Goal: Communication & Community: Answer question/provide support

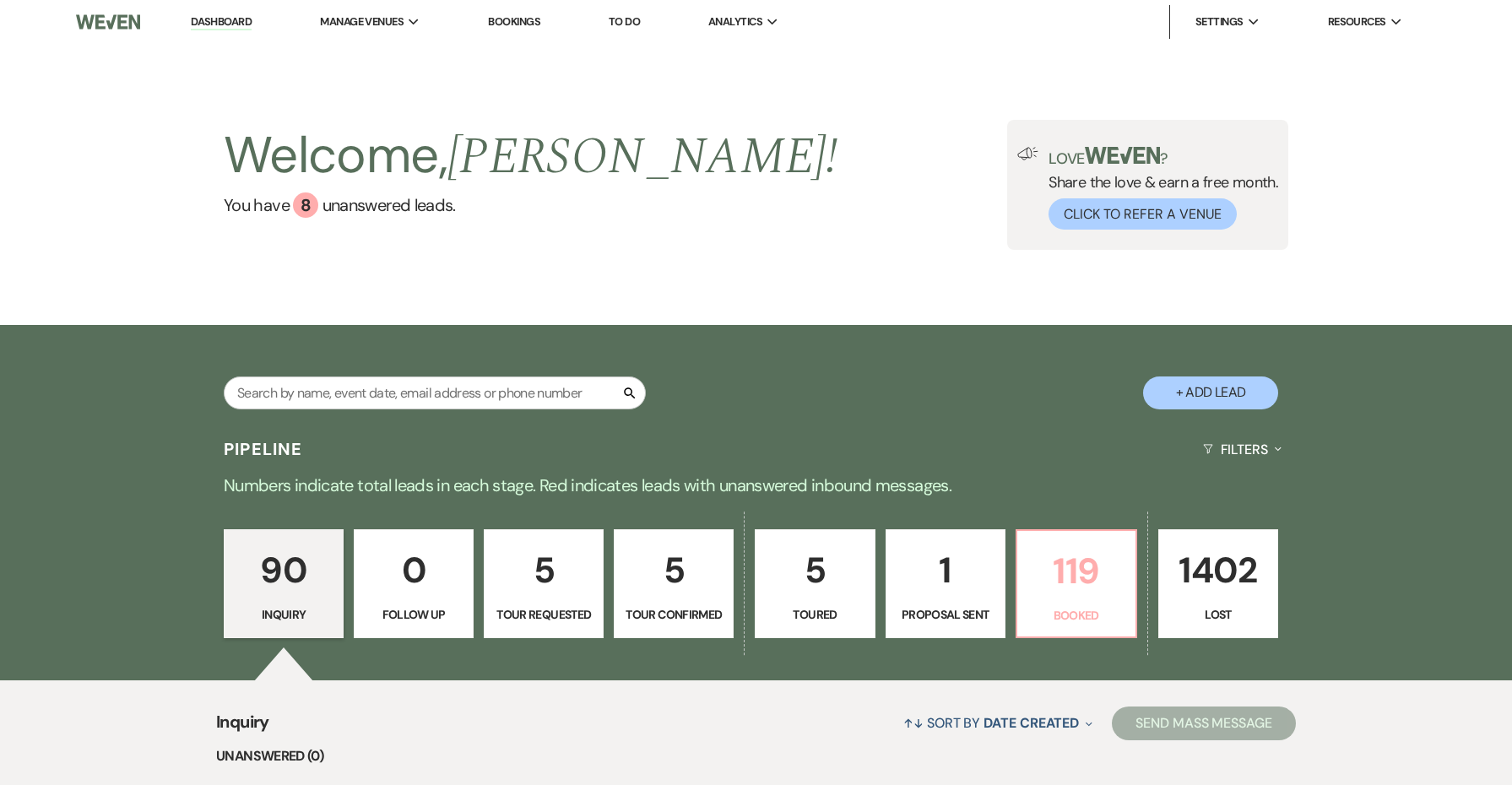
click at [1080, 598] on p "119" at bounding box center [1076, 571] width 98 height 57
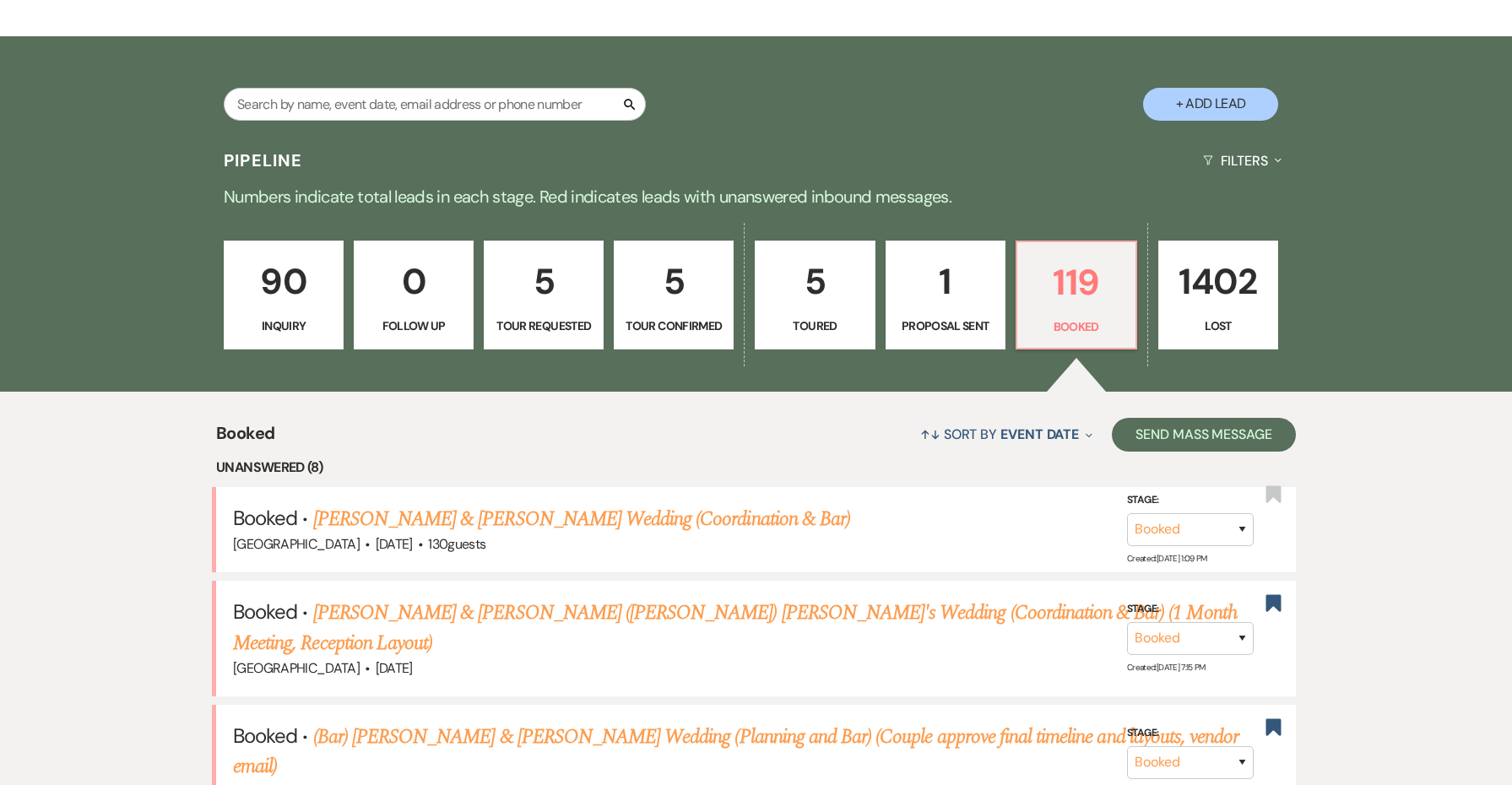
scroll to position [488, 0]
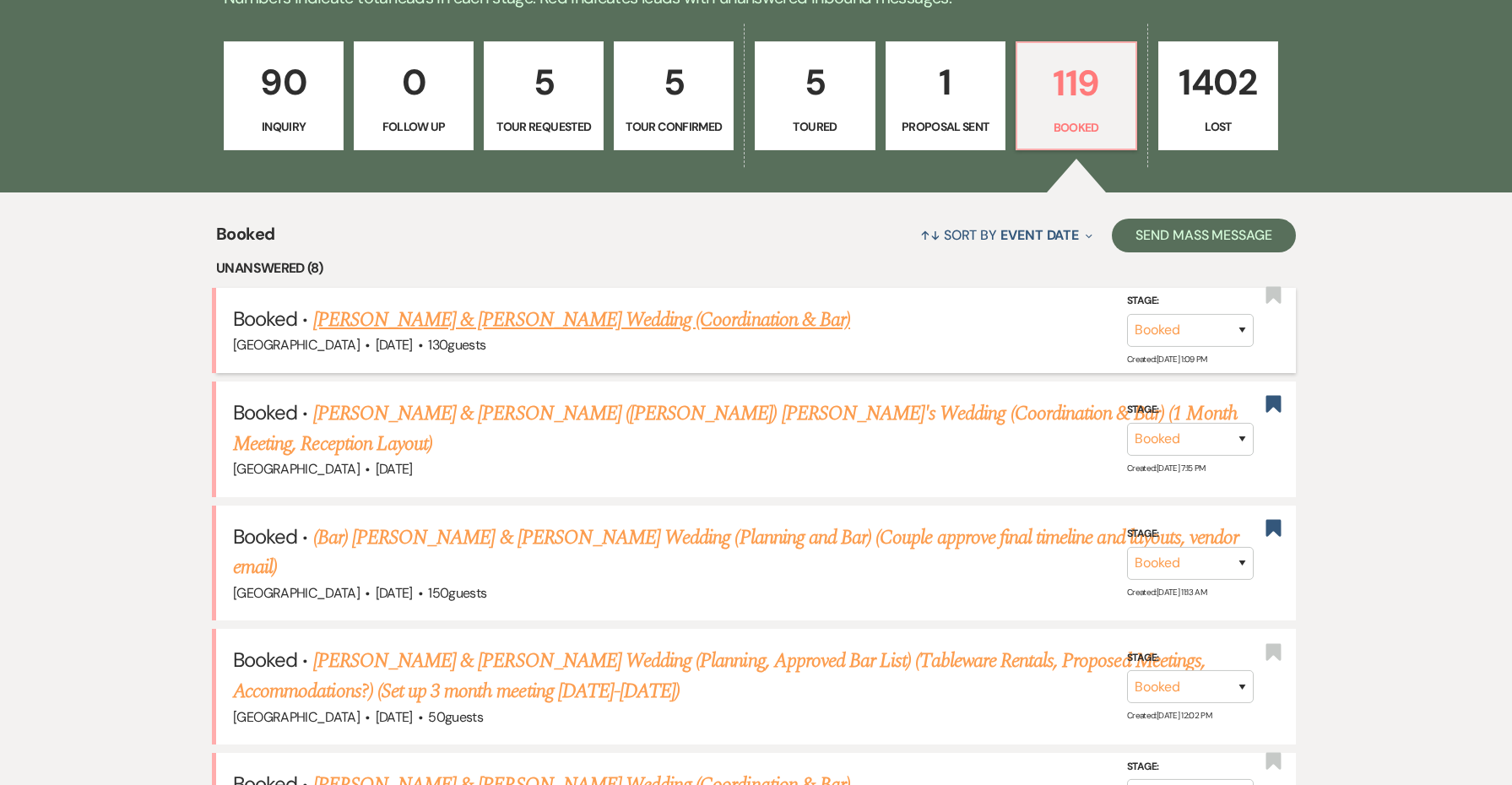
click at [709, 317] on link "[PERSON_NAME] & [PERSON_NAME] Wedding (Coordination & Bar)" at bounding box center [581, 320] width 537 height 31
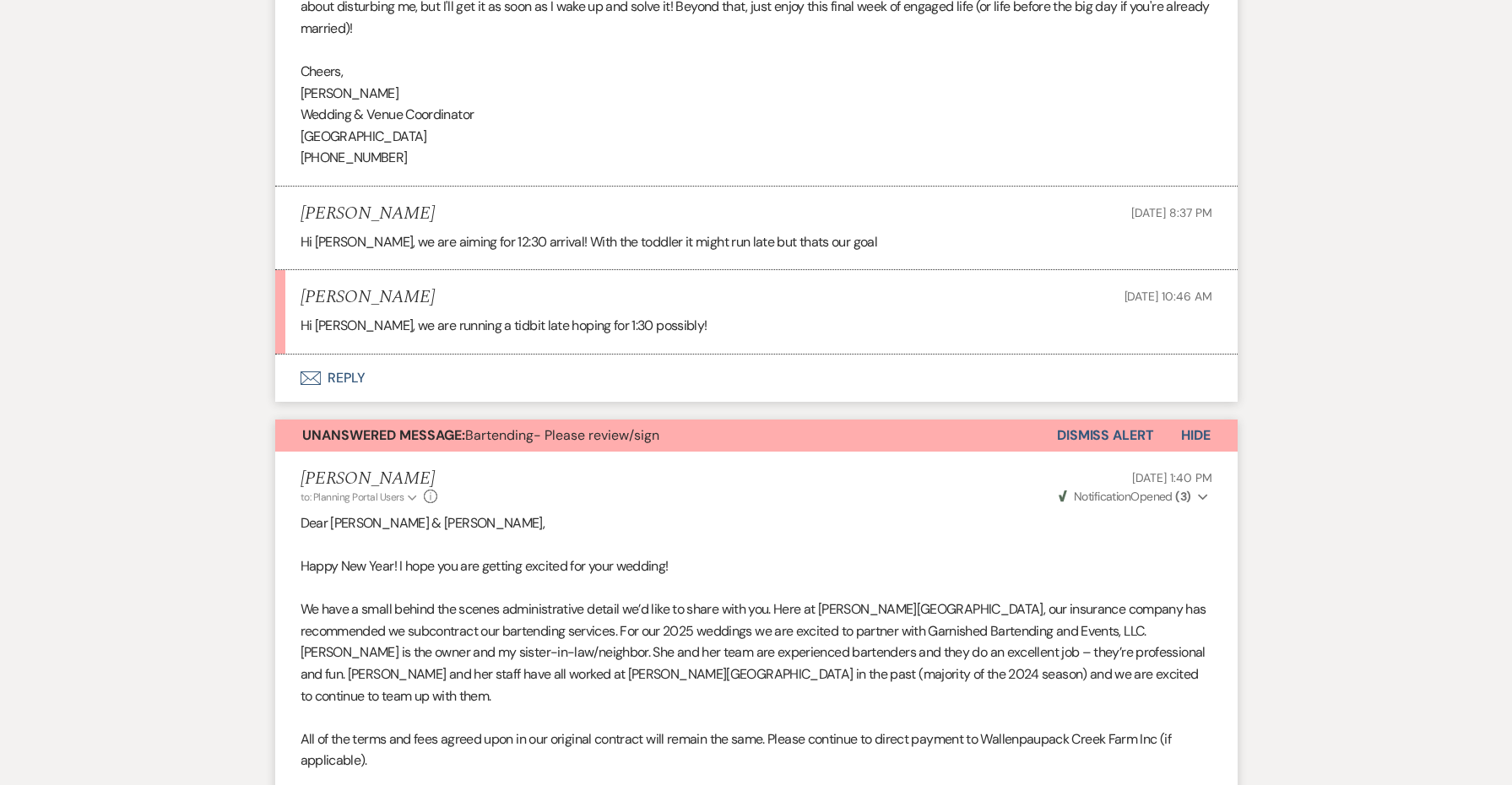
scroll to position [3615, 0]
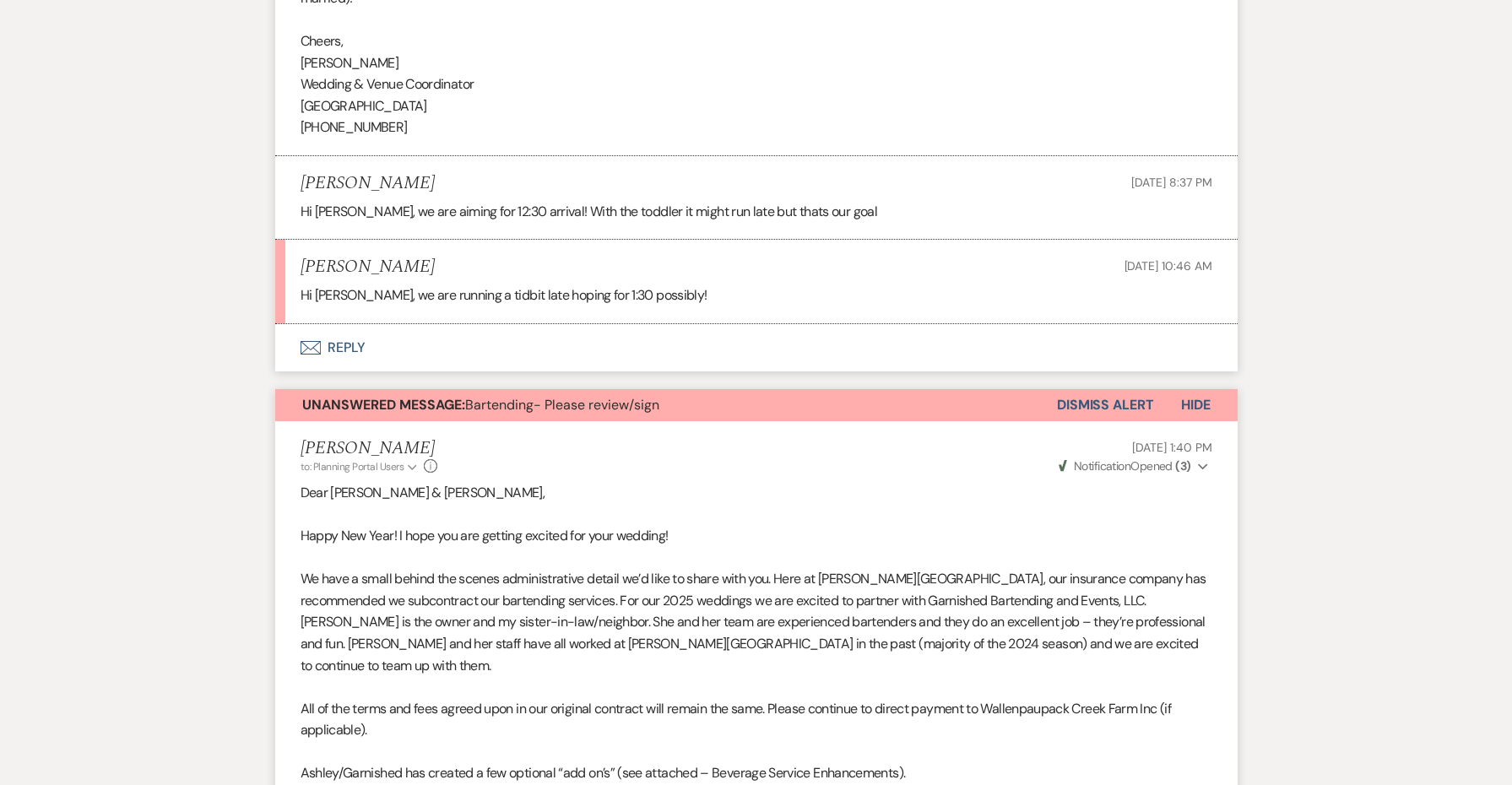
click at [323, 324] on button "Envelope Reply" at bounding box center [756, 347] width 962 height 48
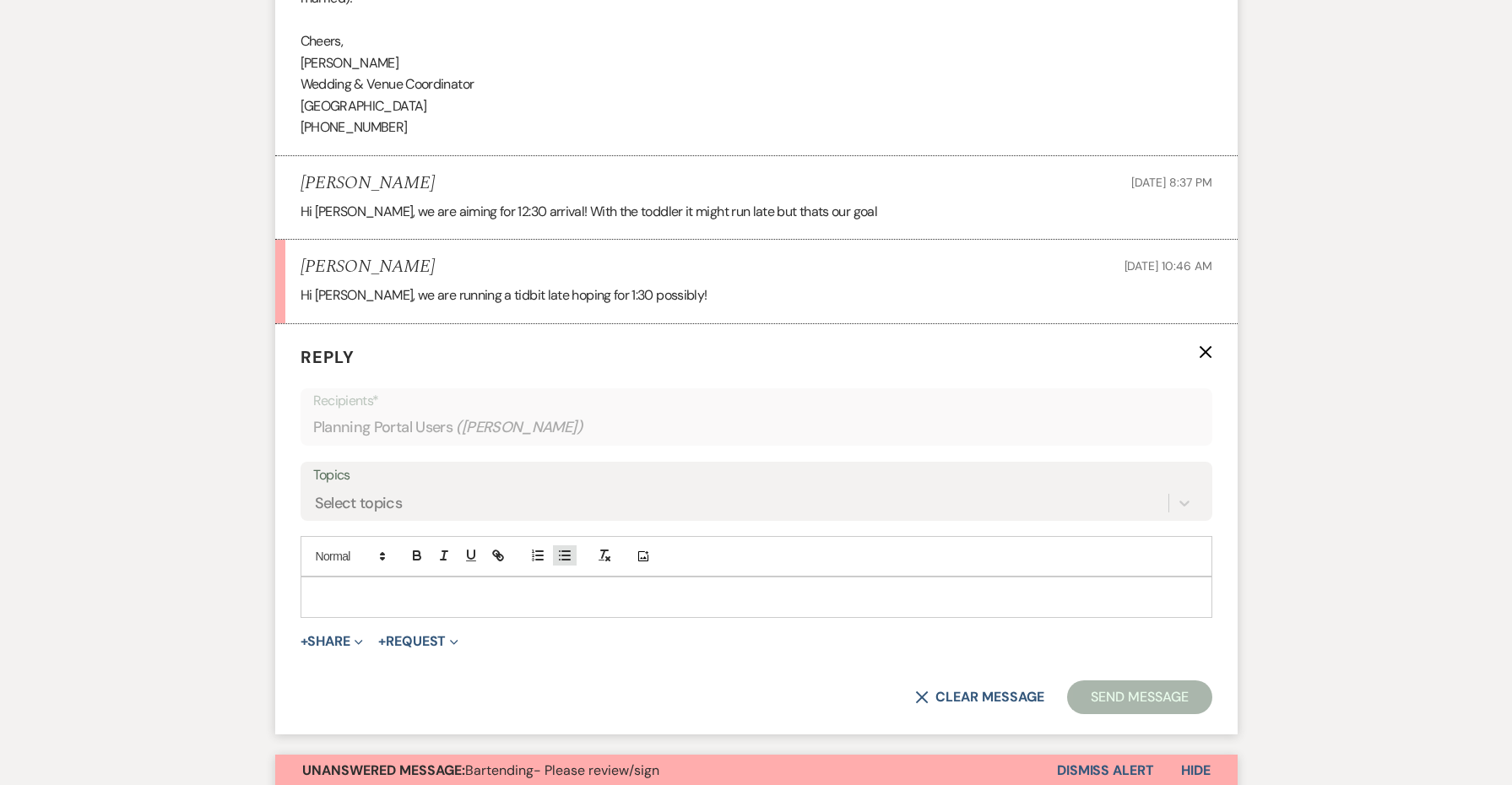
scroll to position [3625, 0]
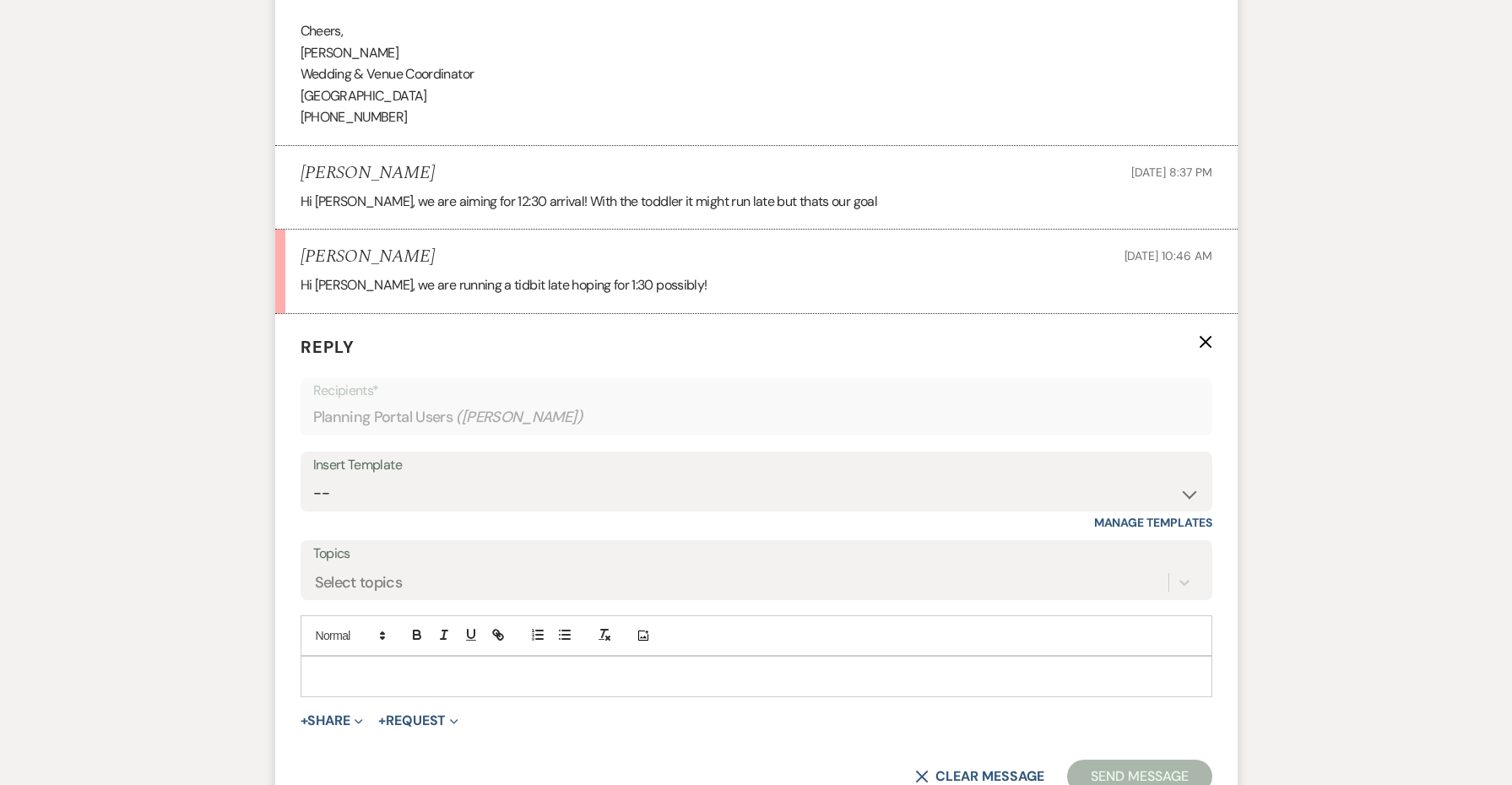
click at [512, 656] on div at bounding box center [756, 675] width 910 height 39
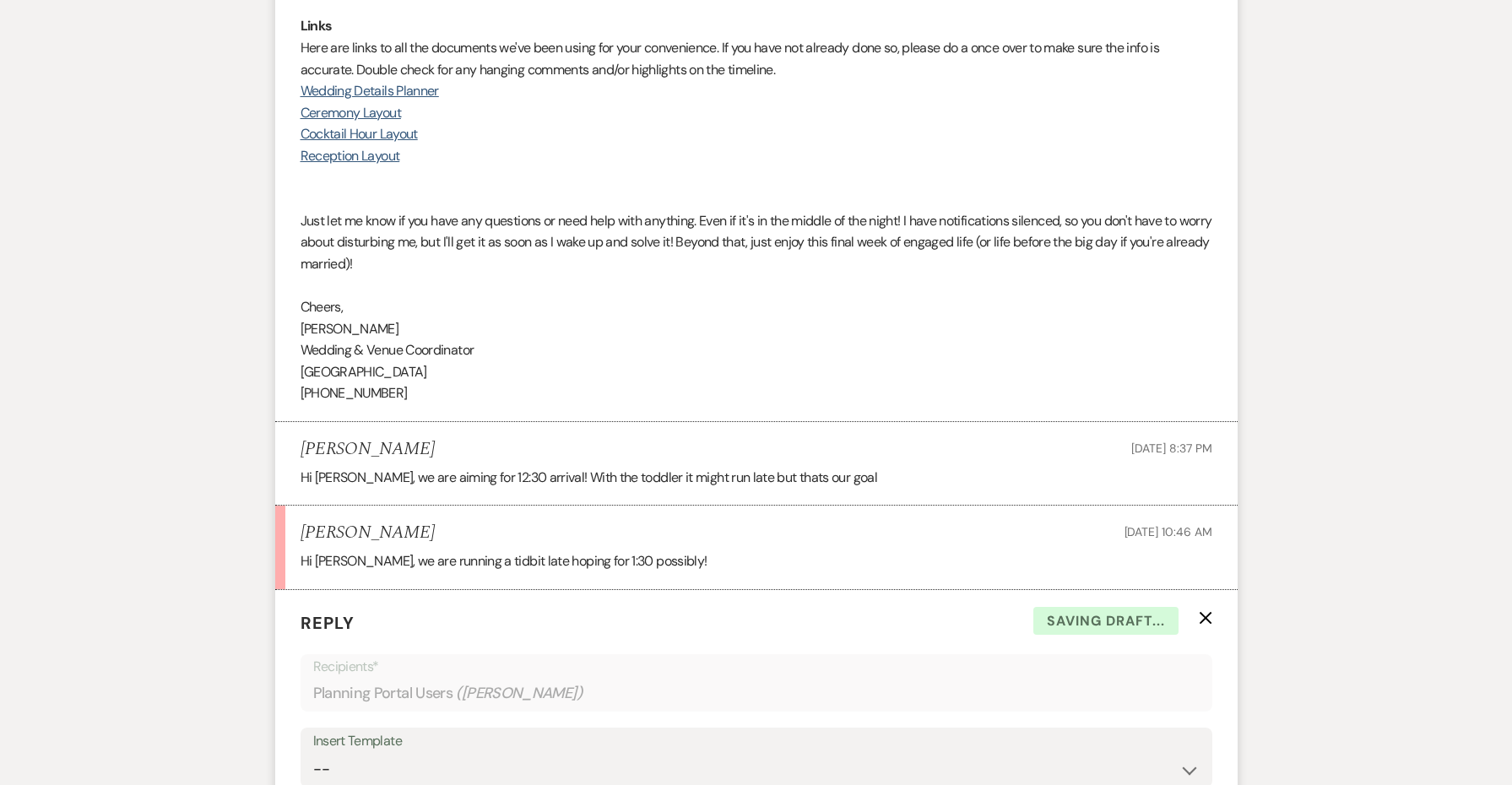
scroll to position [3333, 0]
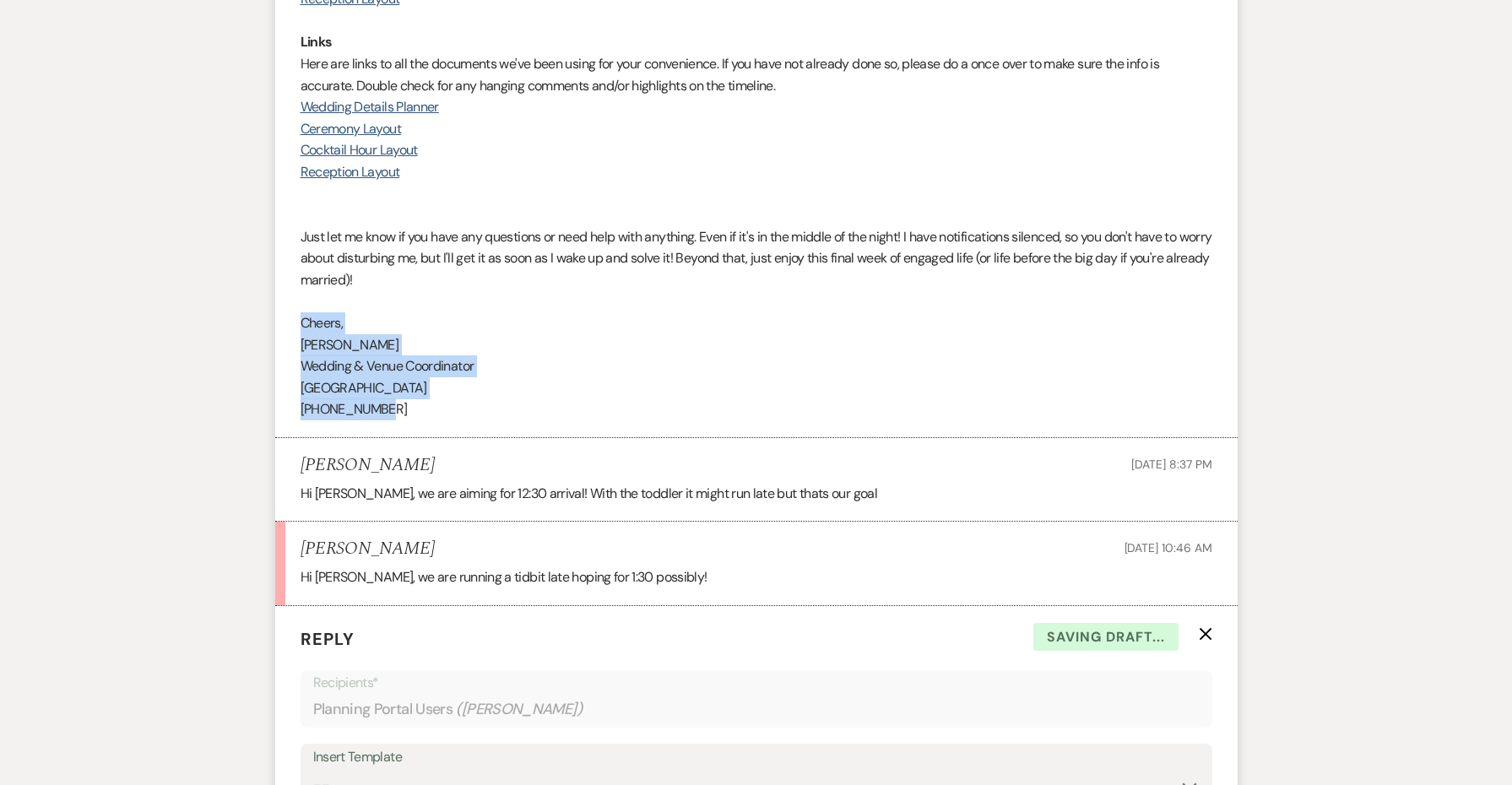
copy div "Cheers, [PERSON_NAME] Wedding & Venue Coordinator [GEOGRAPHIC_DATA] [PHONE_NUMB…"
drag, startPoint x: 451, startPoint y: 320, endPoint x: 281, endPoint y: 227, distance: 193.8
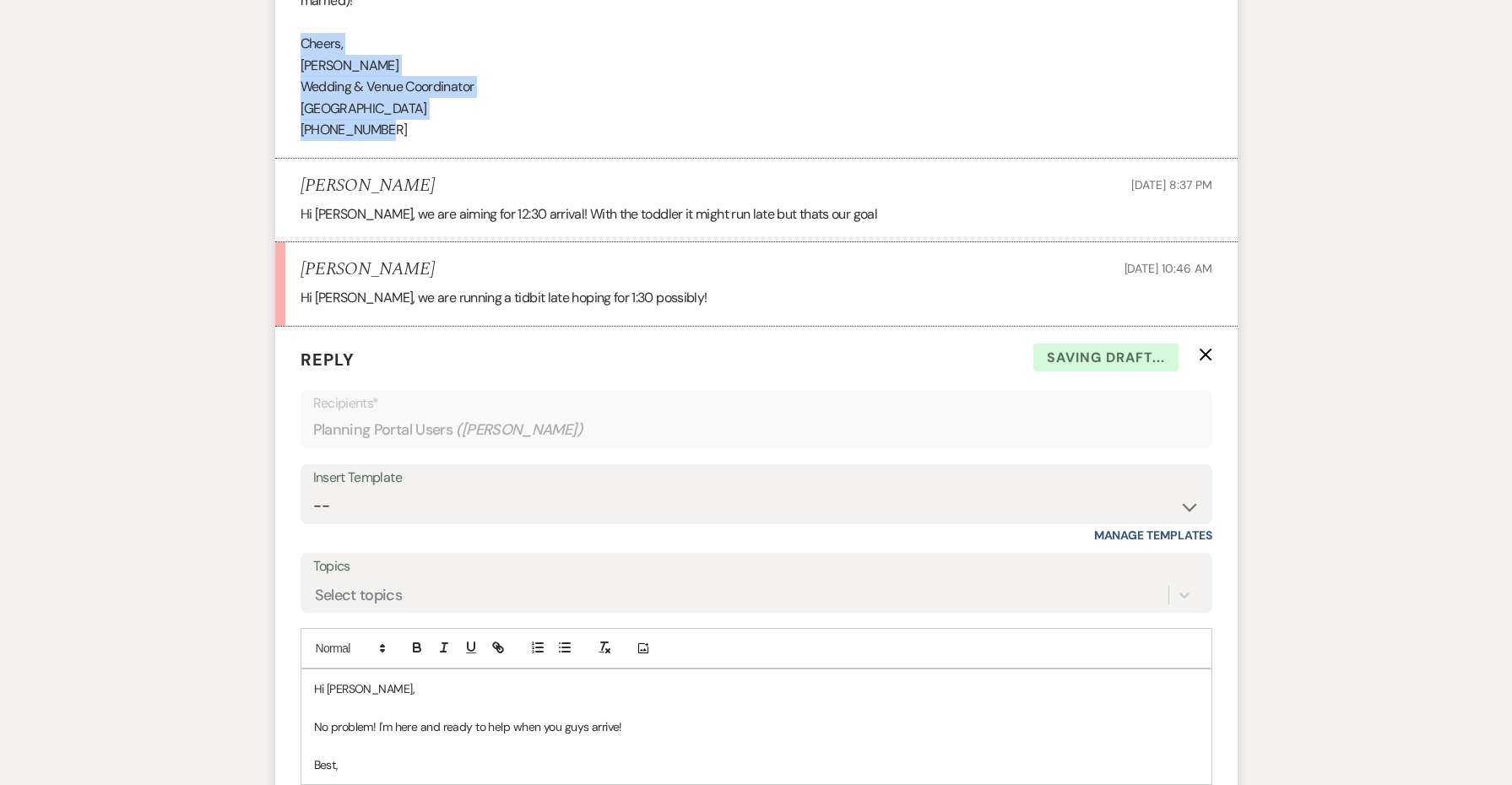
scroll to position [3698, 0]
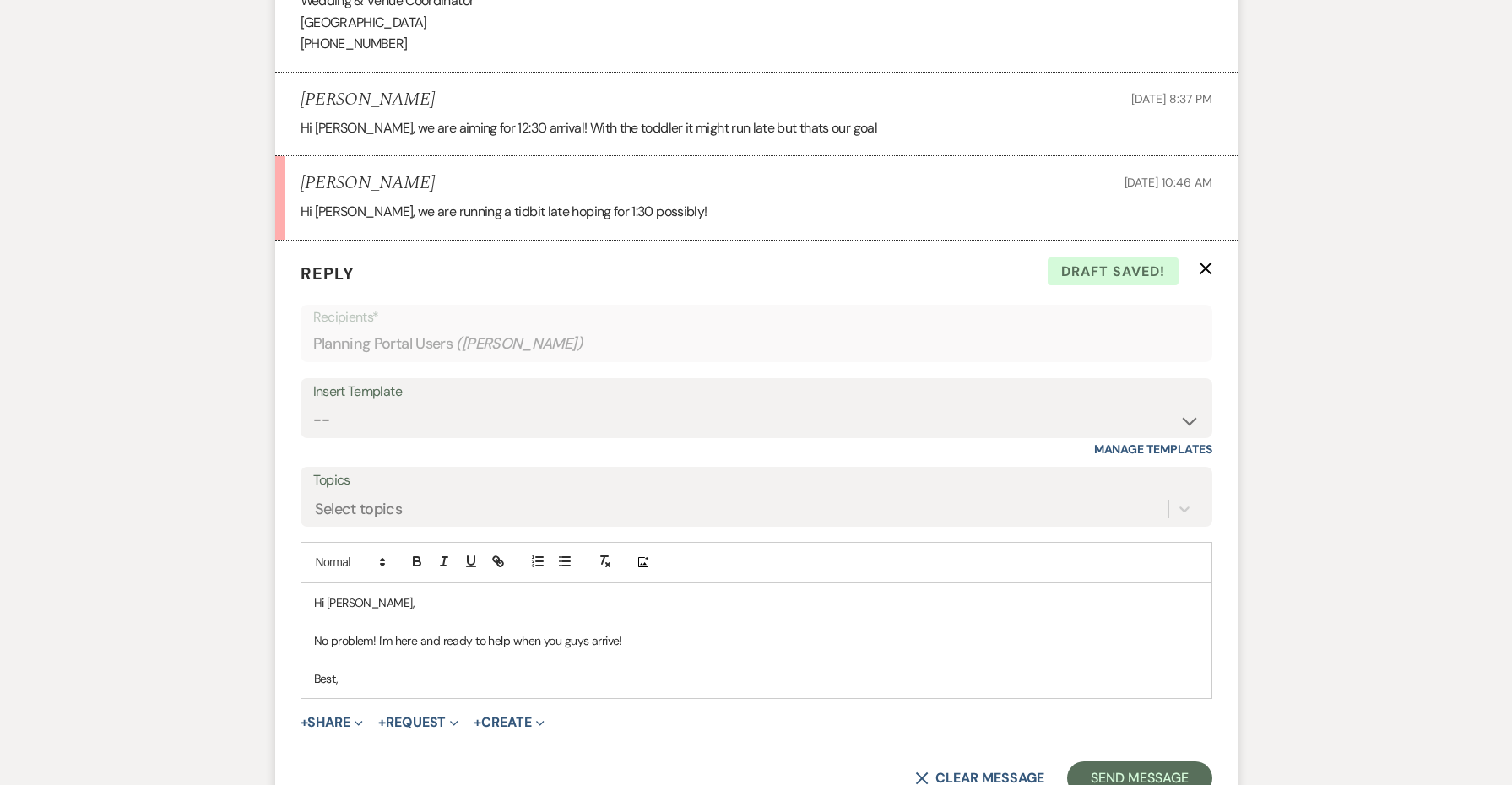
click at [320, 669] on p "Best," at bounding box center [756, 678] width 885 height 19
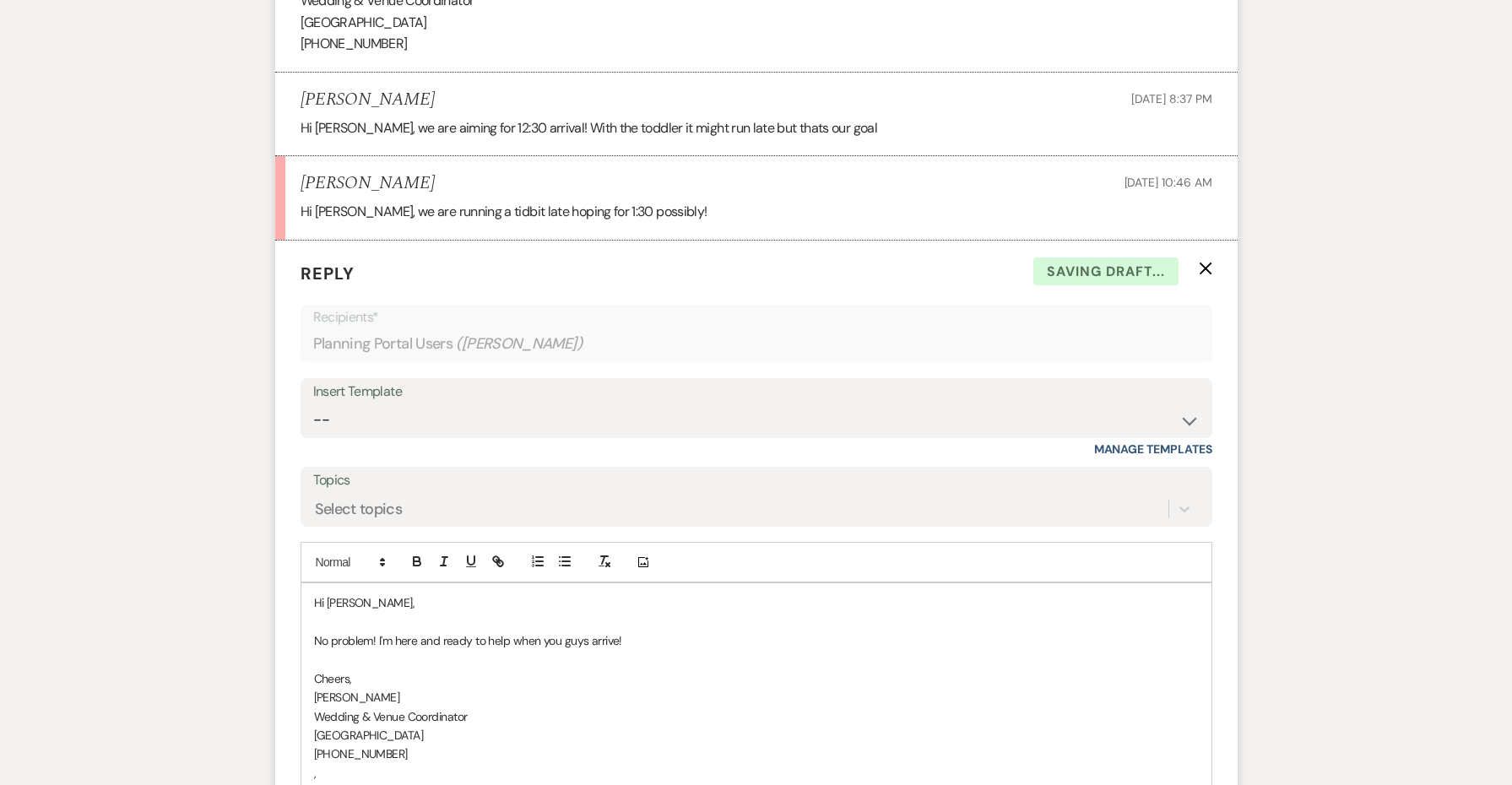
click at [320, 671] on span "Cheers," at bounding box center [333, 678] width 38 height 15
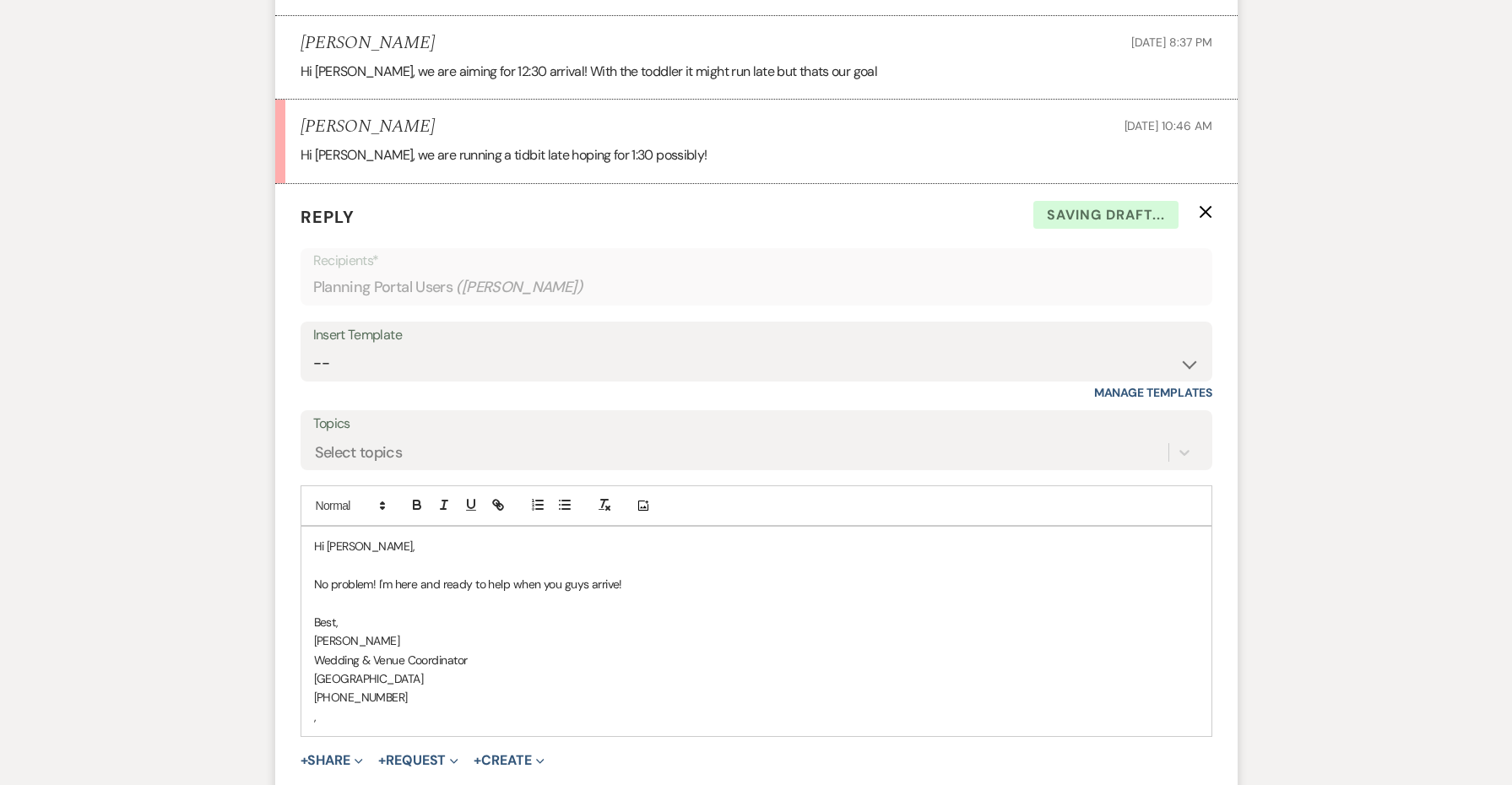
scroll to position [3763, 0]
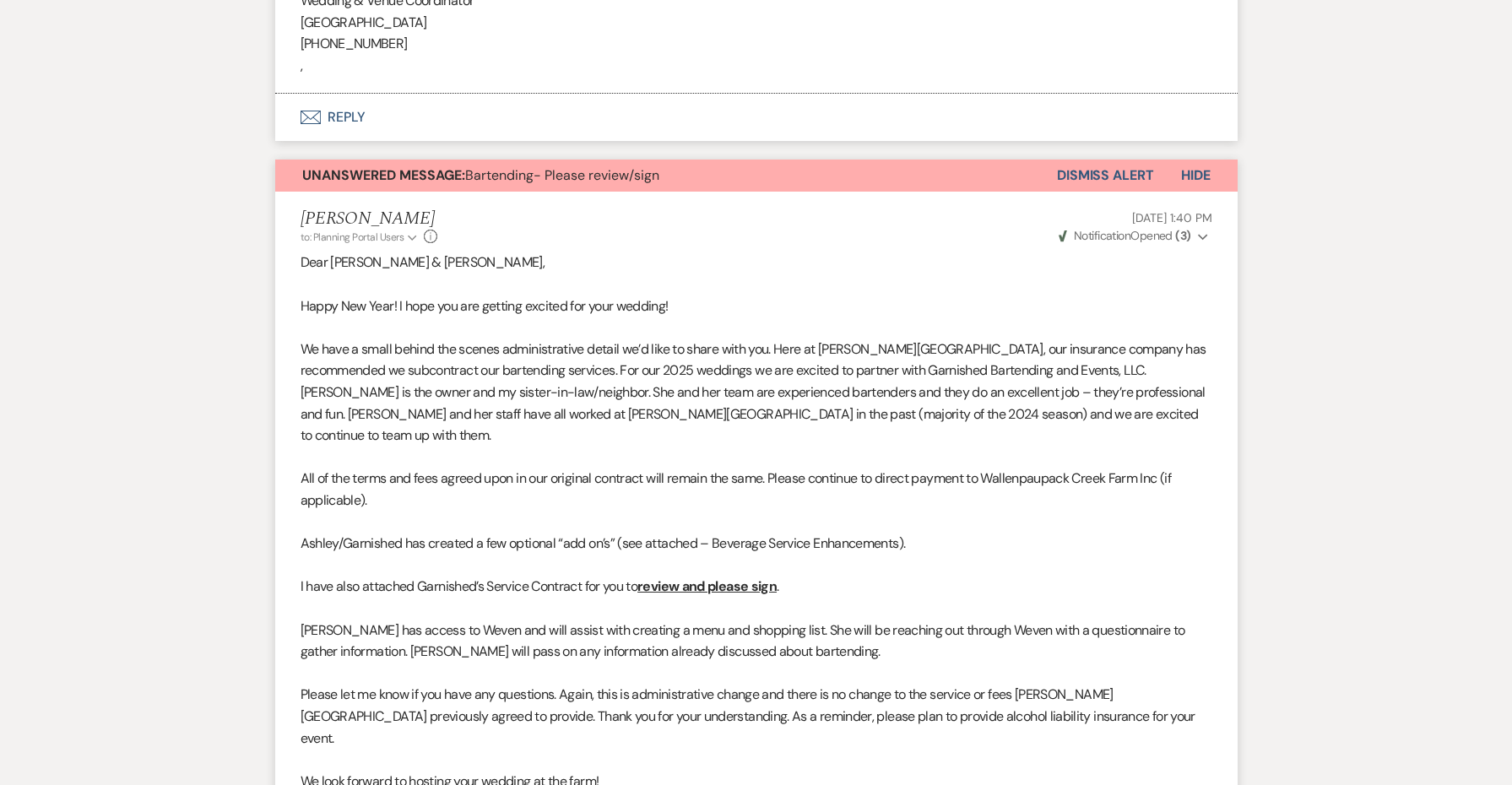
scroll to position [3931, 0]
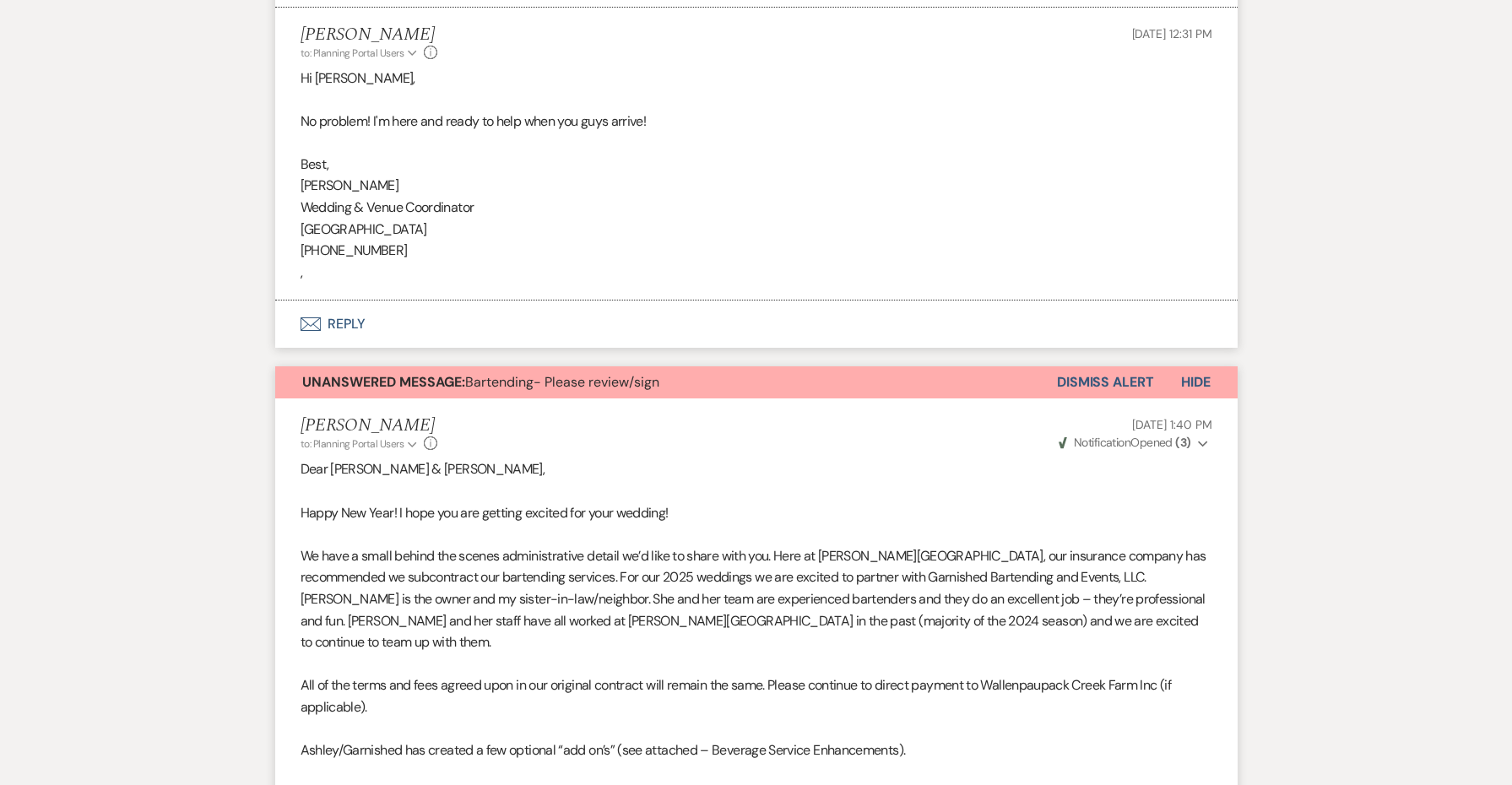
click at [1087, 366] on button "Dismiss Alert" at bounding box center [1105, 382] width 97 height 32
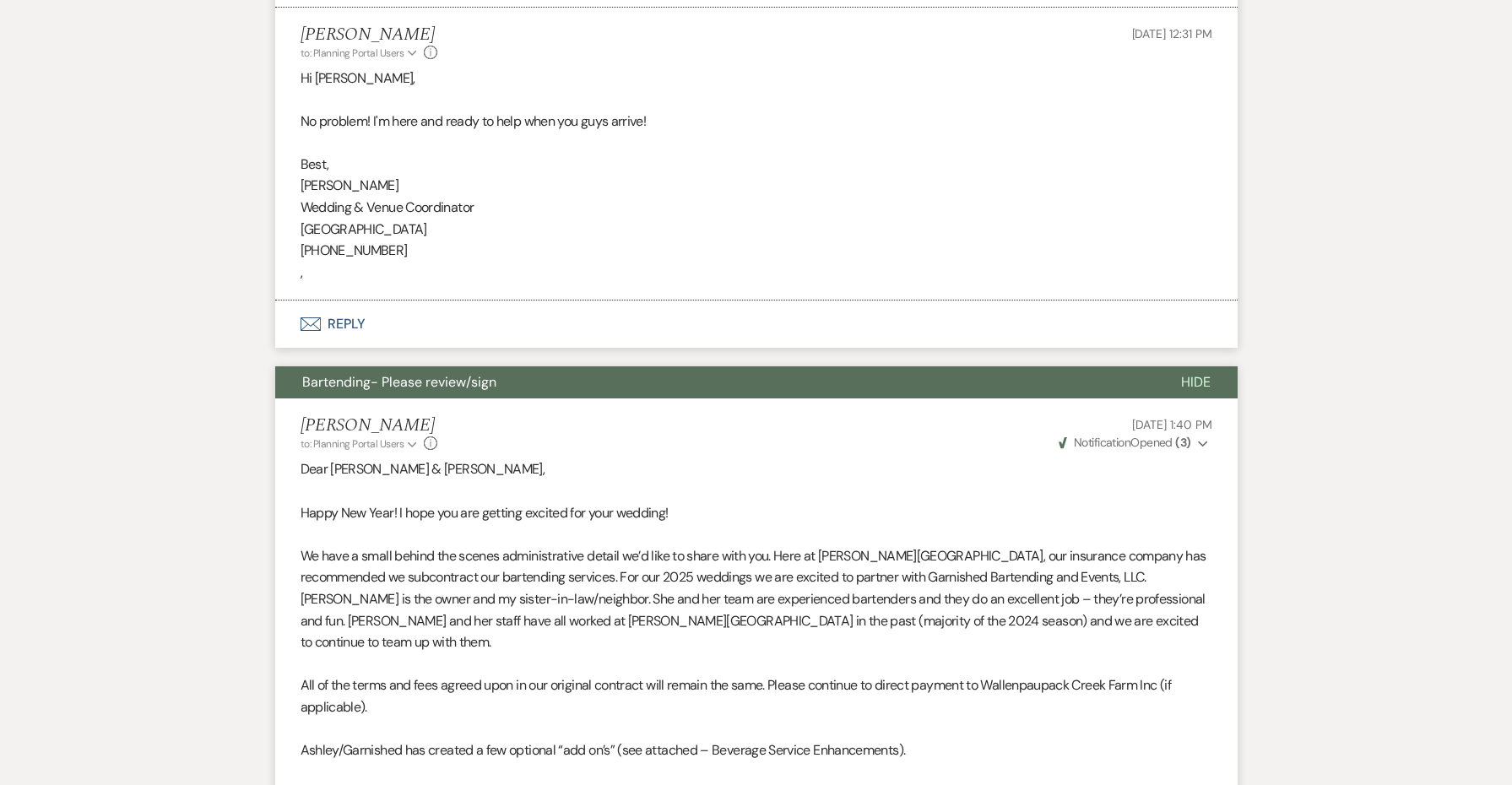
click at [953, 366] on button "Bartending- Please review/sign" at bounding box center [714, 382] width 879 height 32
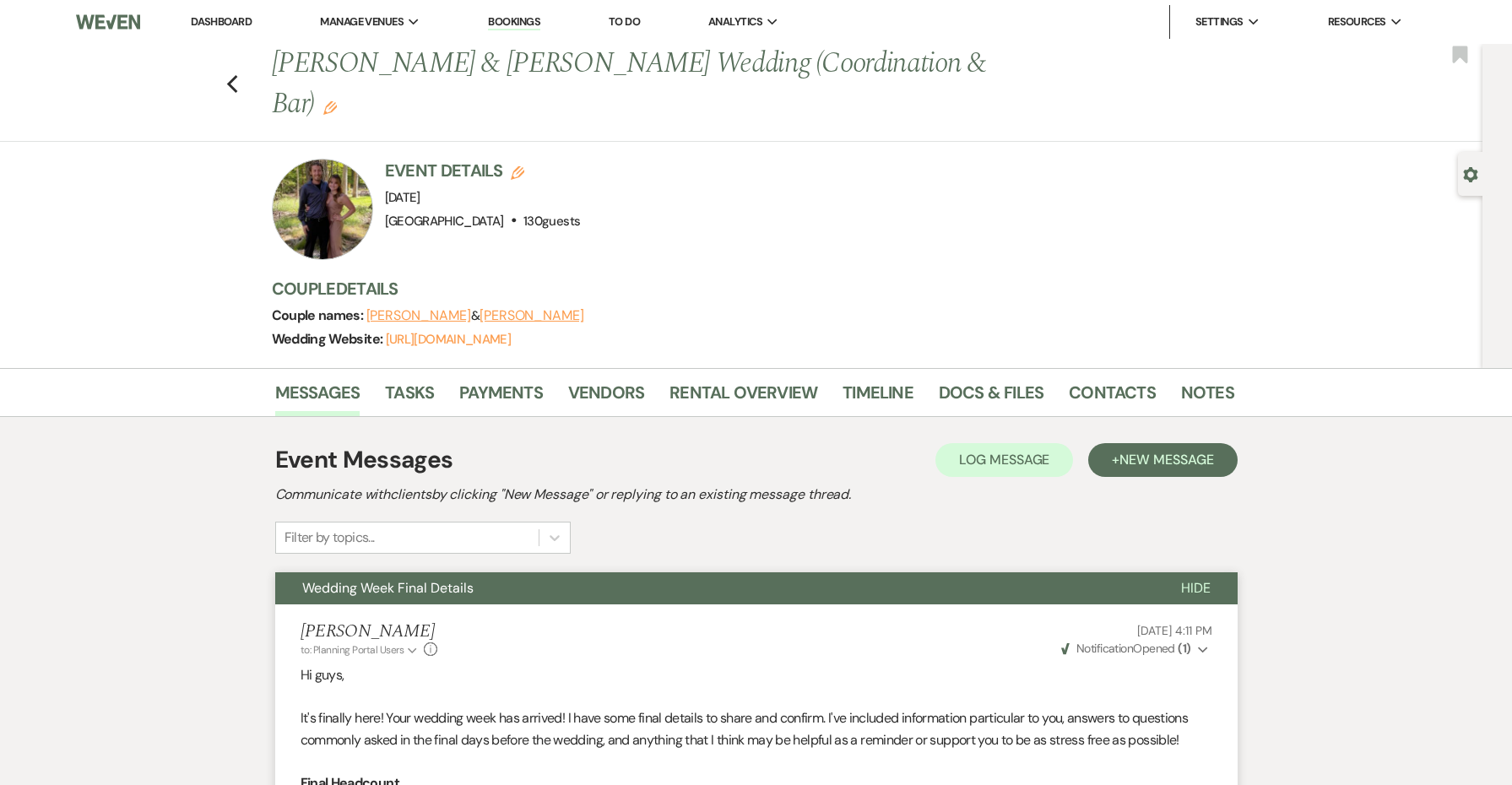
scroll to position [0, 0]
click at [475, 578] on button "Wedding Week Final Details" at bounding box center [714, 588] width 879 height 32
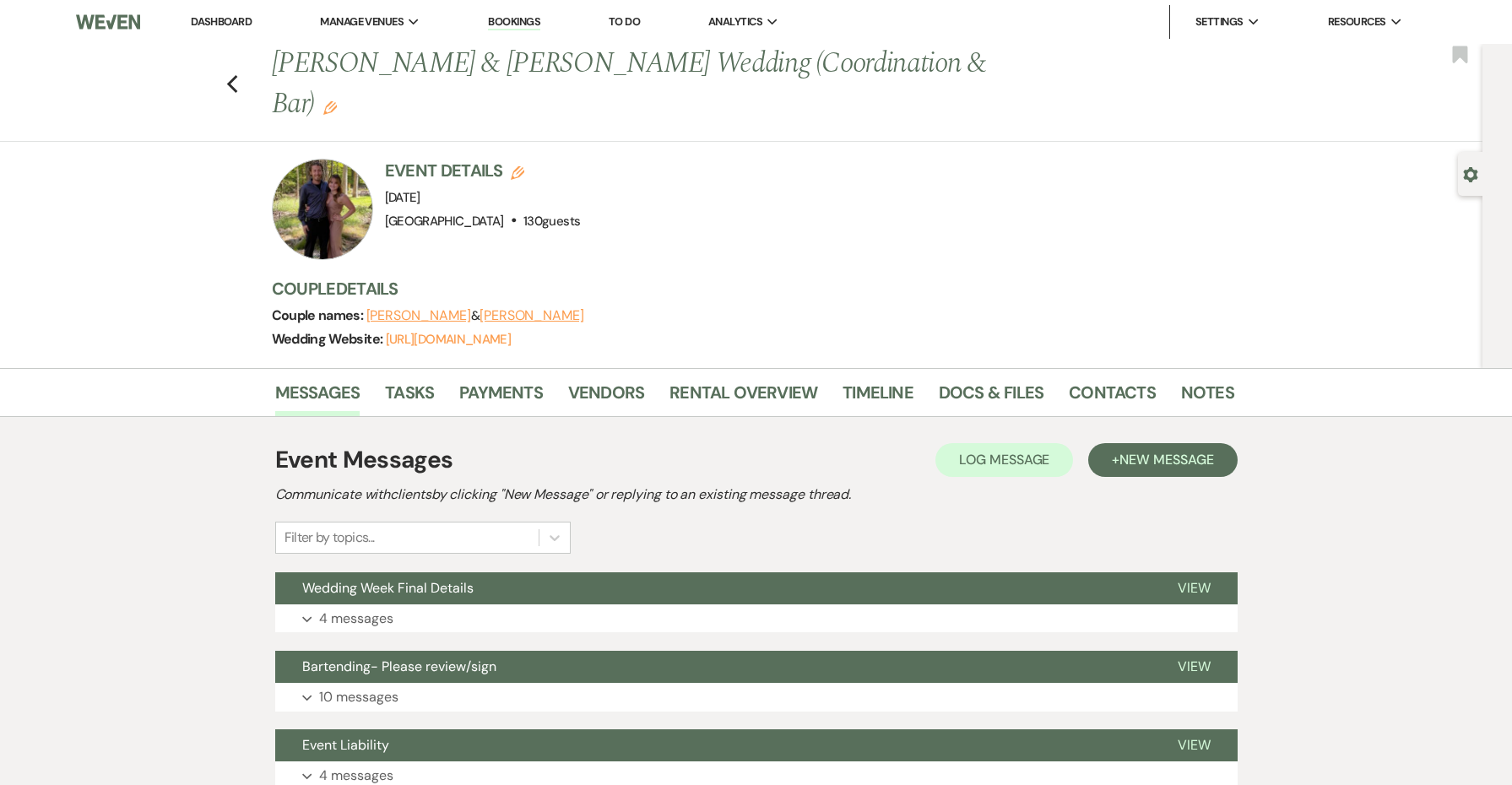
click at [322, 176] on div at bounding box center [322, 209] width 102 height 102
click at [232, 80] on use "button" at bounding box center [232, 85] width 11 height 19
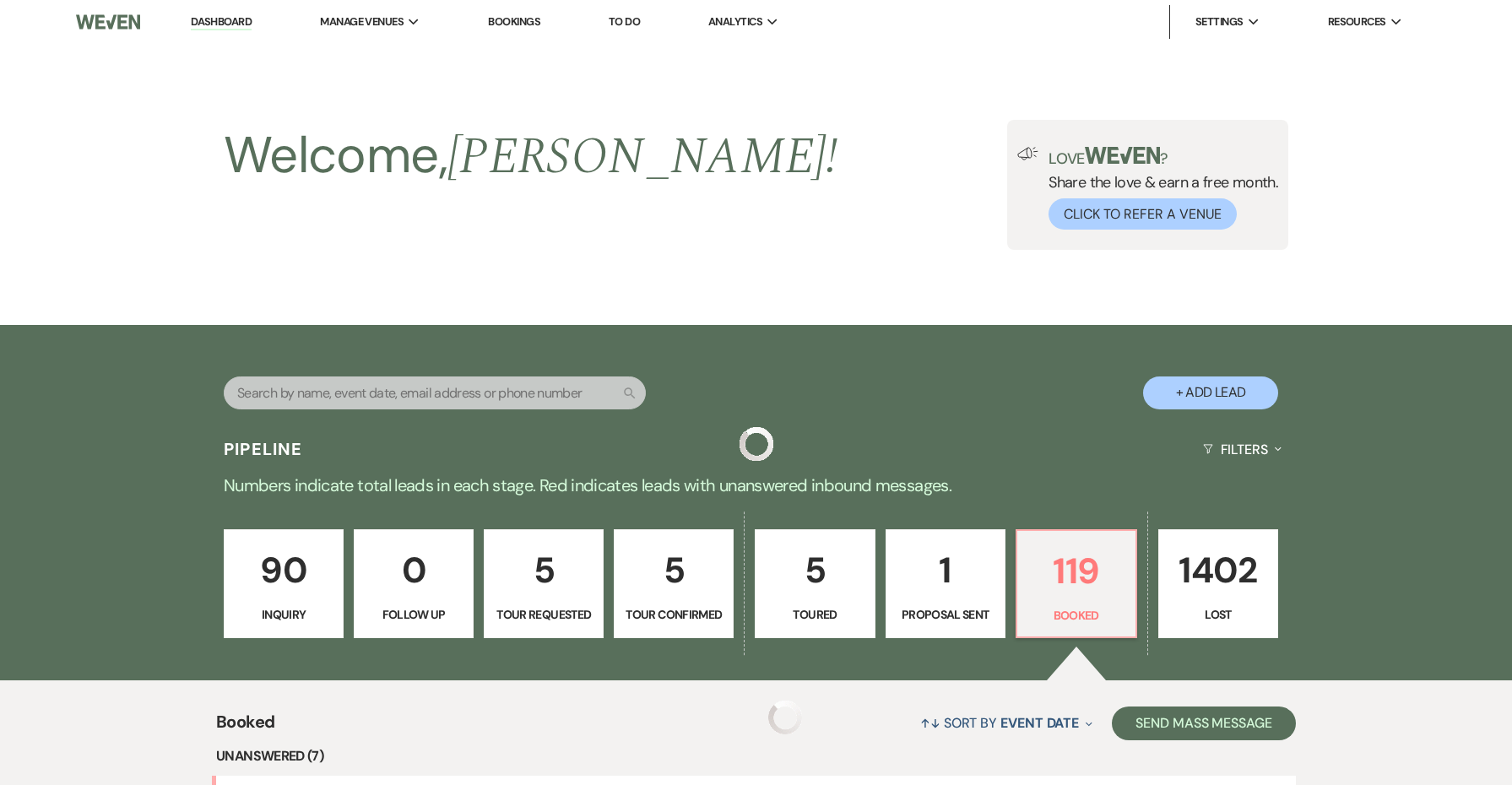
scroll to position [488, 0]
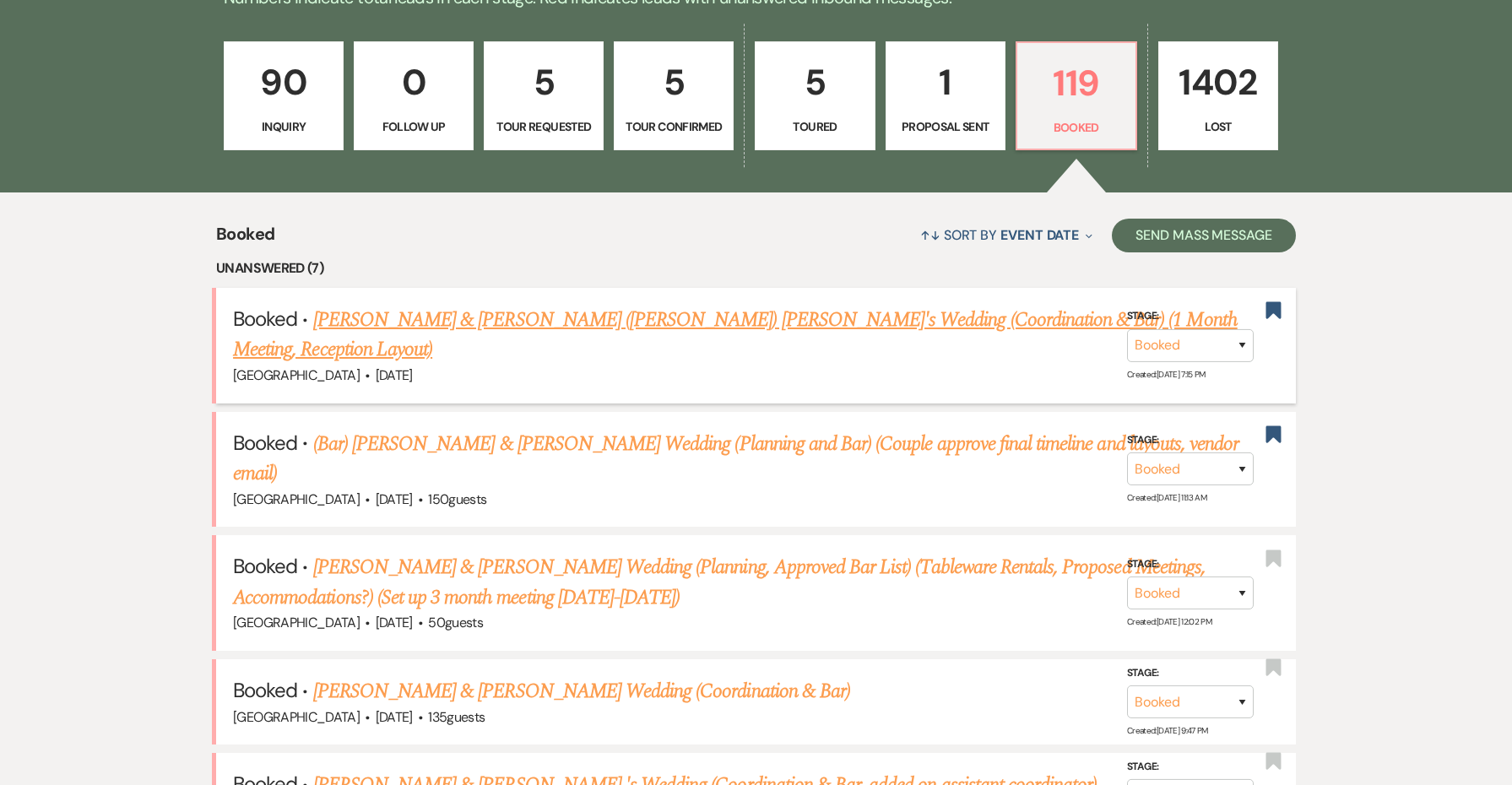
click at [474, 325] on link "[PERSON_NAME] & [PERSON_NAME] ([PERSON_NAME]) [PERSON_NAME]'s Wedding (Coordina…" at bounding box center [735, 335] width 1005 height 61
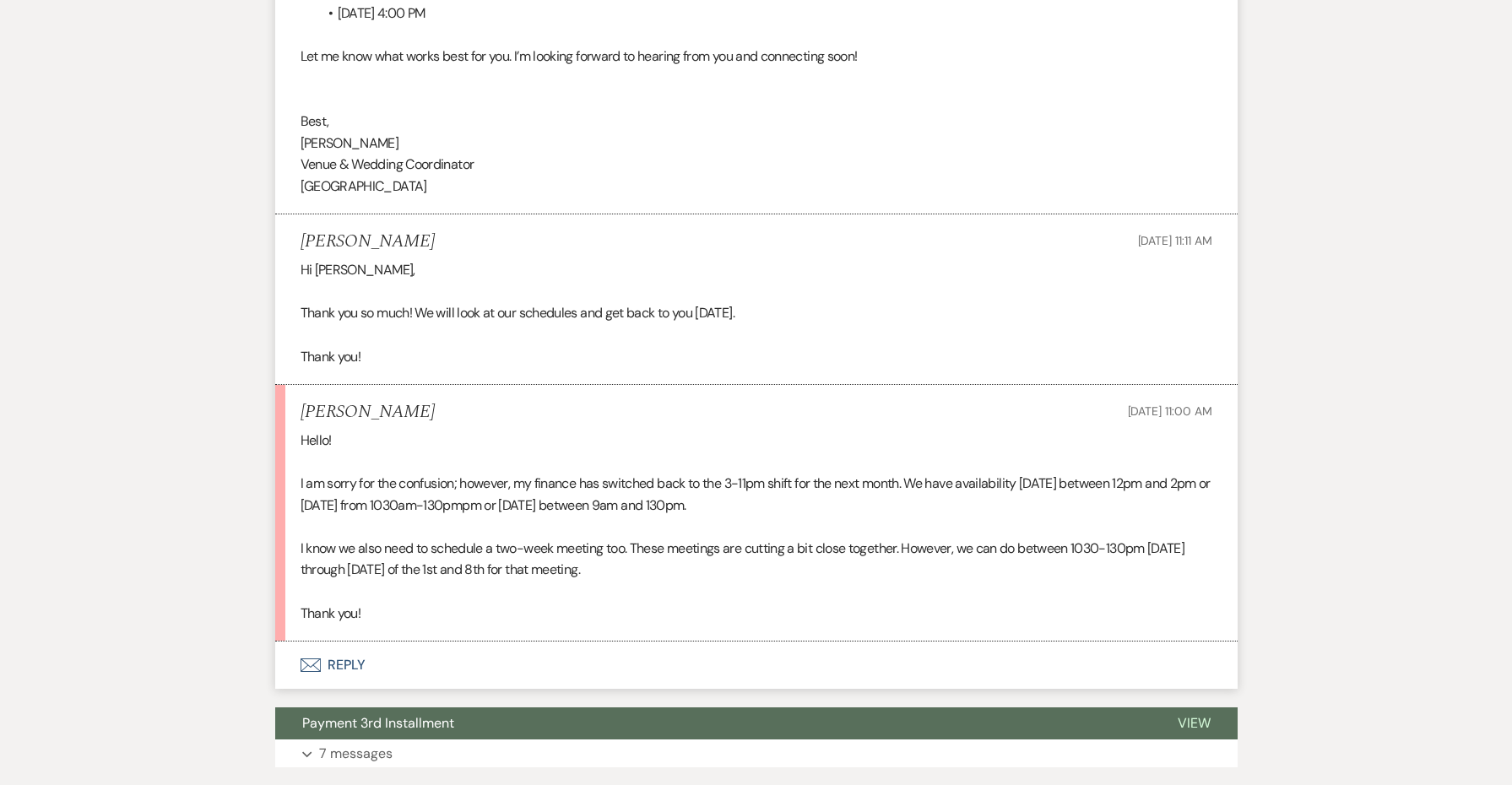
scroll to position [3122, 0]
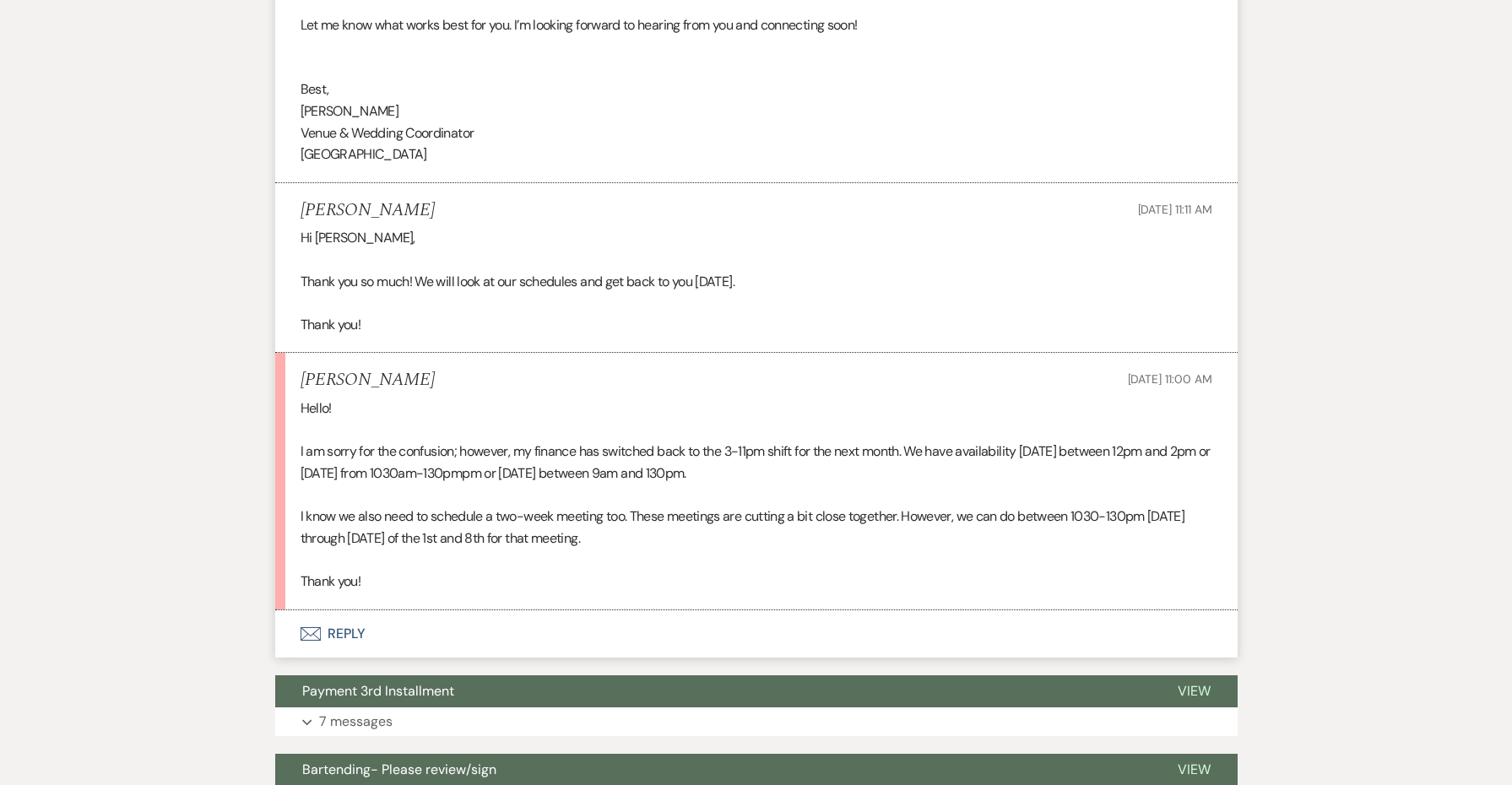
click at [533, 441] on p "I am sorry for the confusion; however, my finance has switched back to the 3-11…" at bounding box center [756, 462] width 912 height 43
click at [355, 611] on button "Envelope Reply" at bounding box center [756, 634] width 962 height 48
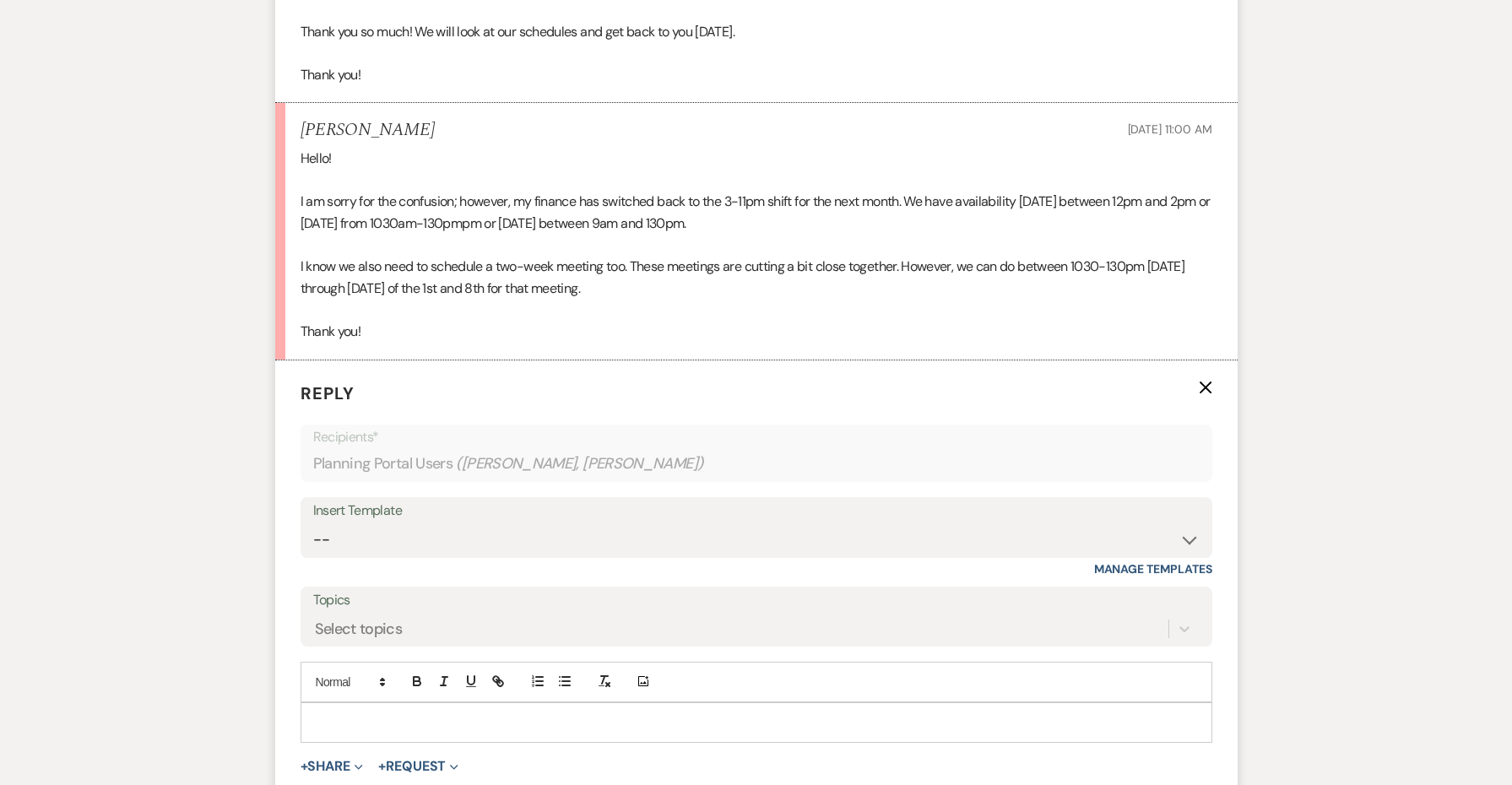
scroll to position [3349, 0]
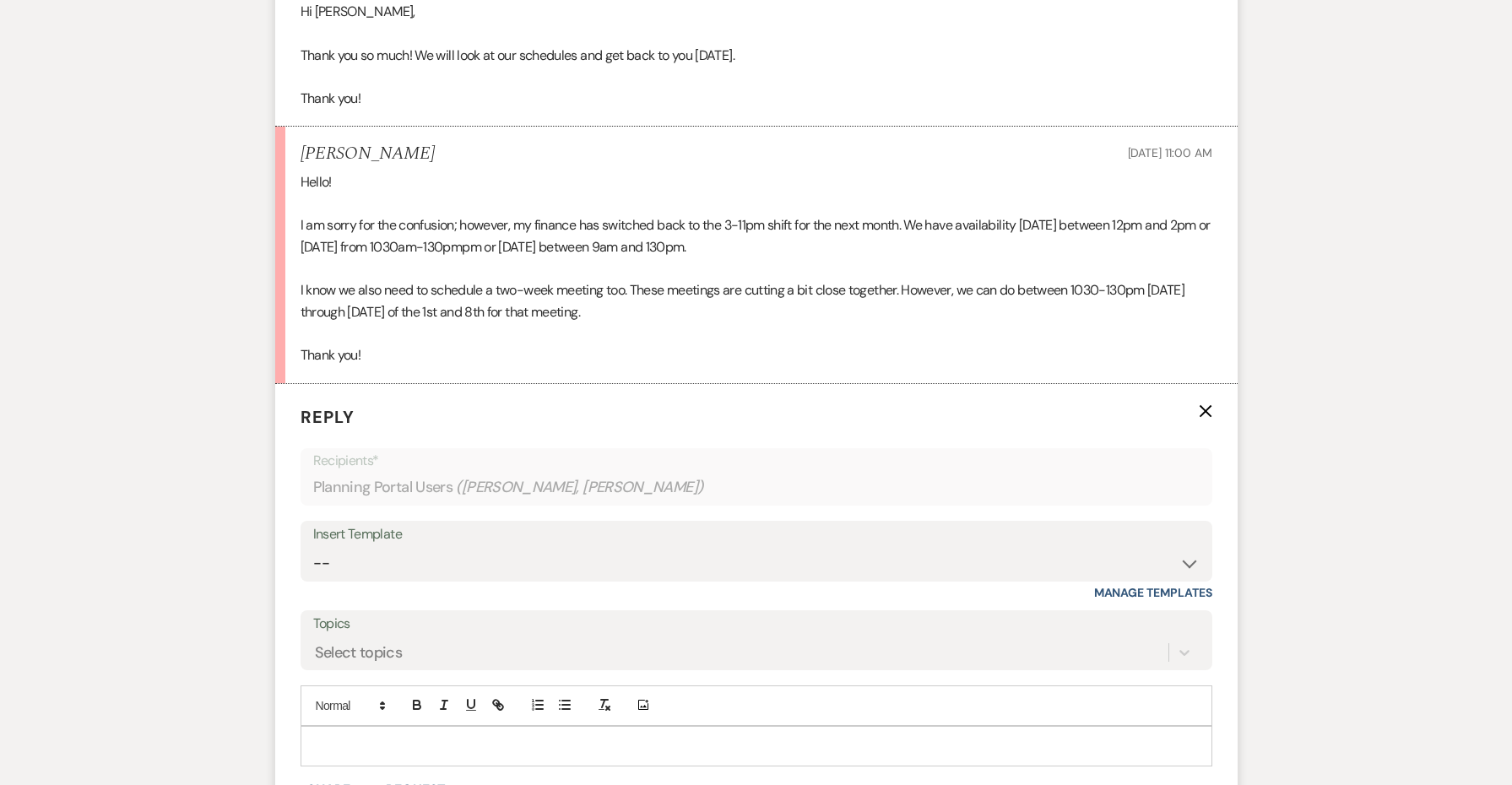
click at [518, 521] on div "Insert Template -- Weven Planning Portal Introduction (Booked Events) Initial R…" at bounding box center [756, 560] width 912 height 79
click at [468, 736] on p at bounding box center [756, 745] width 885 height 19
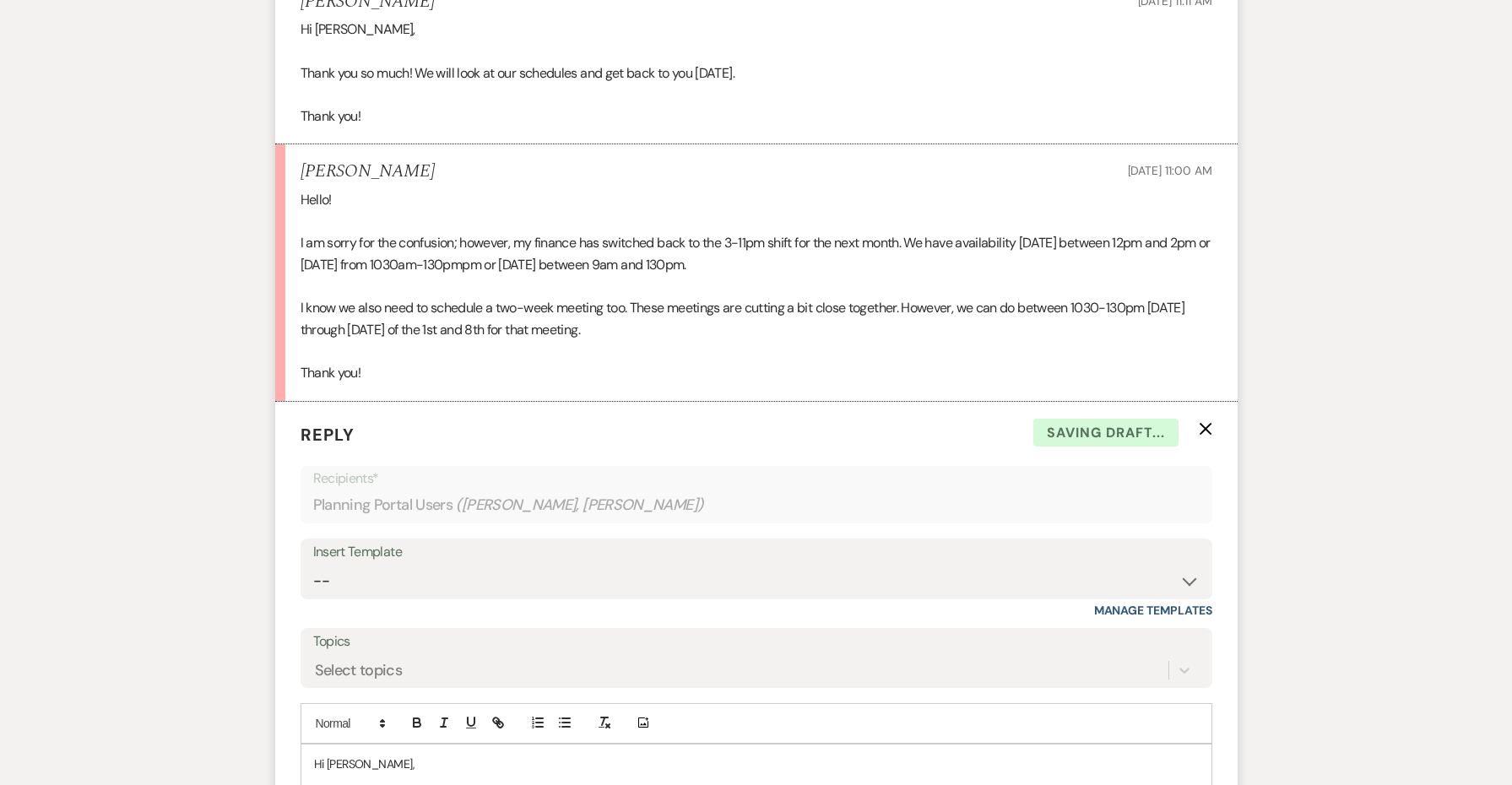
copy div "Hi [PERSON_NAME], Thanks so much for getting back to me. I can make [DATE] at 1…"
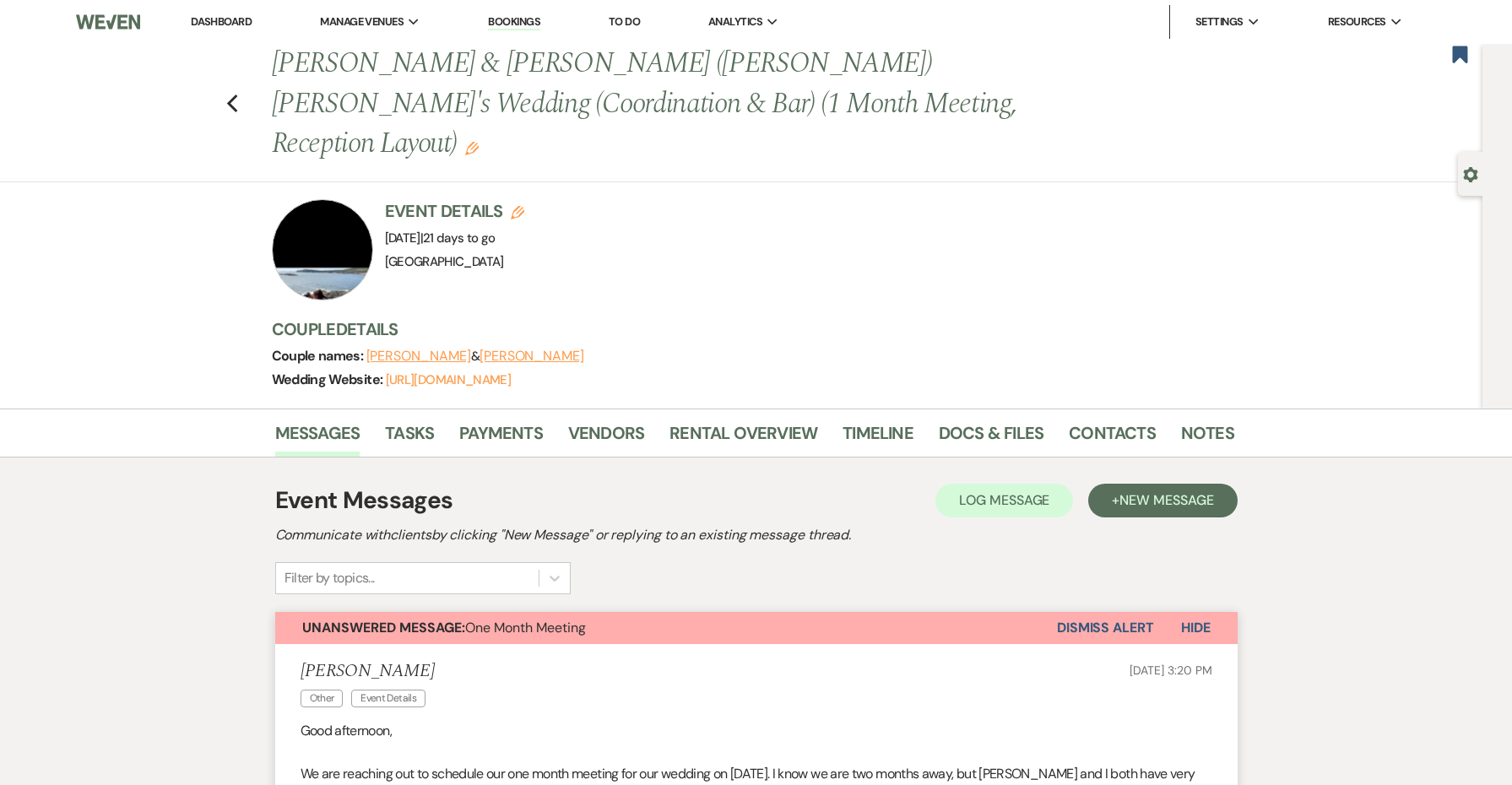
scroll to position [0, 0]
click at [1069, 420] on link "Contacts" at bounding box center [1112, 438] width 87 height 37
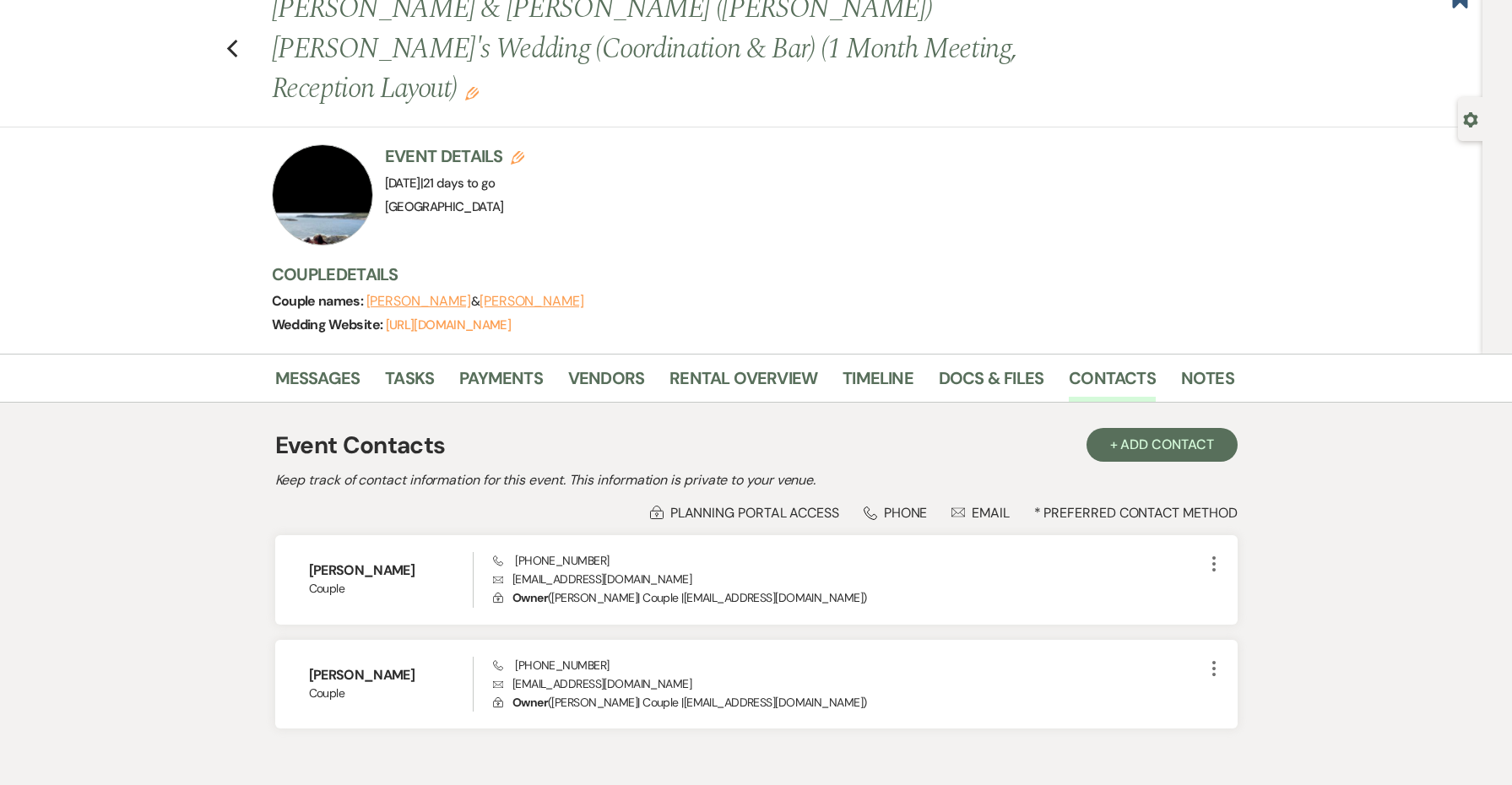
scroll to position [57, 0]
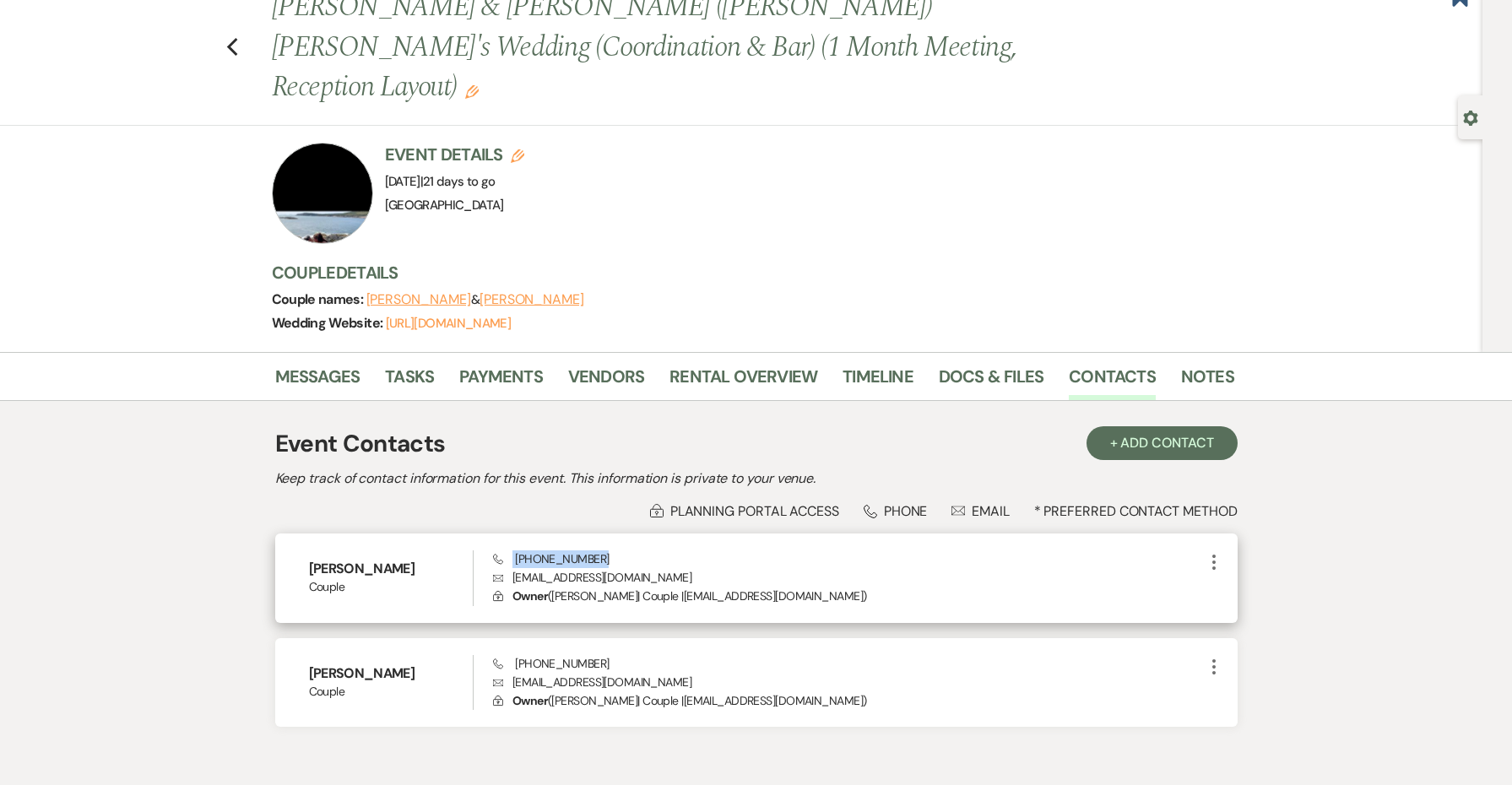
drag, startPoint x: 622, startPoint y: 515, endPoint x: 506, endPoint y: 513, distance: 116.0
click at [505, 550] on div "Phone [PHONE_NUMBER] Envelope [EMAIL_ADDRESS][DOMAIN_NAME] Lock Owner ( [PERSON…" at bounding box center [847, 578] width 710 height 56
copy span "[PHONE_NUMBER]"
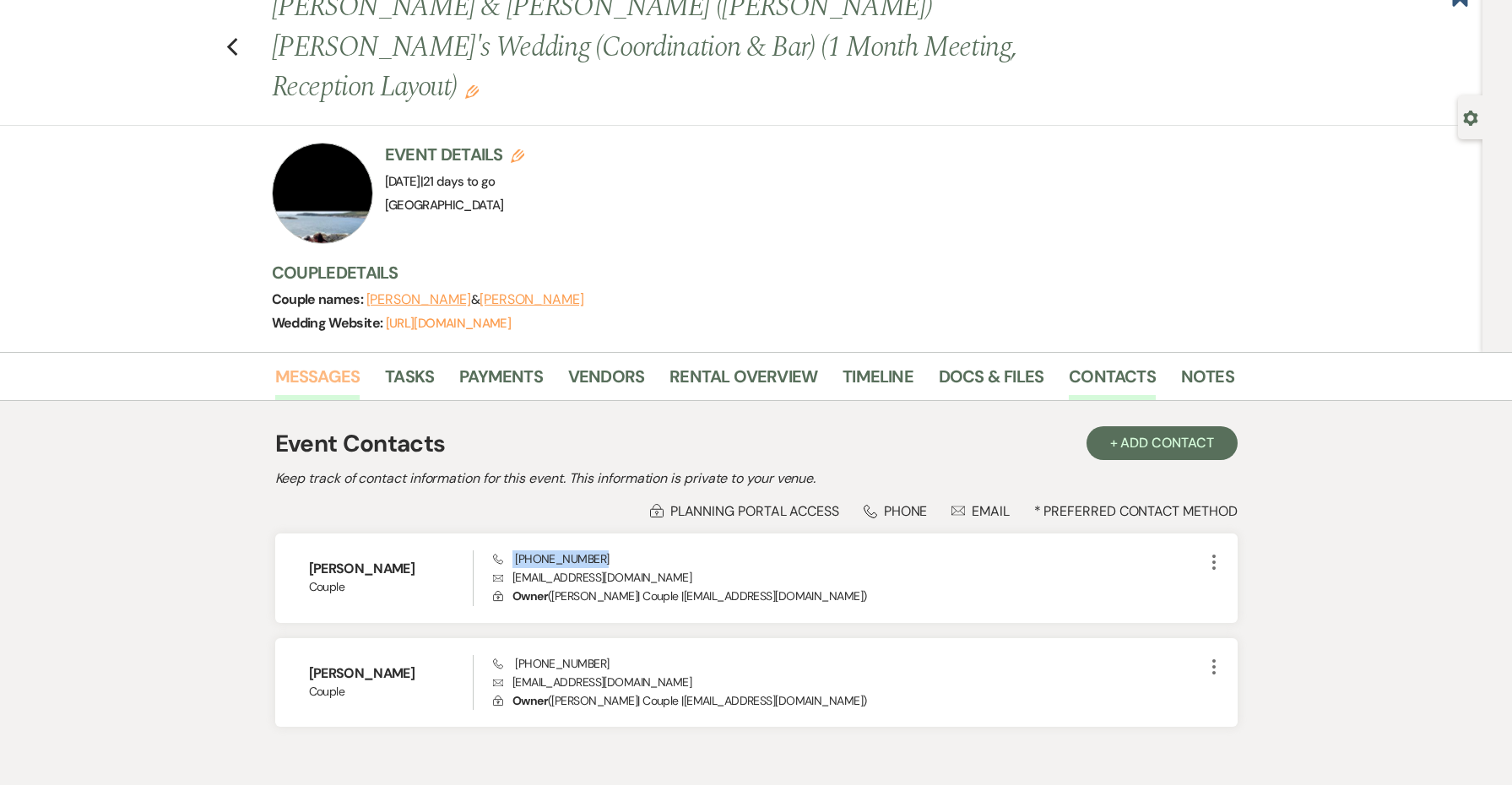
click at [316, 363] on link "Messages" at bounding box center [318, 381] width 85 height 37
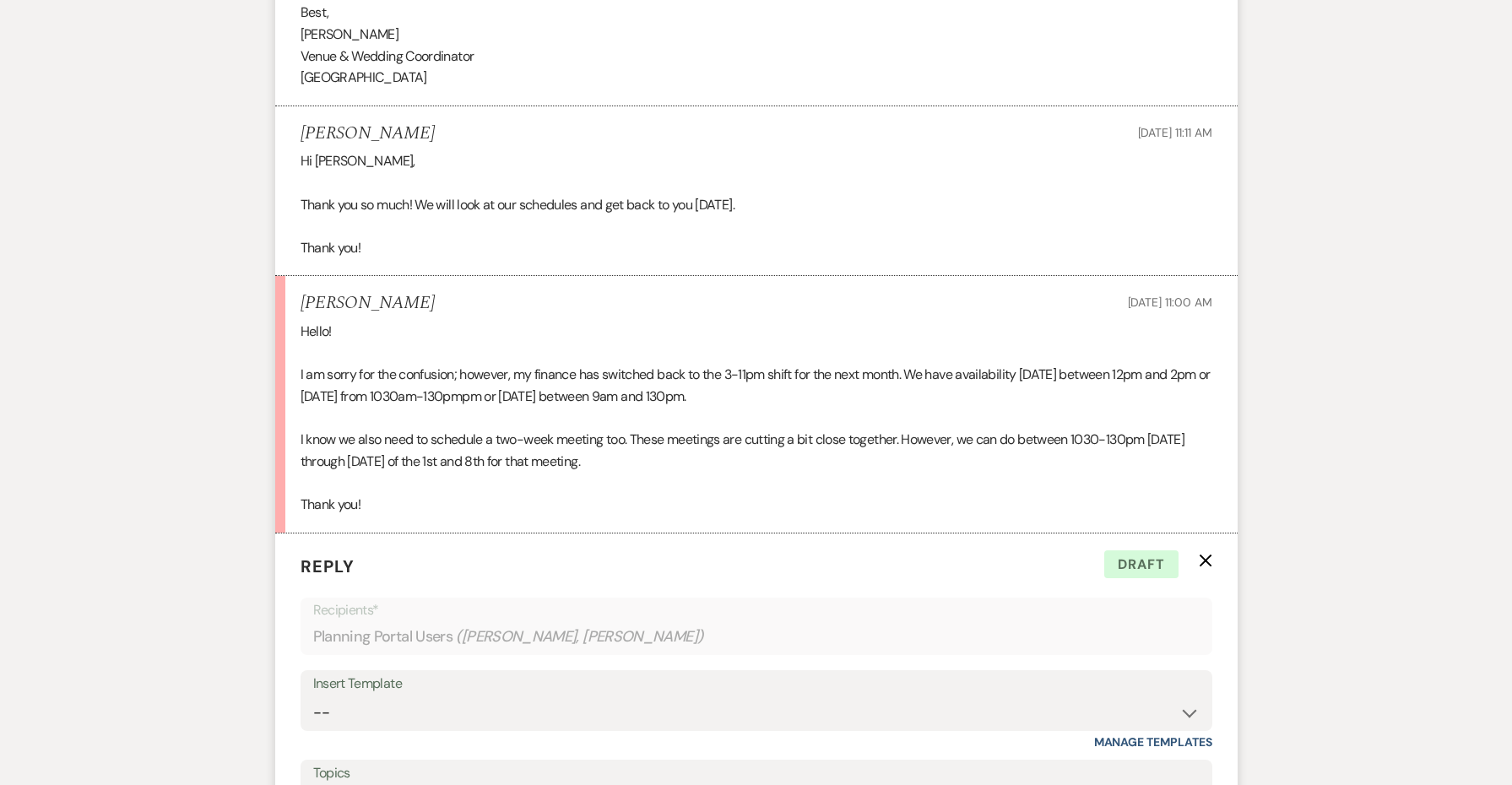
scroll to position [3542, 0]
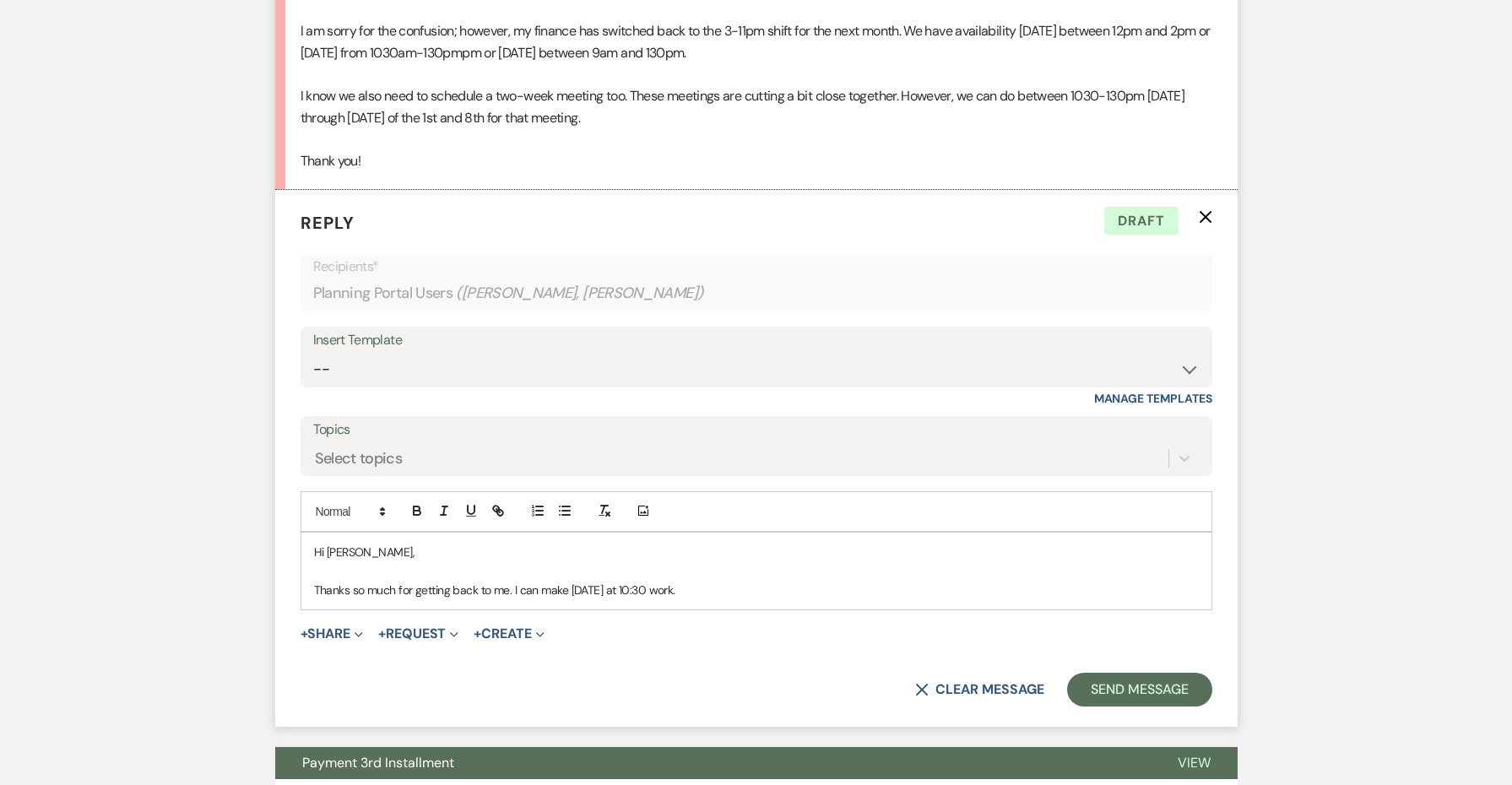
click at [727, 581] on p "Thanks so much for getting back to me. I can make [DATE] at 10:30 work." at bounding box center [756, 590] width 885 height 19
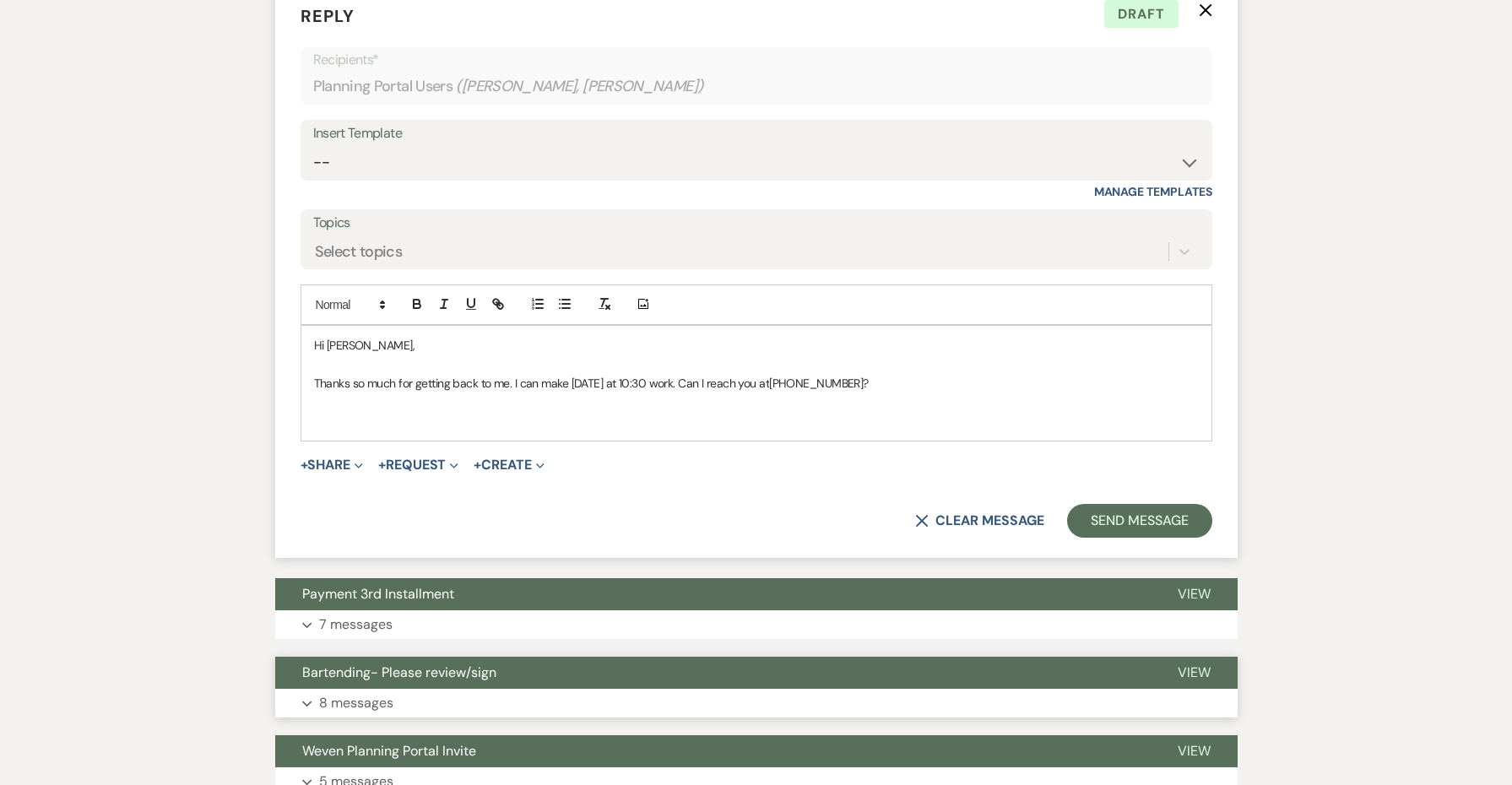
scroll to position [3749, 0]
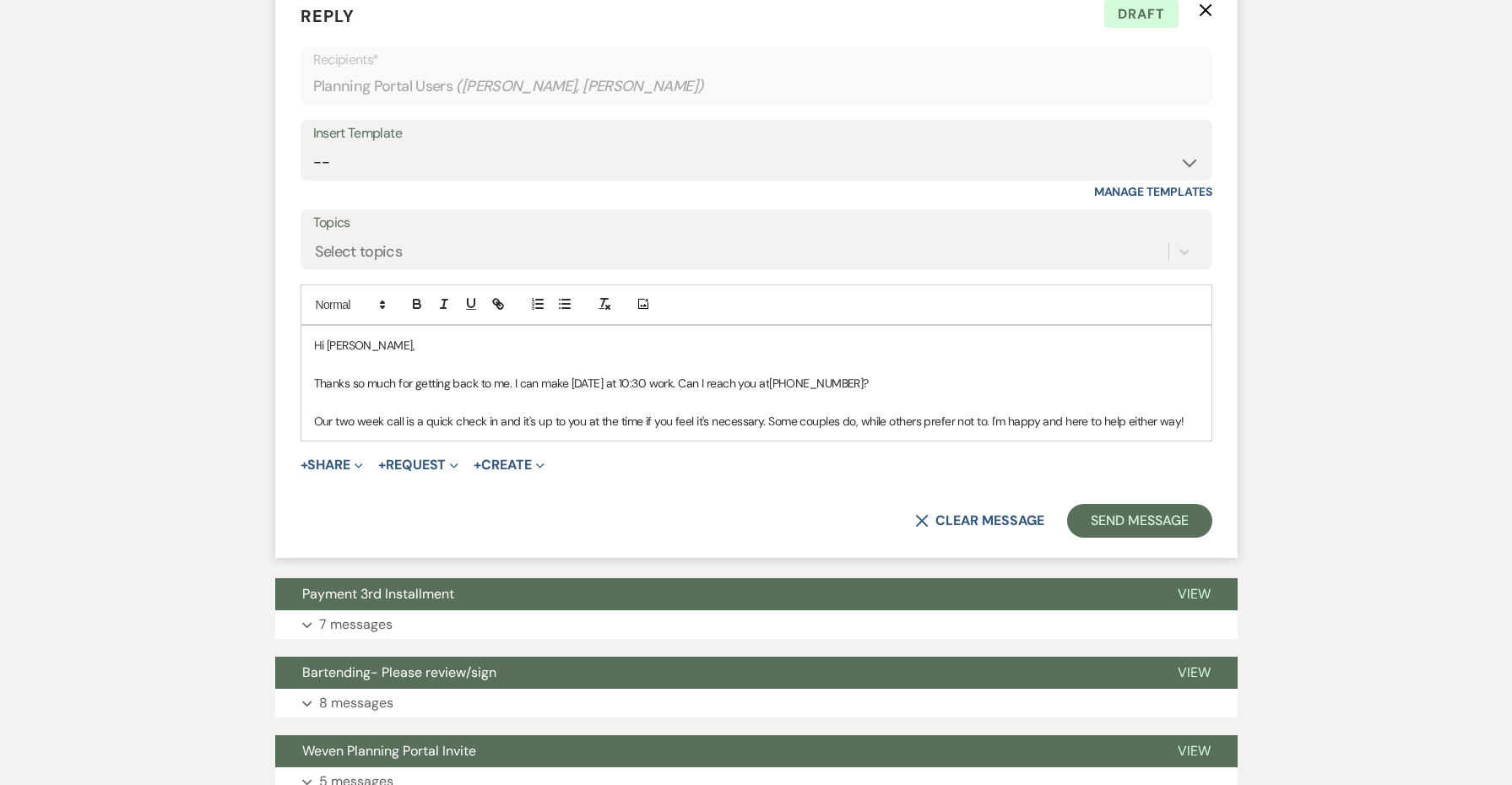
click at [791, 414] on span "Our two week call is a quick check in and it's up to you at the time if you fee…" at bounding box center [749, 421] width 871 height 15
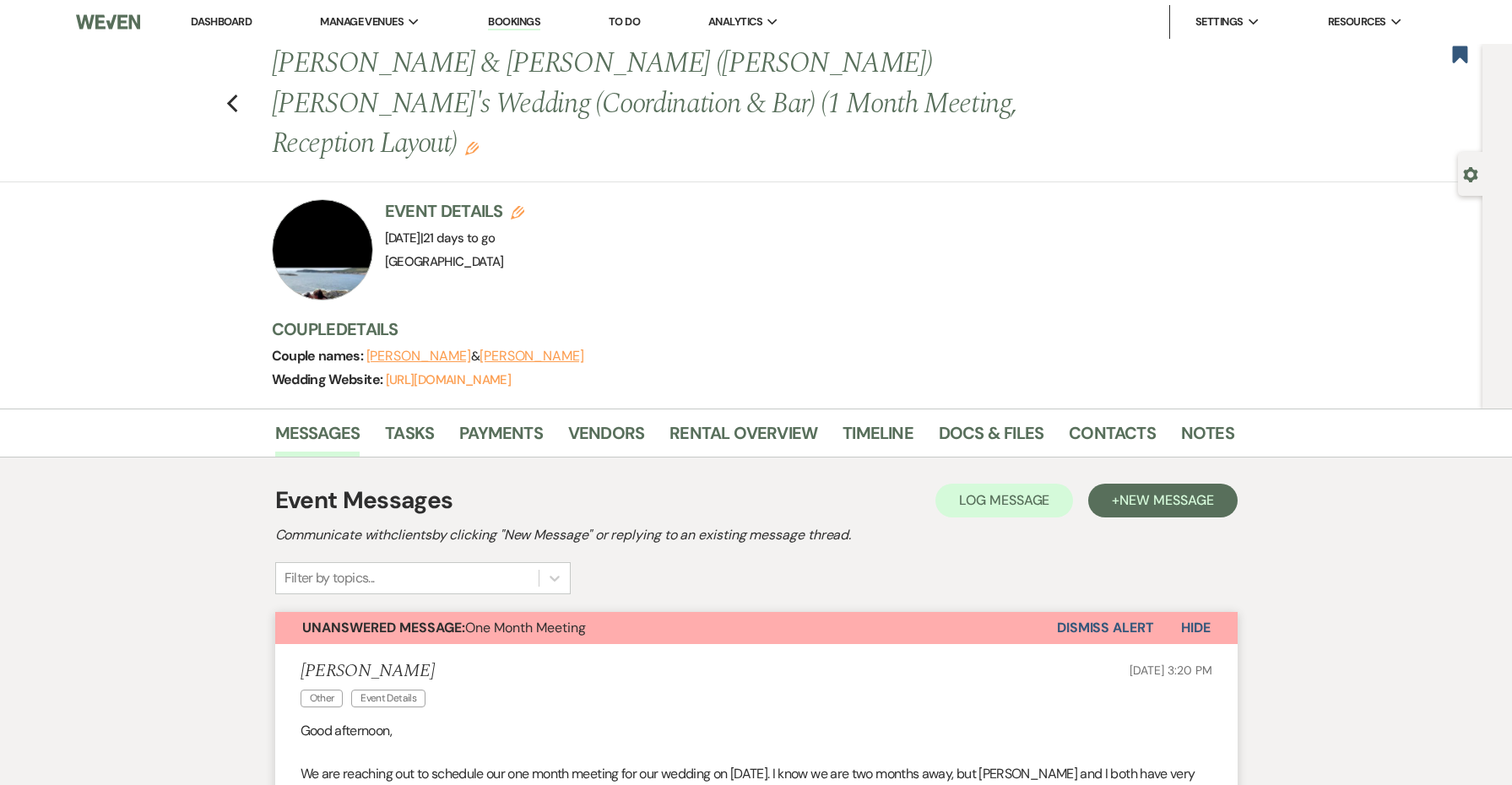
scroll to position [0, 0]
click at [783, 68] on h1 "[PERSON_NAME] & [PERSON_NAME] ([PERSON_NAME]) [PERSON_NAME]'s Wedding (Coordina…" at bounding box center [649, 104] width 756 height 120
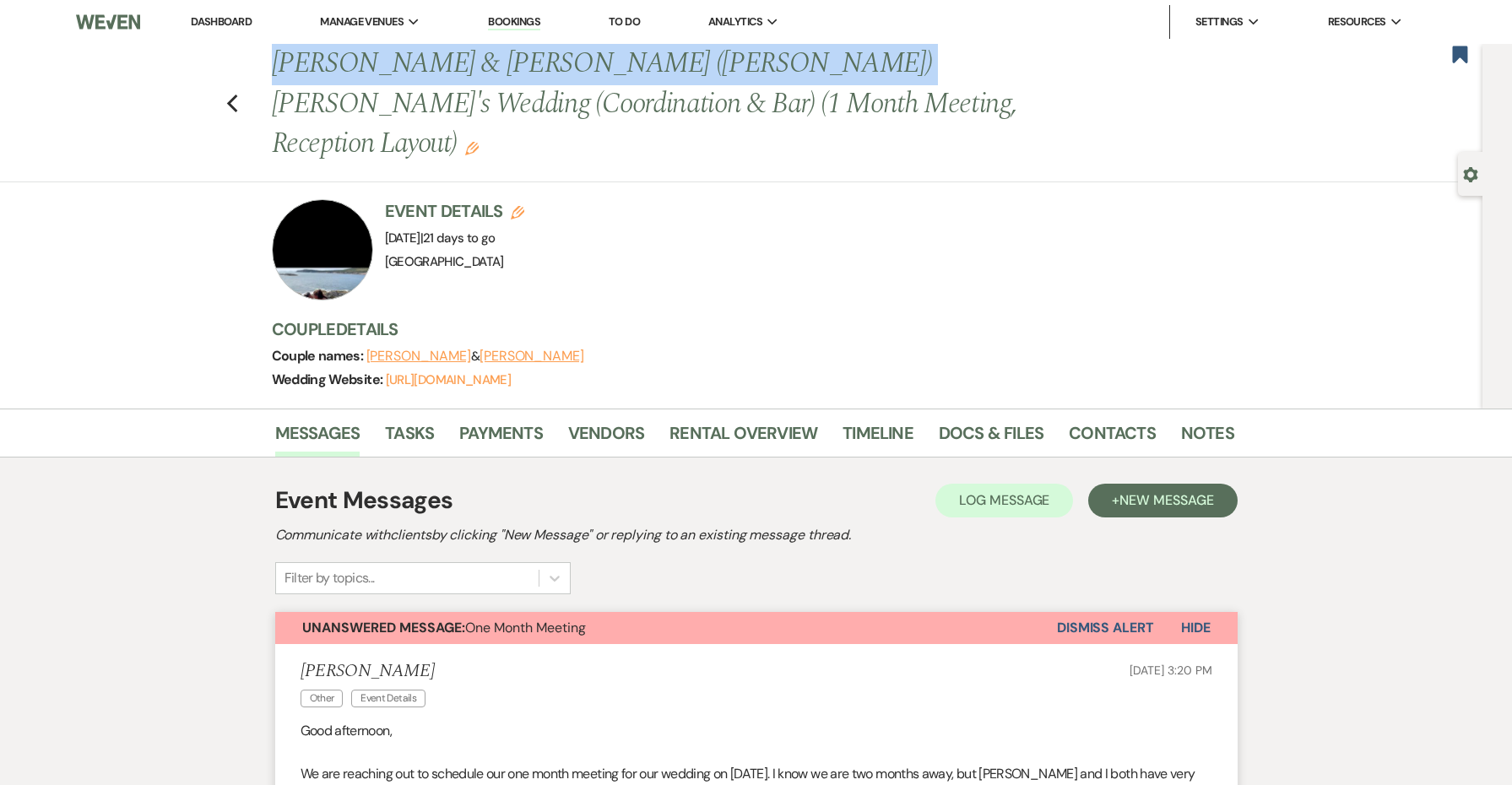
drag, startPoint x: 789, startPoint y: 68, endPoint x: 254, endPoint y: 62, distance: 535.0
click at [254, 62] on div "Previous [PERSON_NAME] & [PERSON_NAME] ([PERSON_NAME]) [PERSON_NAME]'s Wedding …" at bounding box center [738, 113] width 1491 height 138
copy h1 "[PERSON_NAME] & [PERSON_NAME] ([PERSON_NAME]) [PERSON_NAME]"
click at [495, 371] on link "[URL][DOMAIN_NAME]" at bounding box center [448, 379] width 125 height 17
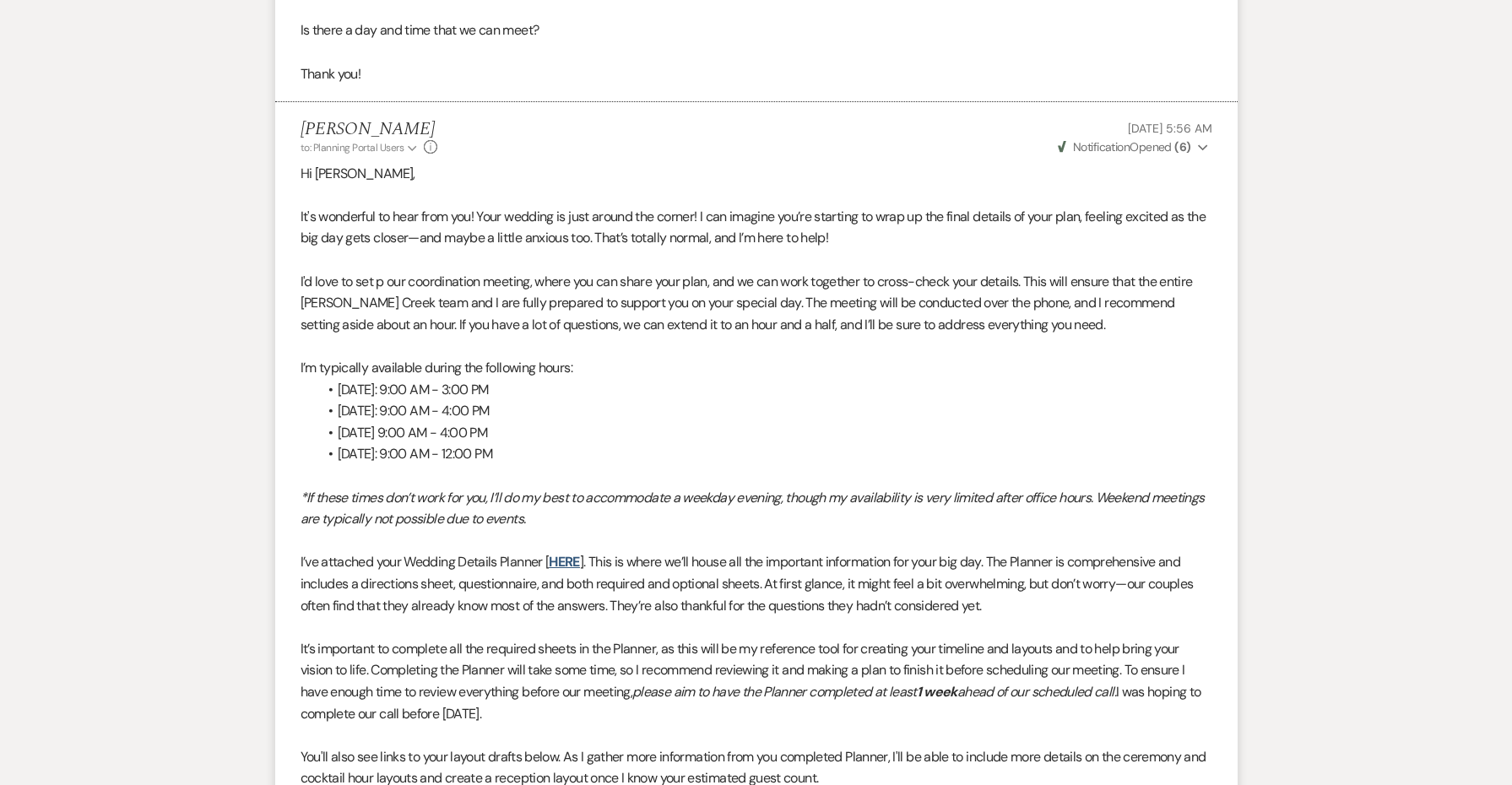
scroll to position [807, 0]
click at [573, 553] on link "HERE" at bounding box center [564, 562] width 31 height 18
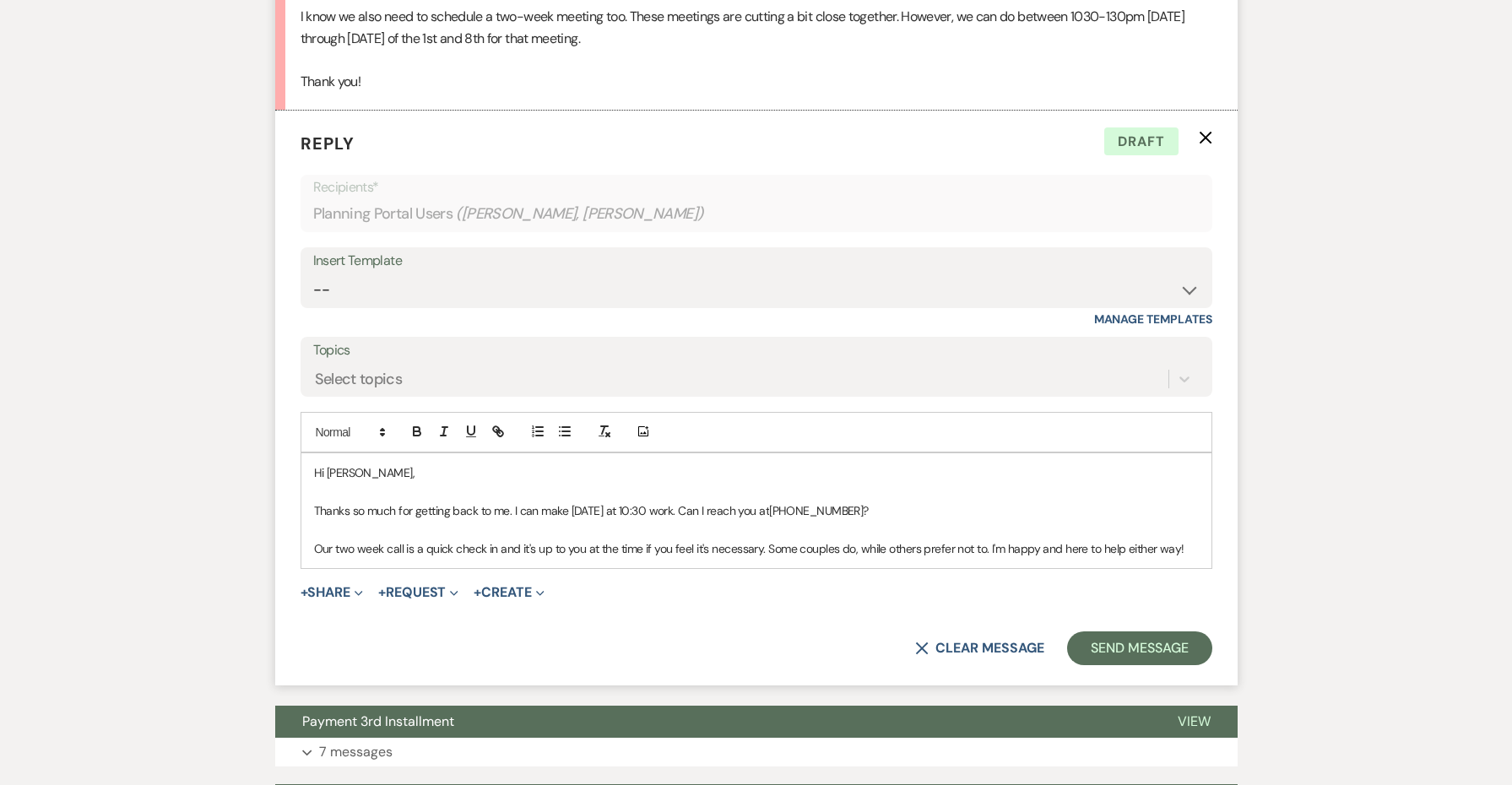
scroll to position [3635, 0]
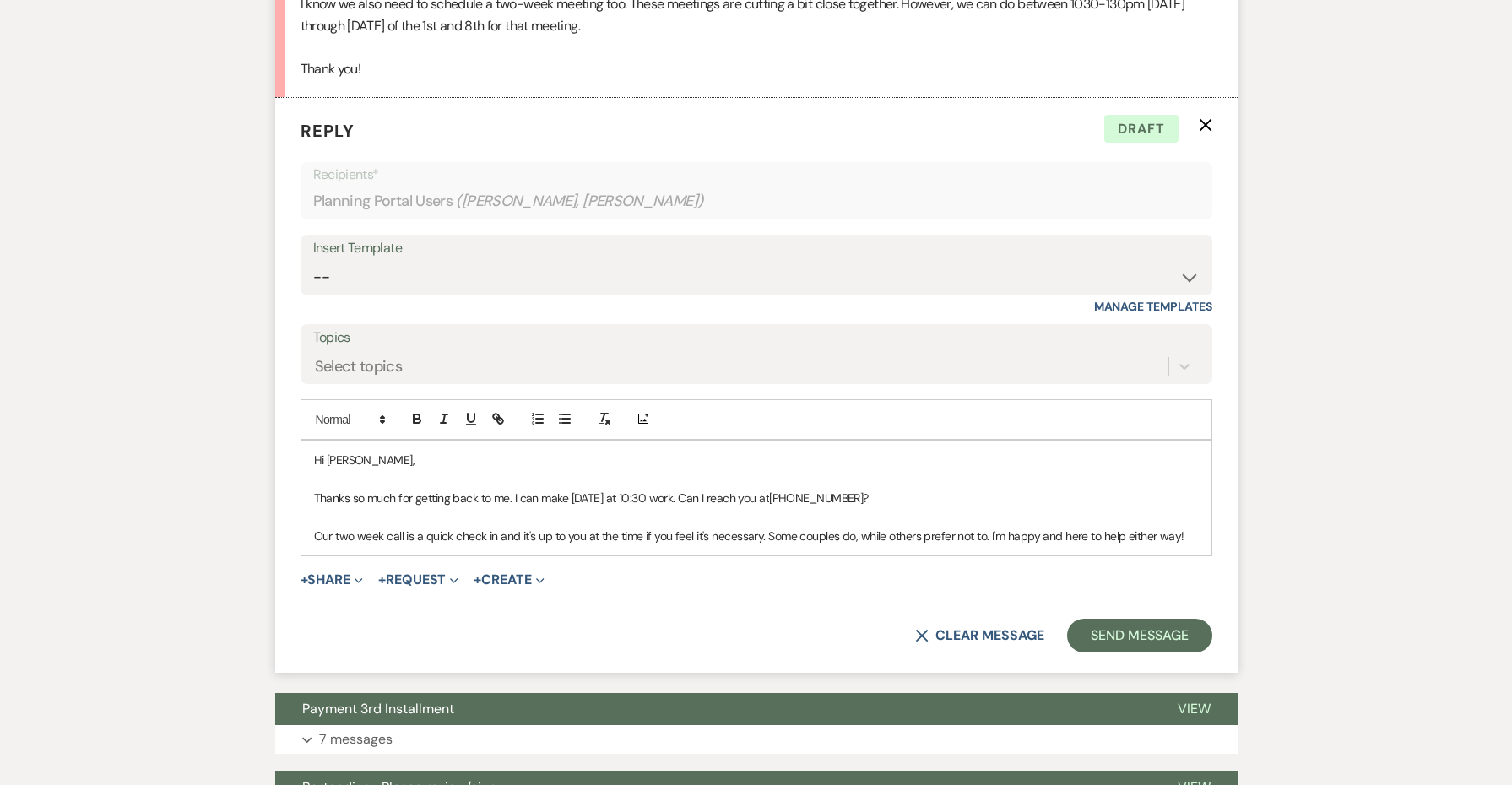
click at [1186, 527] on p "Our two week call is a quick check in and it's up to you at the time if you fee…" at bounding box center [756, 536] width 885 height 19
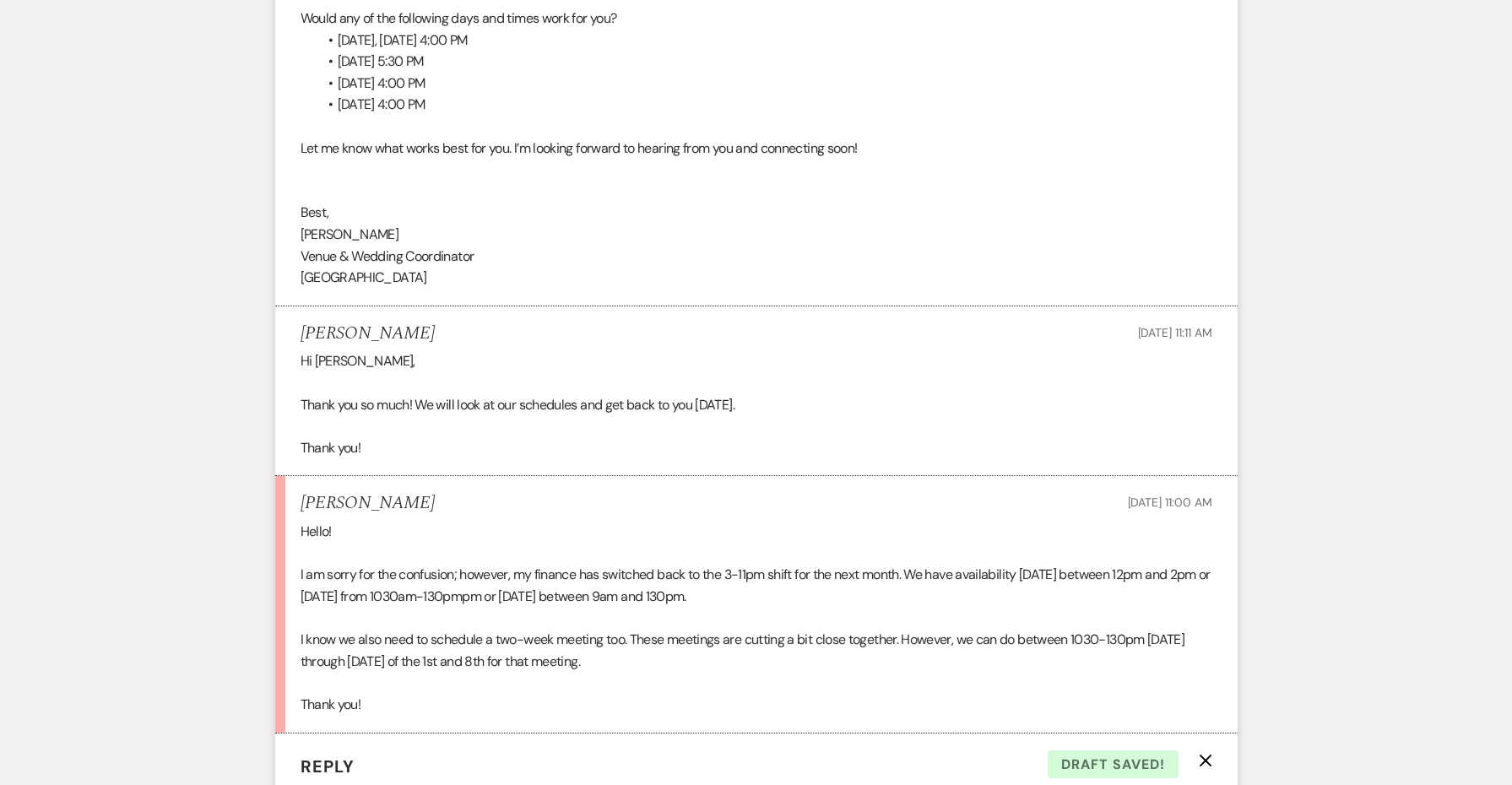
scroll to position [2800, 0]
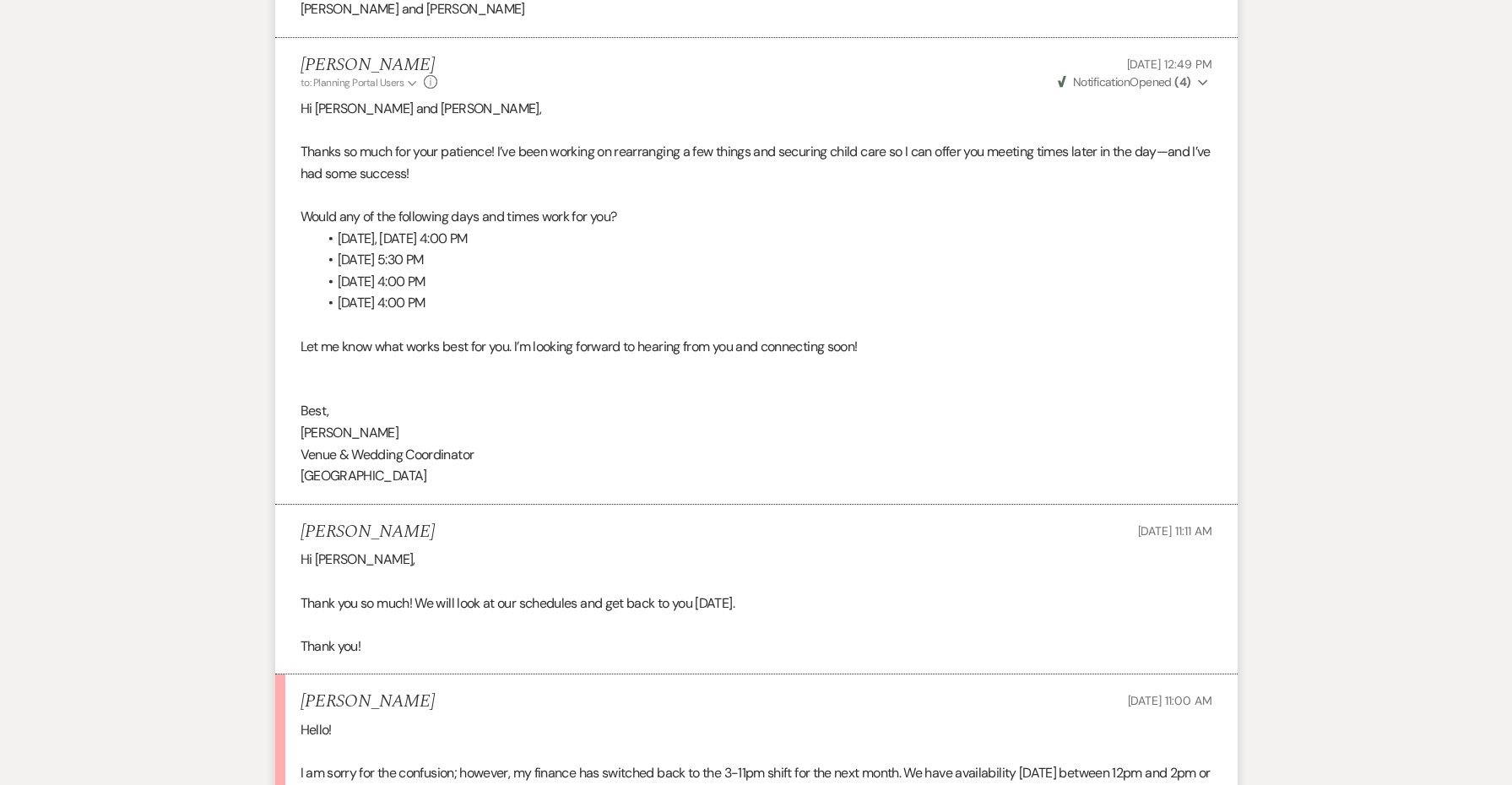
drag, startPoint x: 475, startPoint y: 433, endPoint x: 277, endPoint y: 364, distance: 209.7
click at [277, 364] on li "[PERSON_NAME] to: Planning Portal Users Expand Info [DATE] 12:49 PM Weven Check…" at bounding box center [756, 271] width 962 height 467
copy div "Best, [PERSON_NAME] & Wedding Coordinator [GEOGRAPHIC_DATA]"
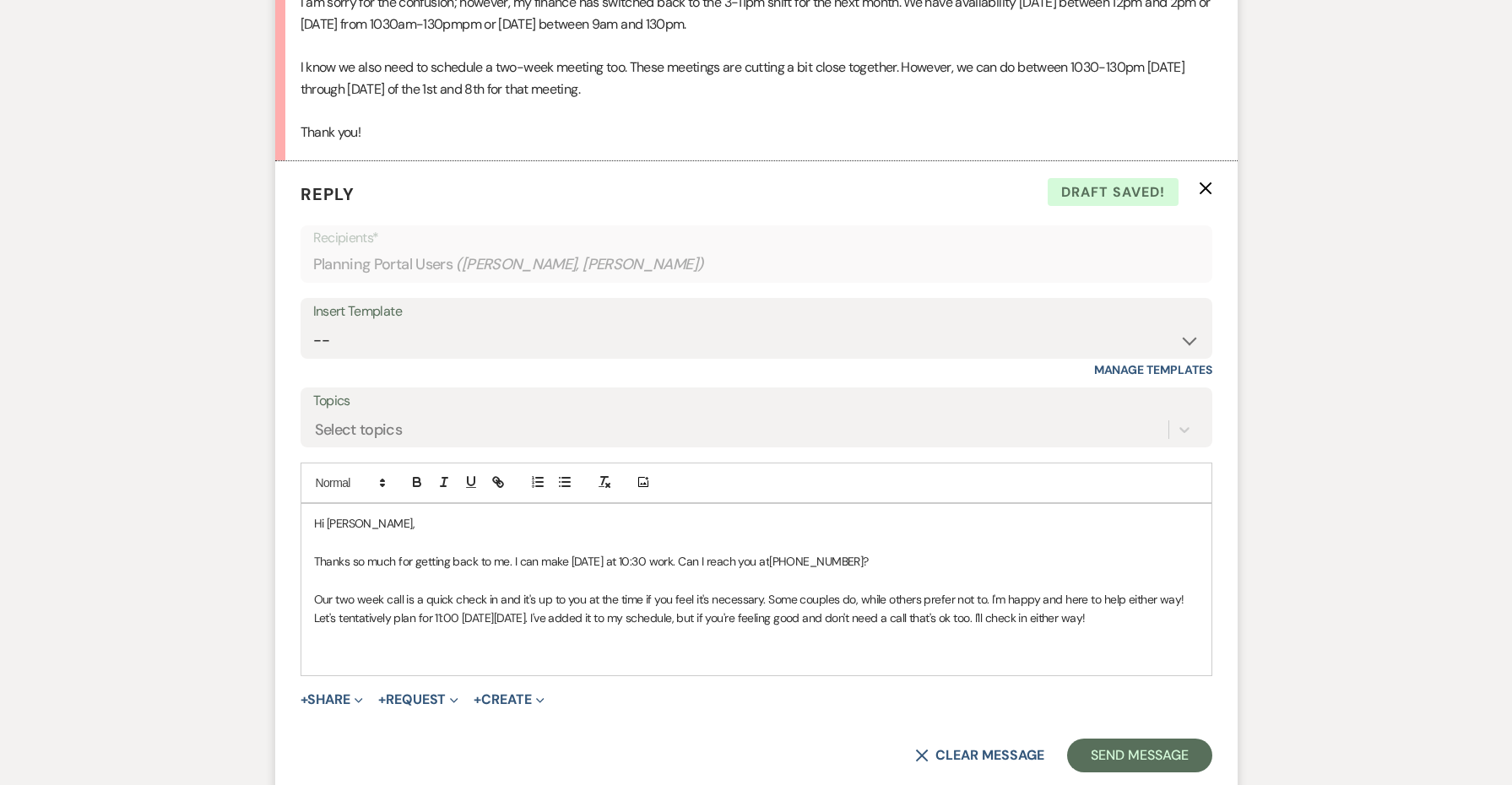
scroll to position [3573, 0]
click at [364, 645] on p "﻿" at bounding box center [756, 654] width 885 height 19
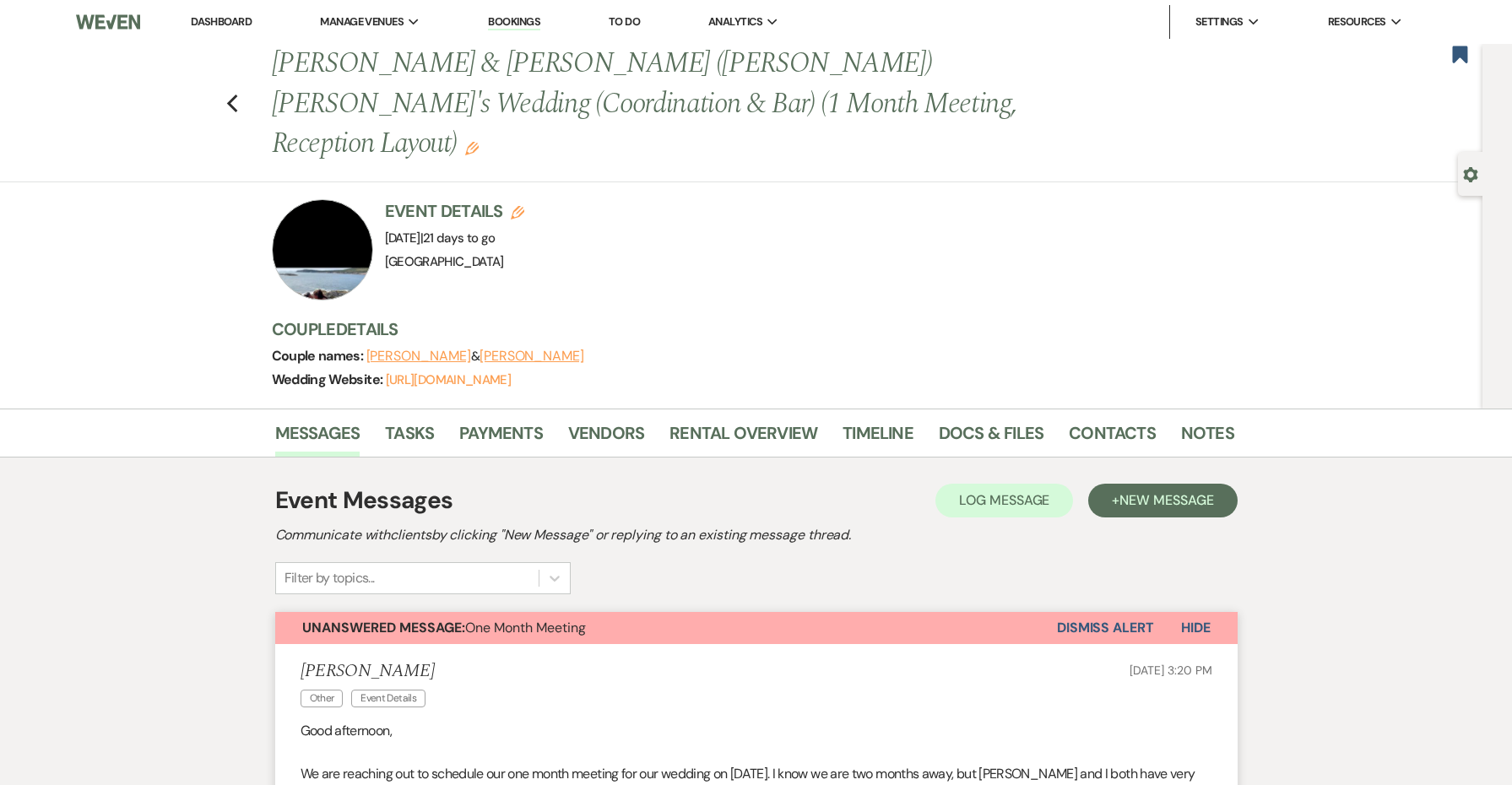
scroll to position [0, 0]
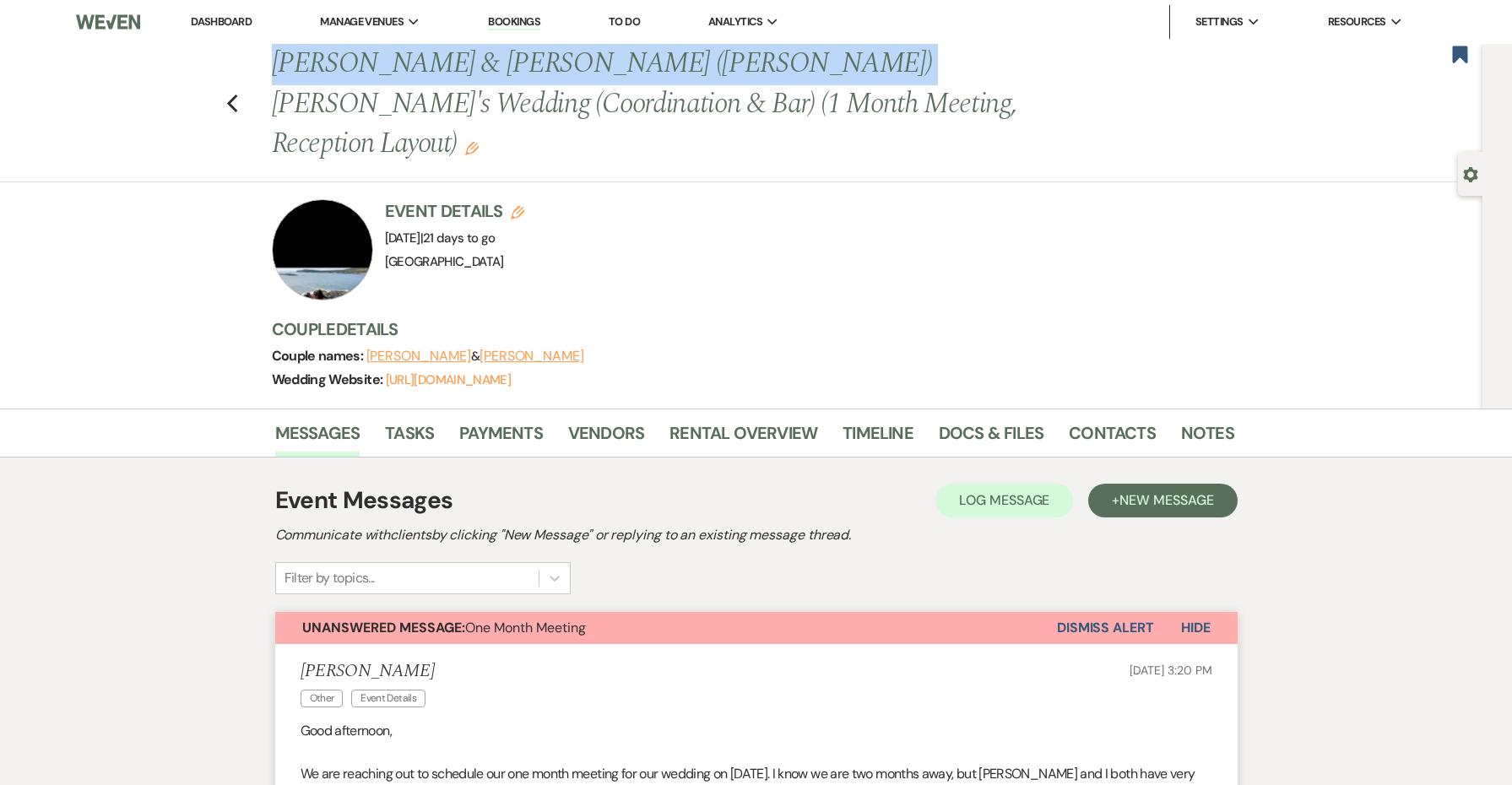
drag, startPoint x: 787, startPoint y: 67, endPoint x: 209, endPoint y: 62, distance: 578.0
click at [209, 62] on div "Previous [PERSON_NAME] & [PERSON_NAME] ([PERSON_NAME]) [PERSON_NAME]'s Wedding …" at bounding box center [738, 113] width 1491 height 138
copy h1 "[PERSON_NAME] & [PERSON_NAME] ([PERSON_NAME]) [PERSON_NAME]"
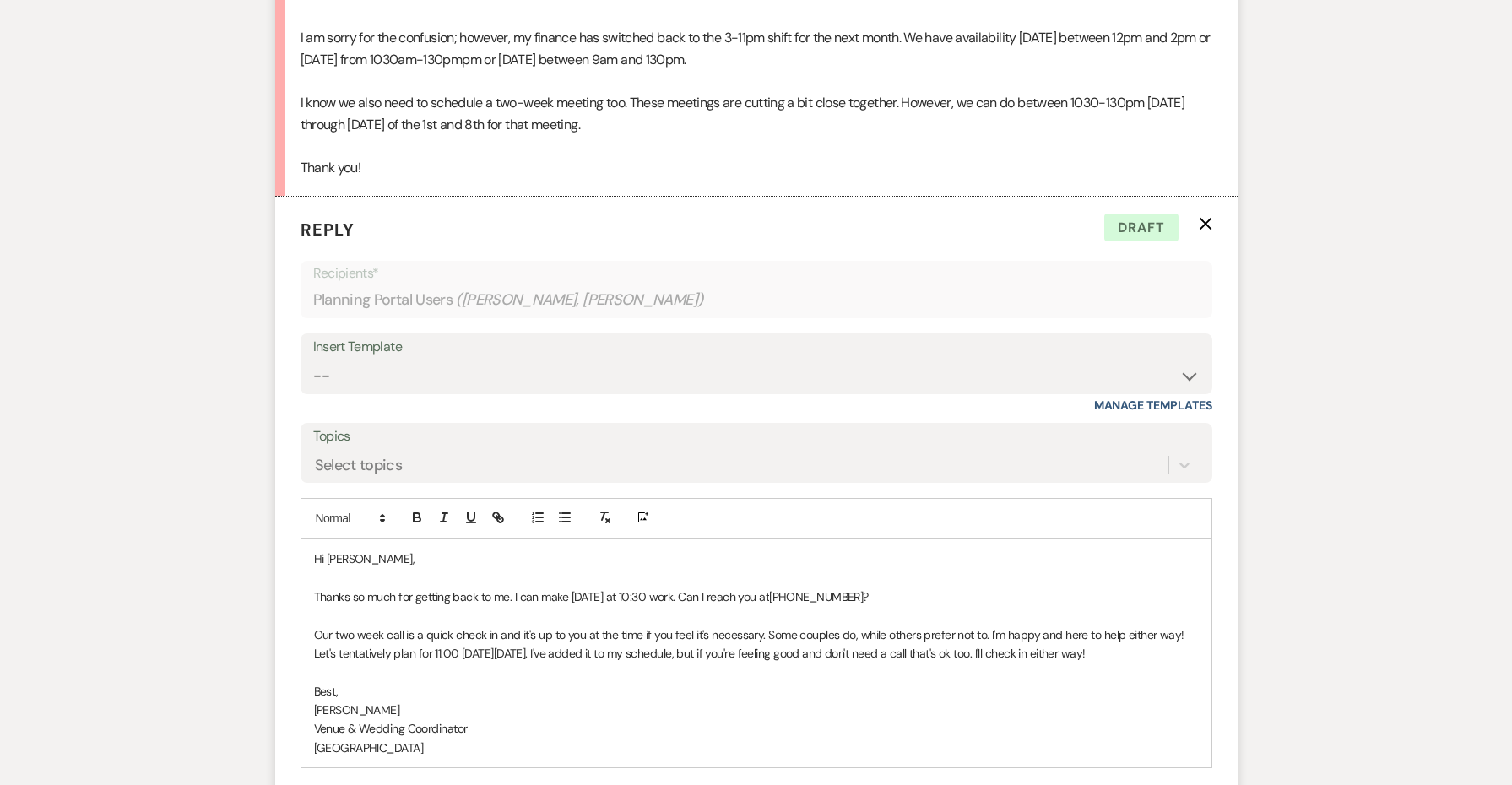
scroll to position [3563, 0]
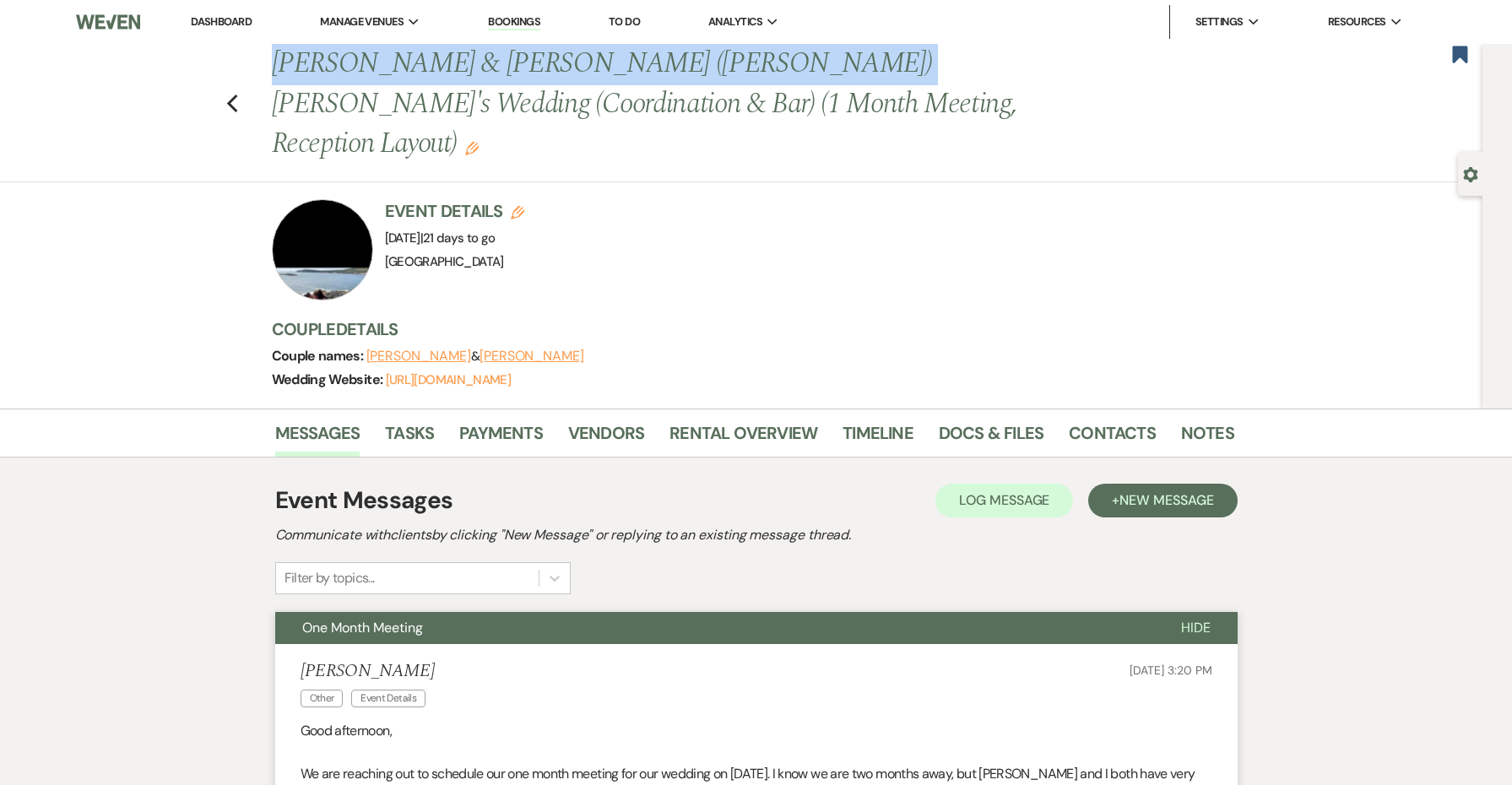
scroll to position [0, 0]
click at [230, 94] on use "button" at bounding box center [232, 103] width 11 height 19
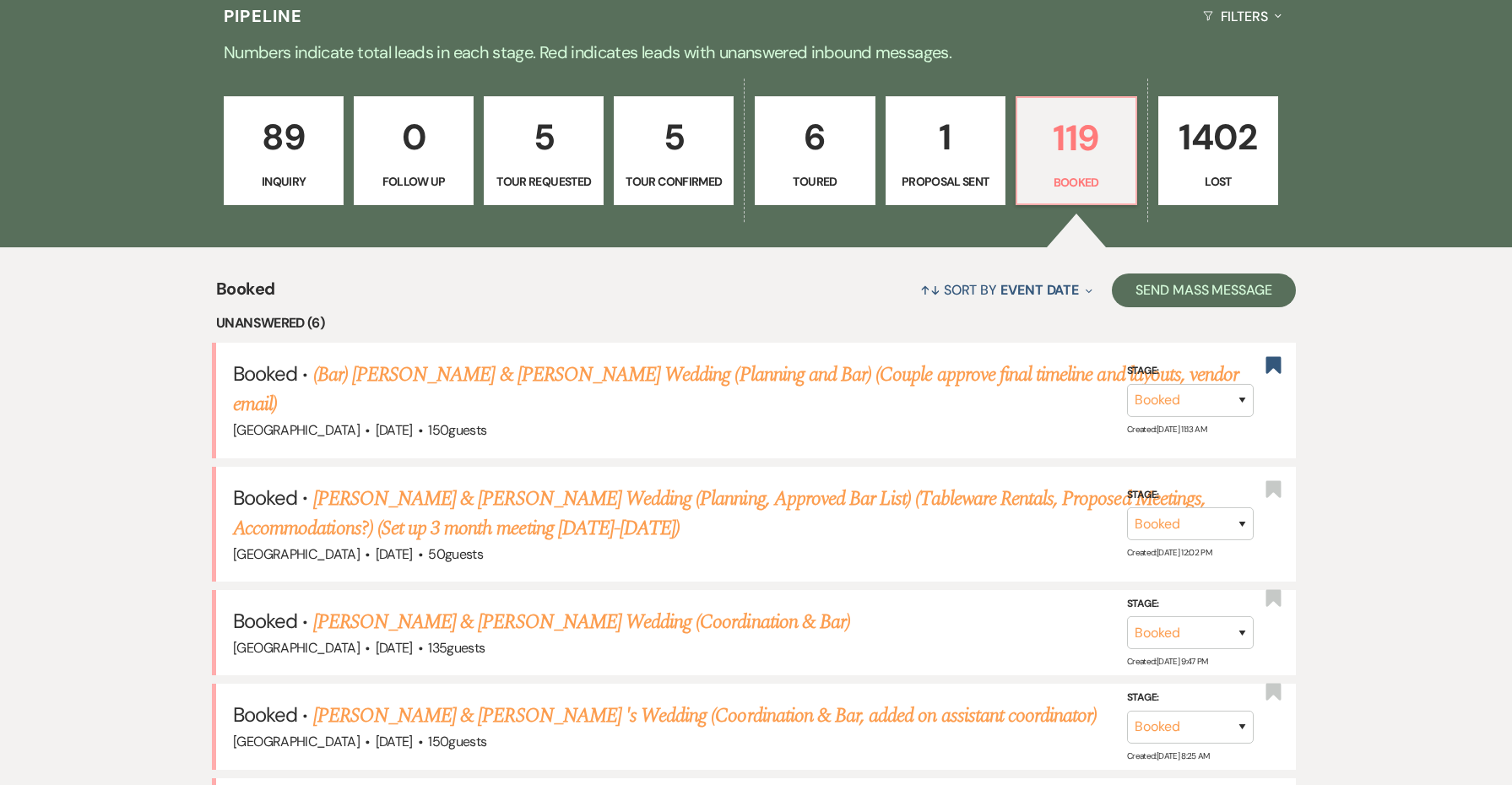
scroll to position [455, 0]
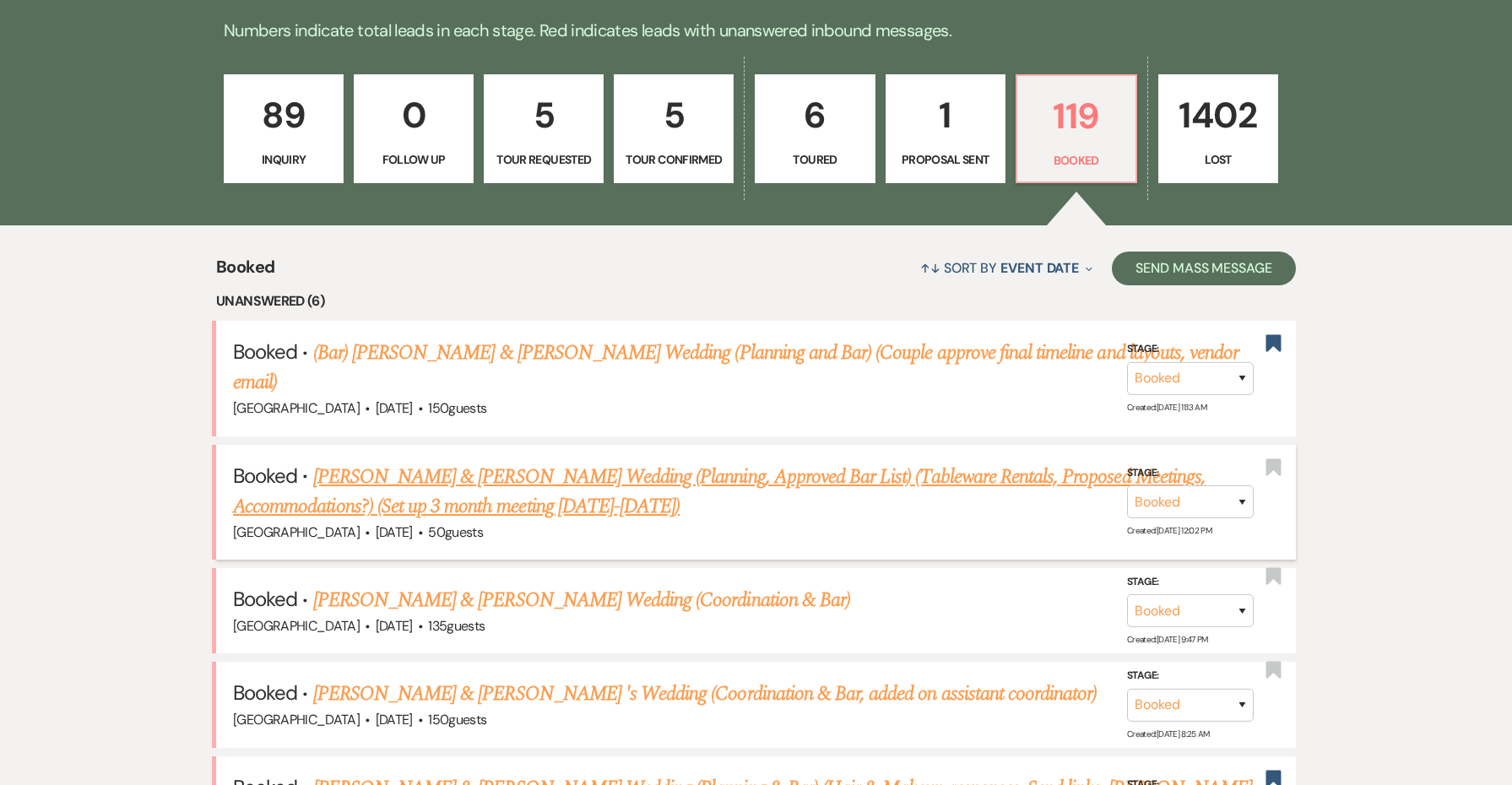
click at [630, 498] on link "[PERSON_NAME] & [PERSON_NAME] Wedding (Planning, Approved Bar List) (Tableware …" at bounding box center [719, 492] width 972 height 61
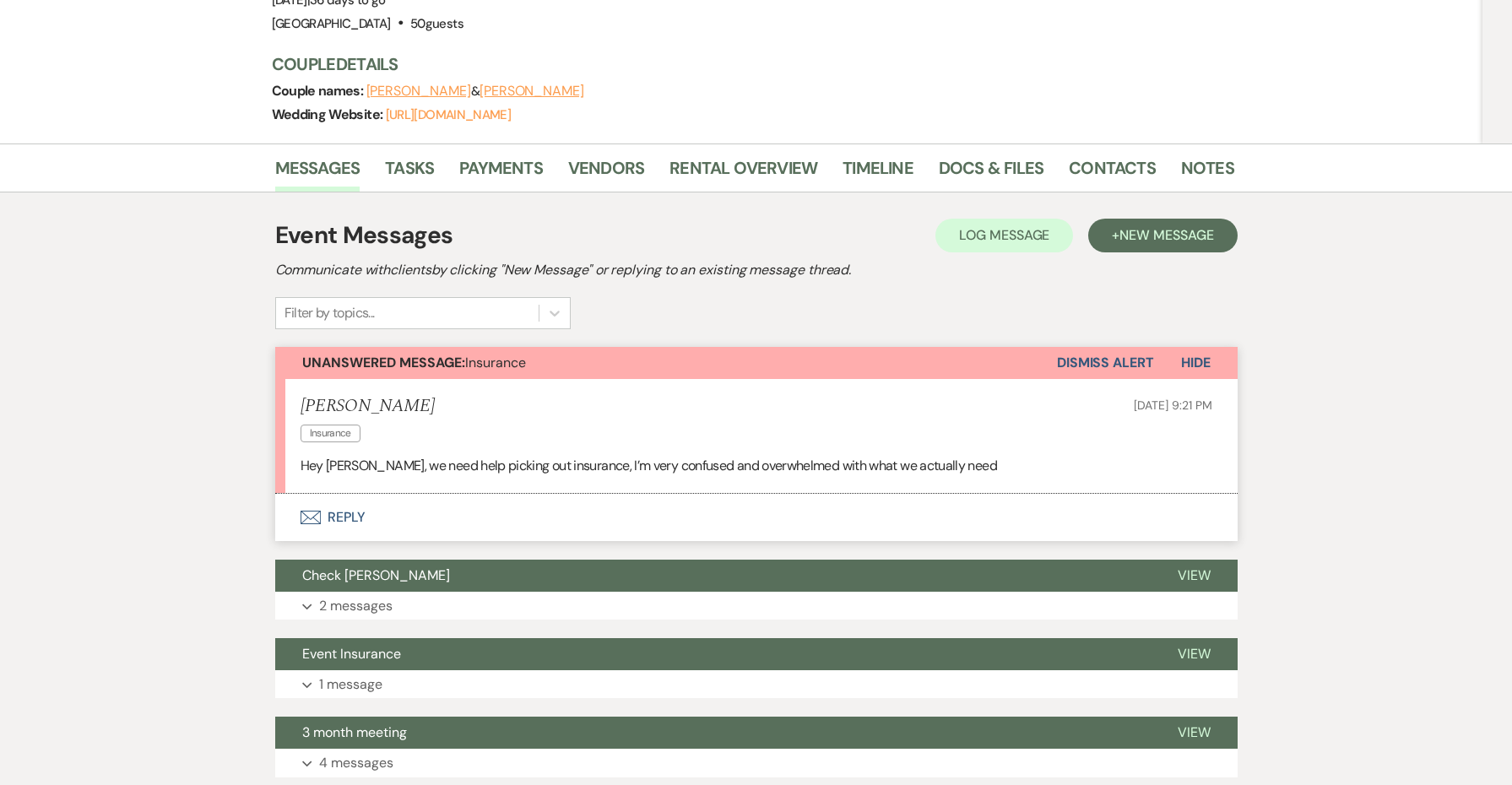
scroll to position [305, 0]
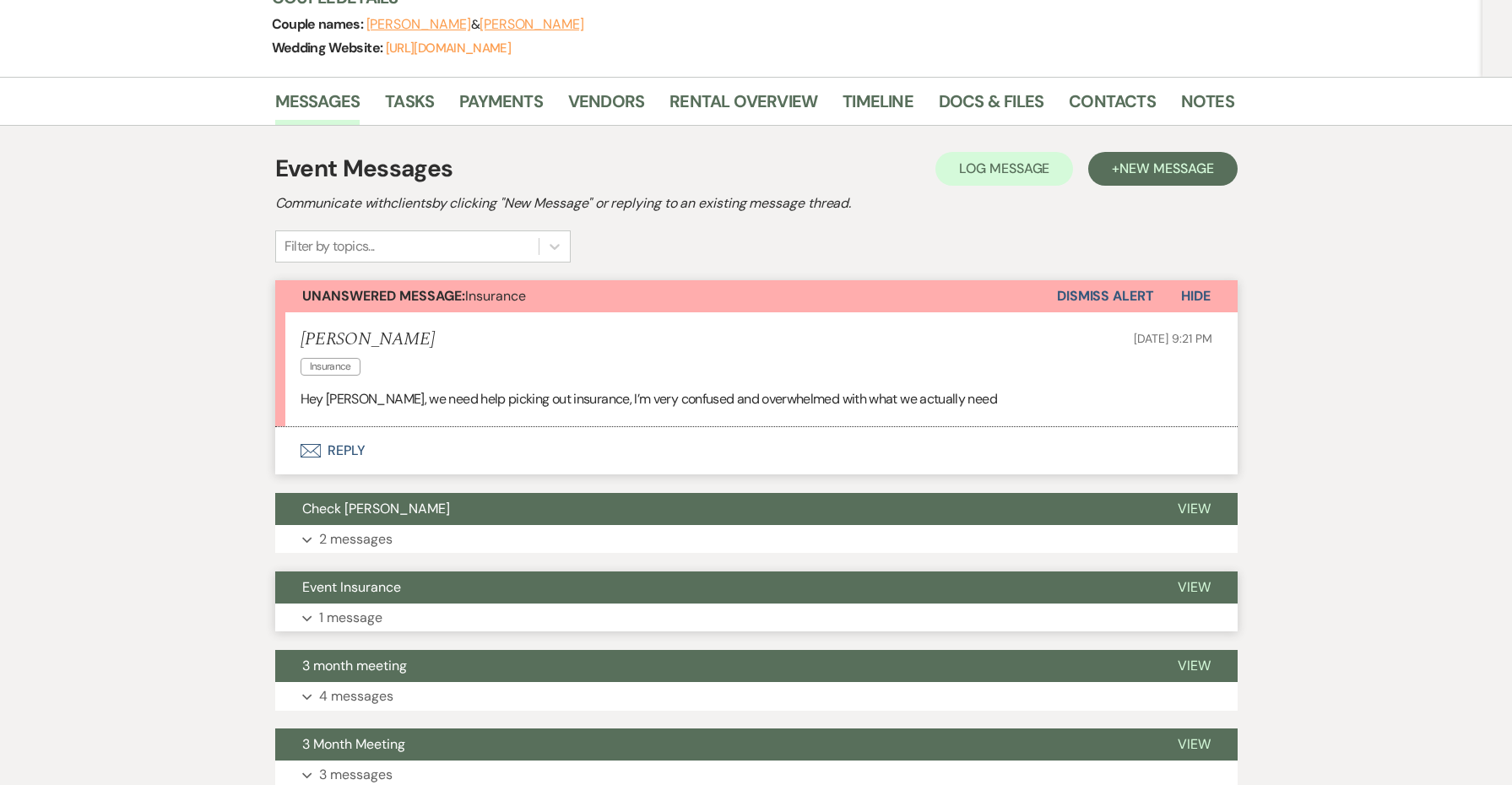
click at [738, 604] on button "Expand 1 message" at bounding box center [756, 618] width 962 height 29
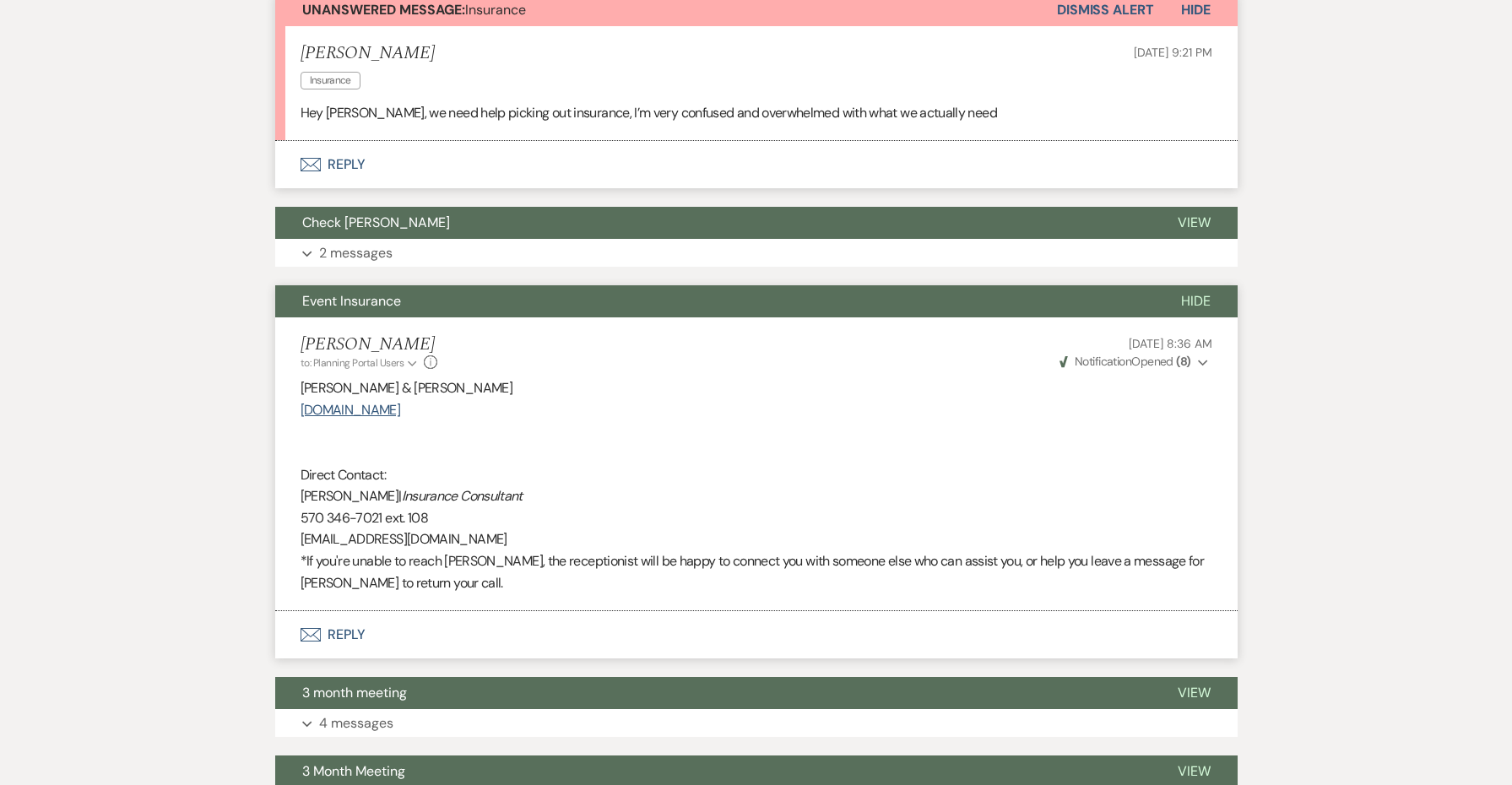
scroll to position [590, 0]
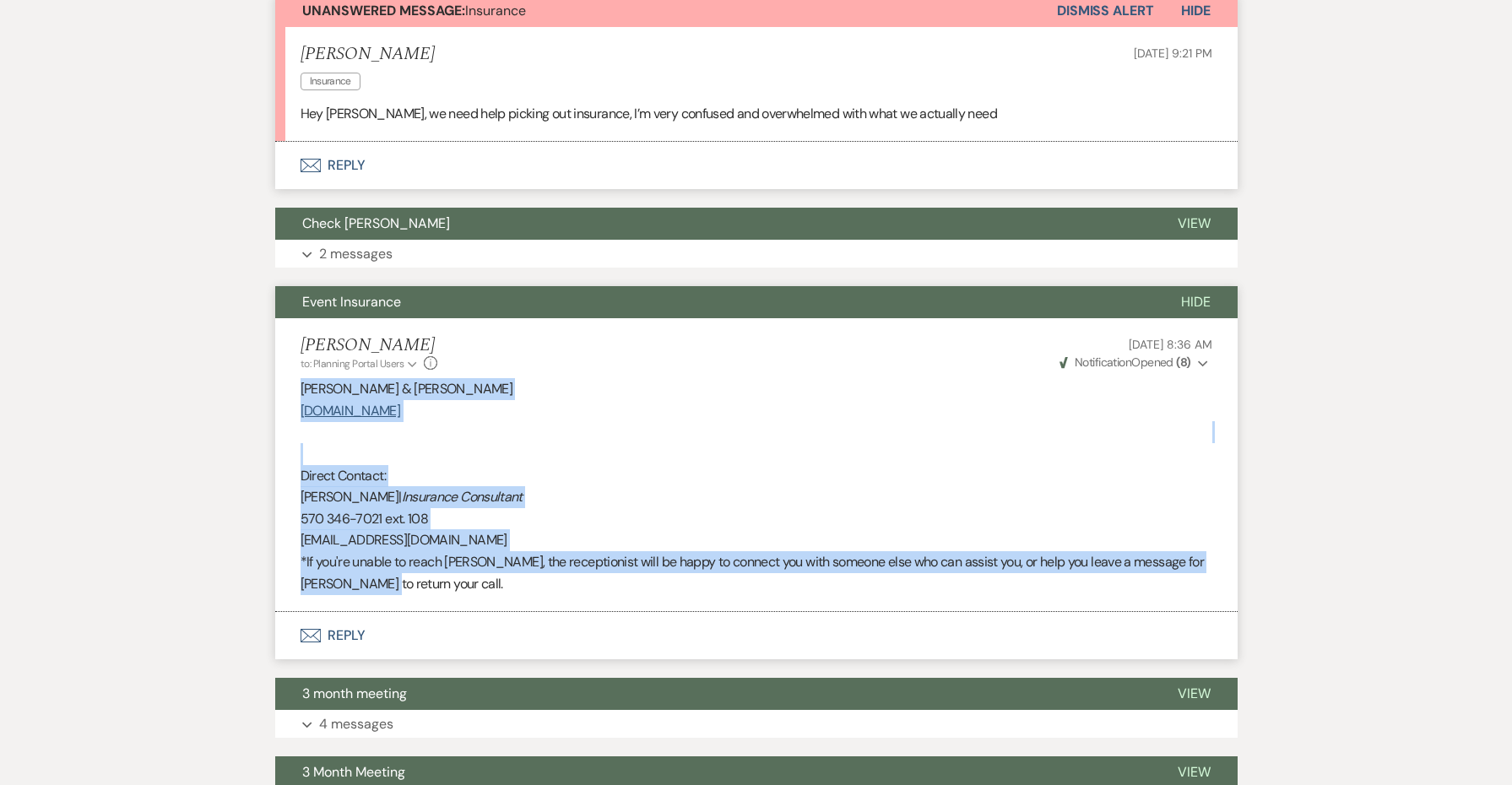
drag, startPoint x: 403, startPoint y: 575, endPoint x: 264, endPoint y: 379, distance: 240.3
copy div "[PERSON_NAME] & [PERSON_NAME] [DOMAIN_NAME] Direct Contact: [PERSON_NAME] | Ins…"
click at [333, 620] on button "Envelope Reply" at bounding box center [756, 636] width 962 height 48
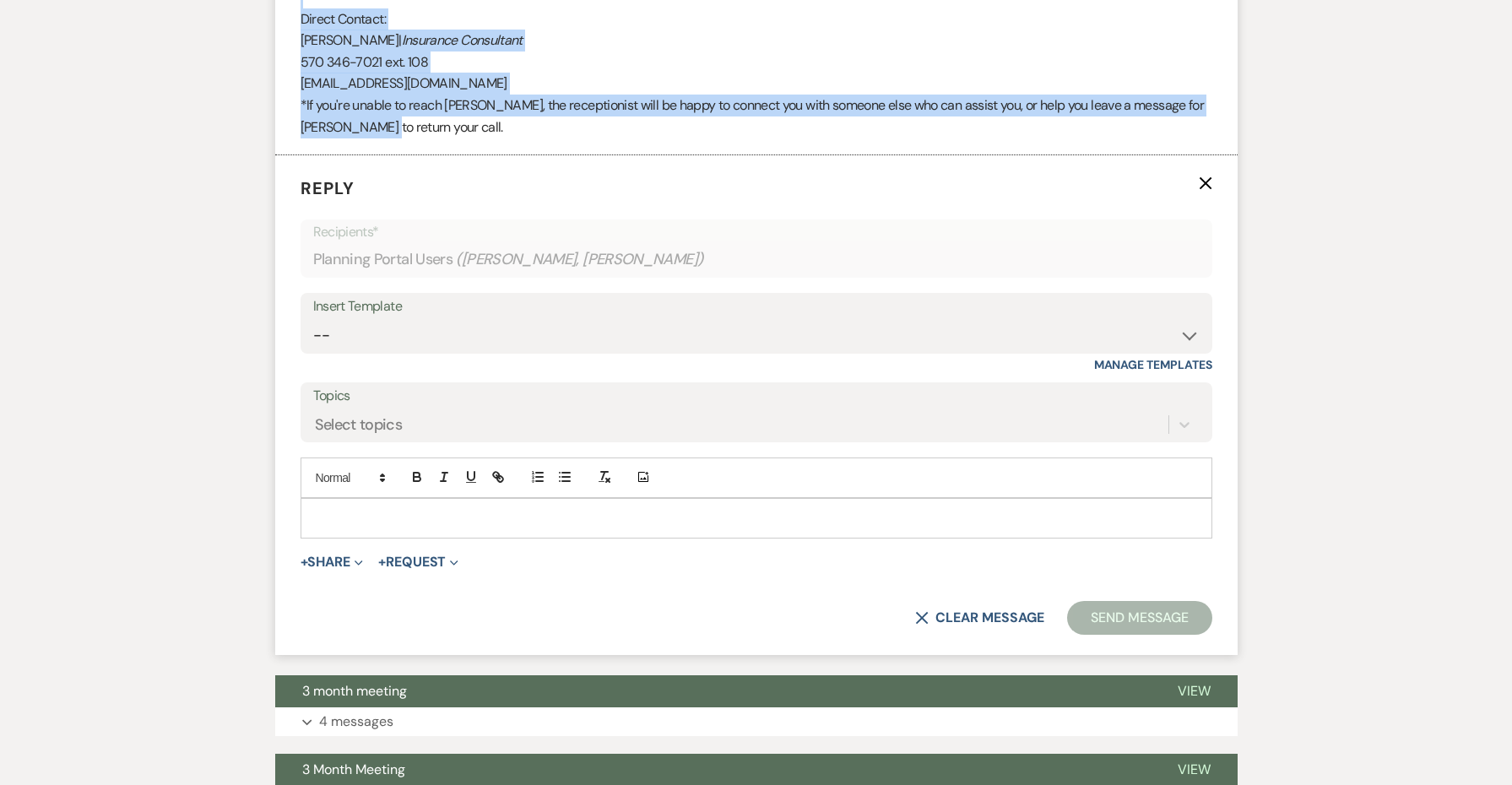
scroll to position [1050, 0]
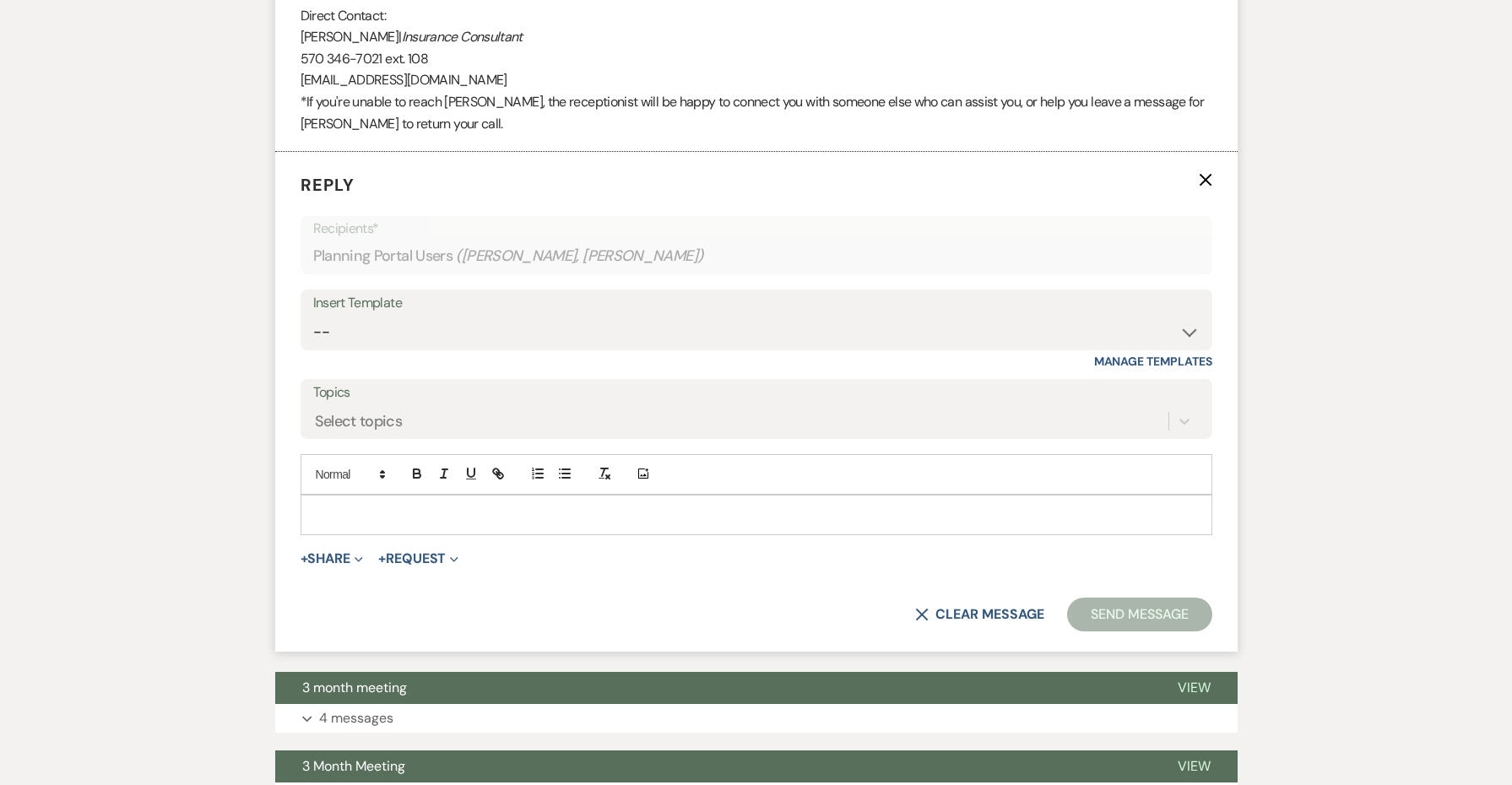
click at [347, 510] on p at bounding box center [756, 514] width 885 height 19
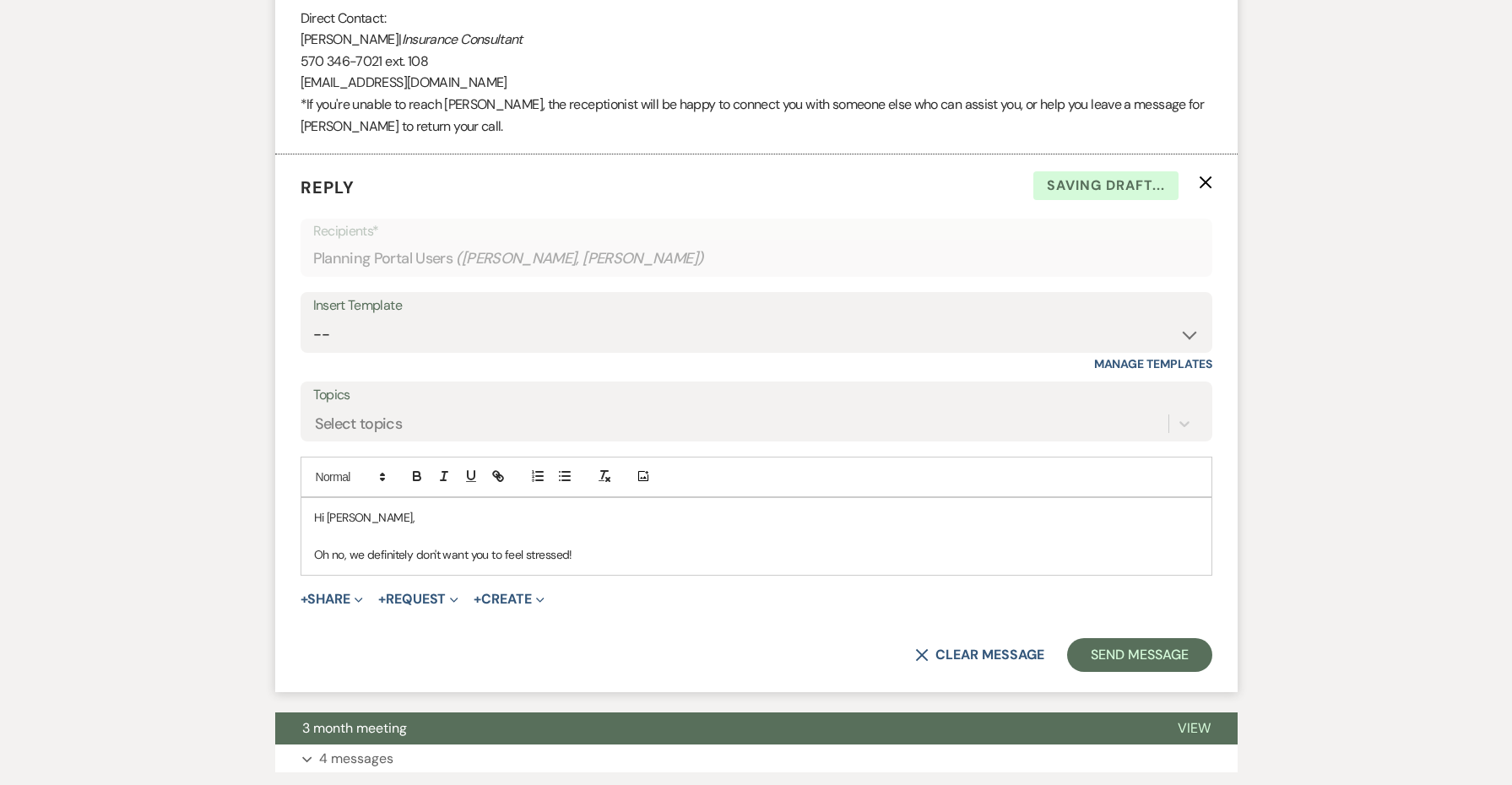
scroll to position [1299, 0]
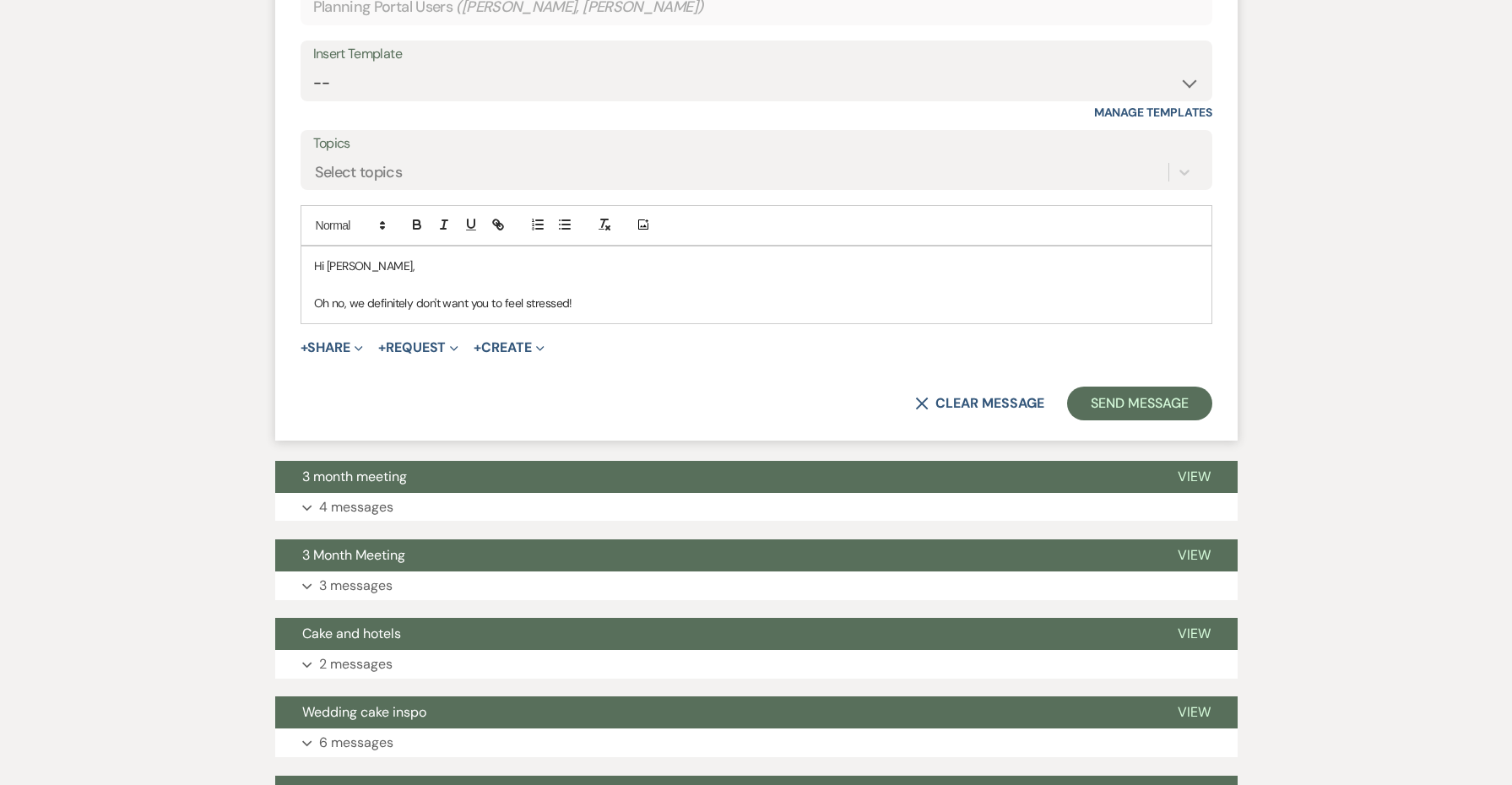
click at [571, 295] on p "Oh no, we definitely don't want you to feel stressed!" at bounding box center [756, 303] width 885 height 19
click at [546, 294] on p "Oh no, we definitely don't want you to feel stressed!" at bounding box center [756, 303] width 885 height 19
click at [615, 299] on p "Oh no, we definitely don't want you to feel overwhelmed!" at bounding box center [756, 303] width 885 height 19
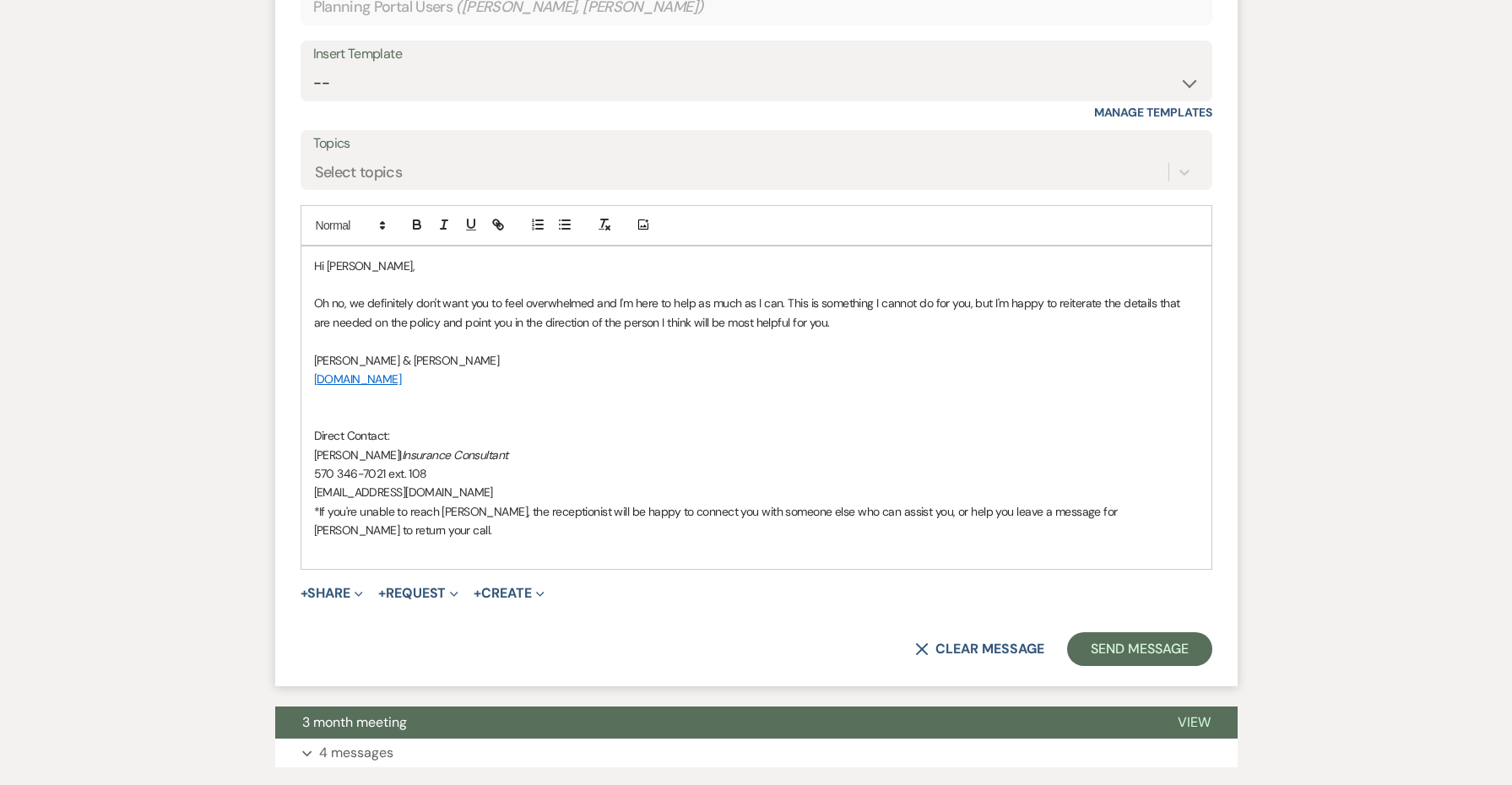
click at [503, 392] on p at bounding box center [756, 397] width 885 height 19
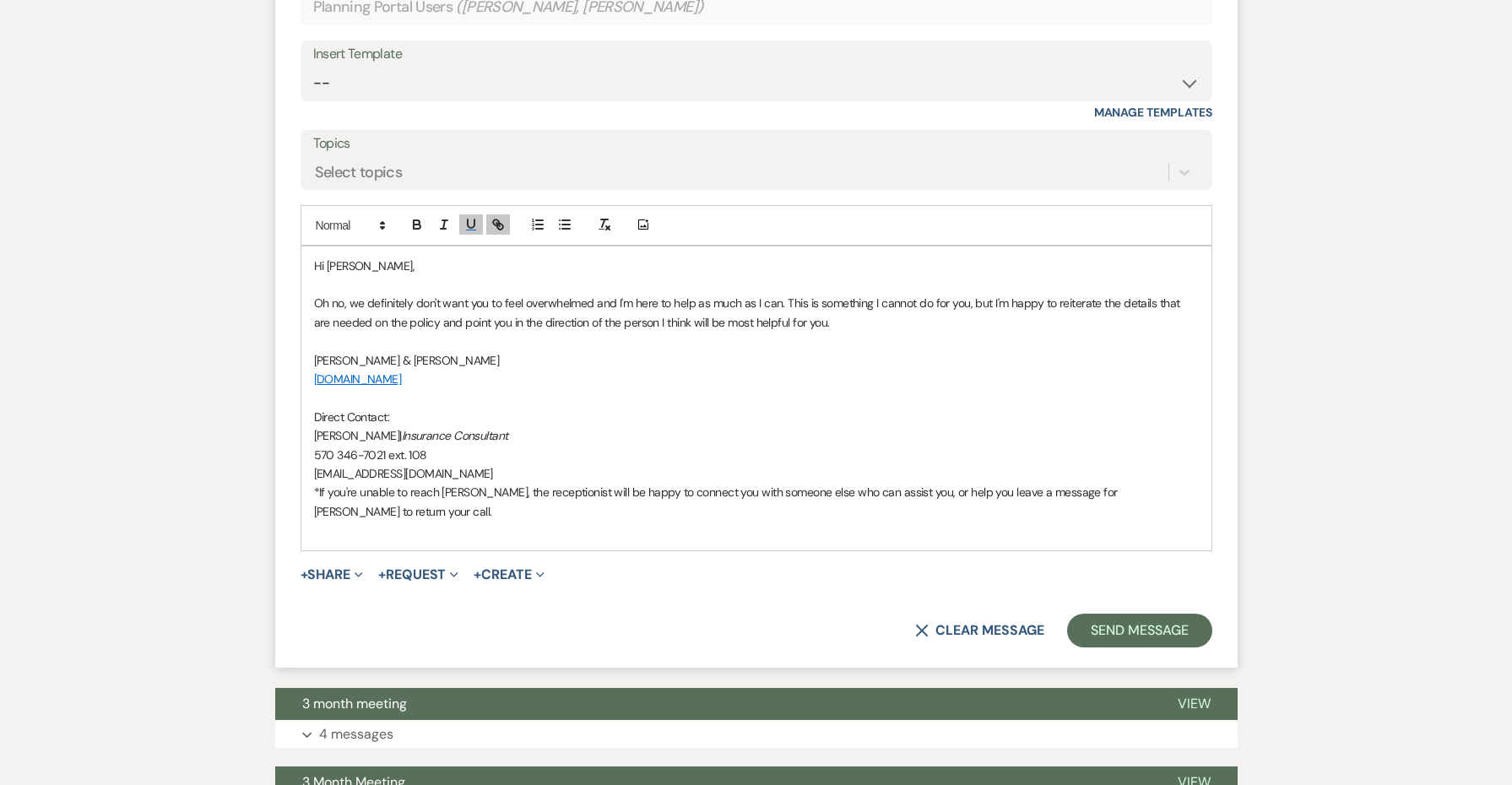
click at [825, 306] on p "Oh no, we definitely don't want you to feel overwhelmed and I'm here to help as…" at bounding box center [756, 313] width 885 height 38
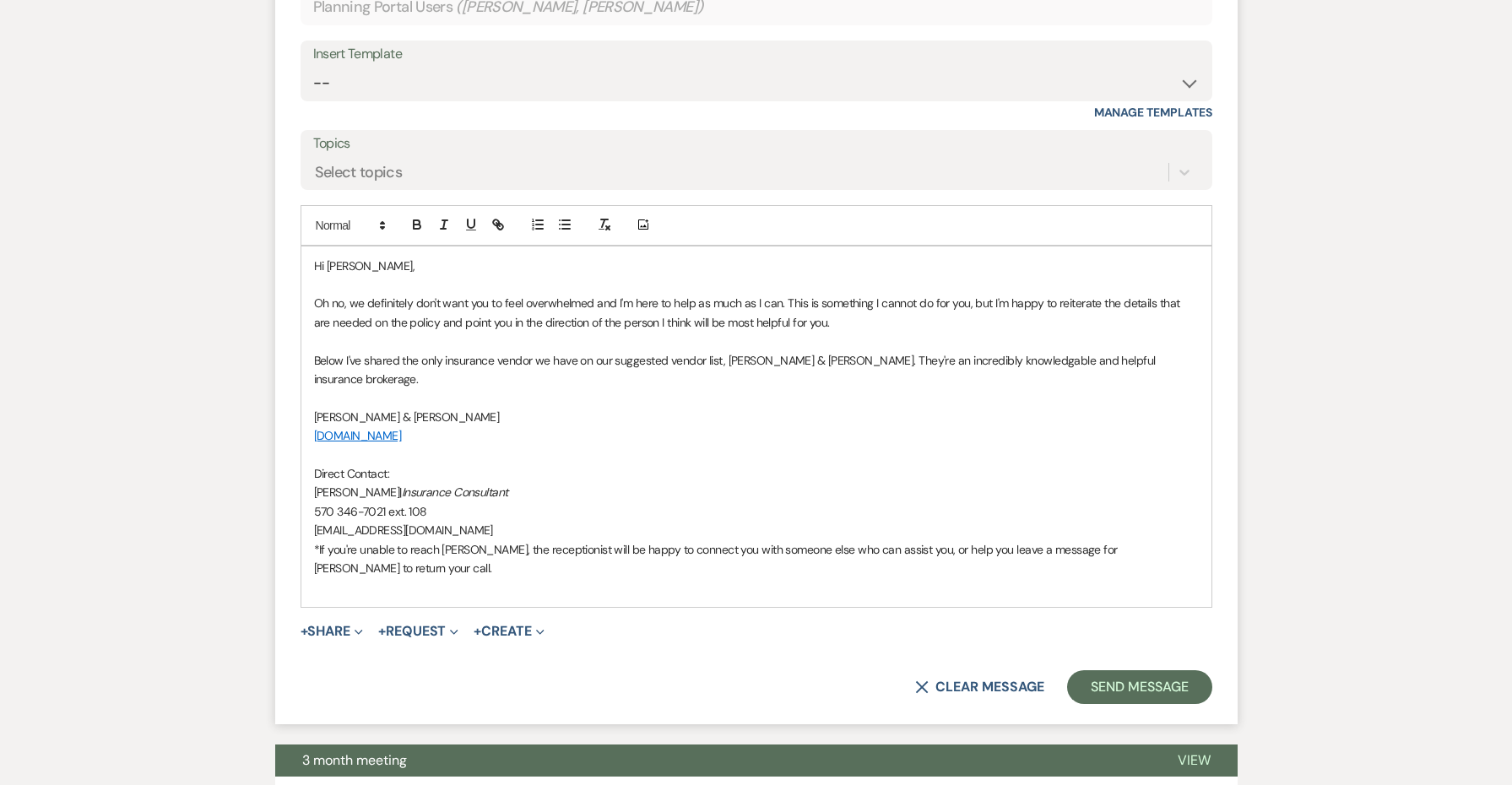
click at [1174, 351] on p "Below I've shared the only insurance vendor we have on our suggested vendor lis…" at bounding box center [756, 370] width 885 height 38
click at [1078, 351] on p "Below I've shared the only insurance vendor we have on our suggested vendor lis…" at bounding box center [756, 370] width 885 height 38
click at [1076, 366] on p "Below I've shared the only insurance vendor we have on our suggested vendor lis…" at bounding box center [756, 370] width 885 height 38
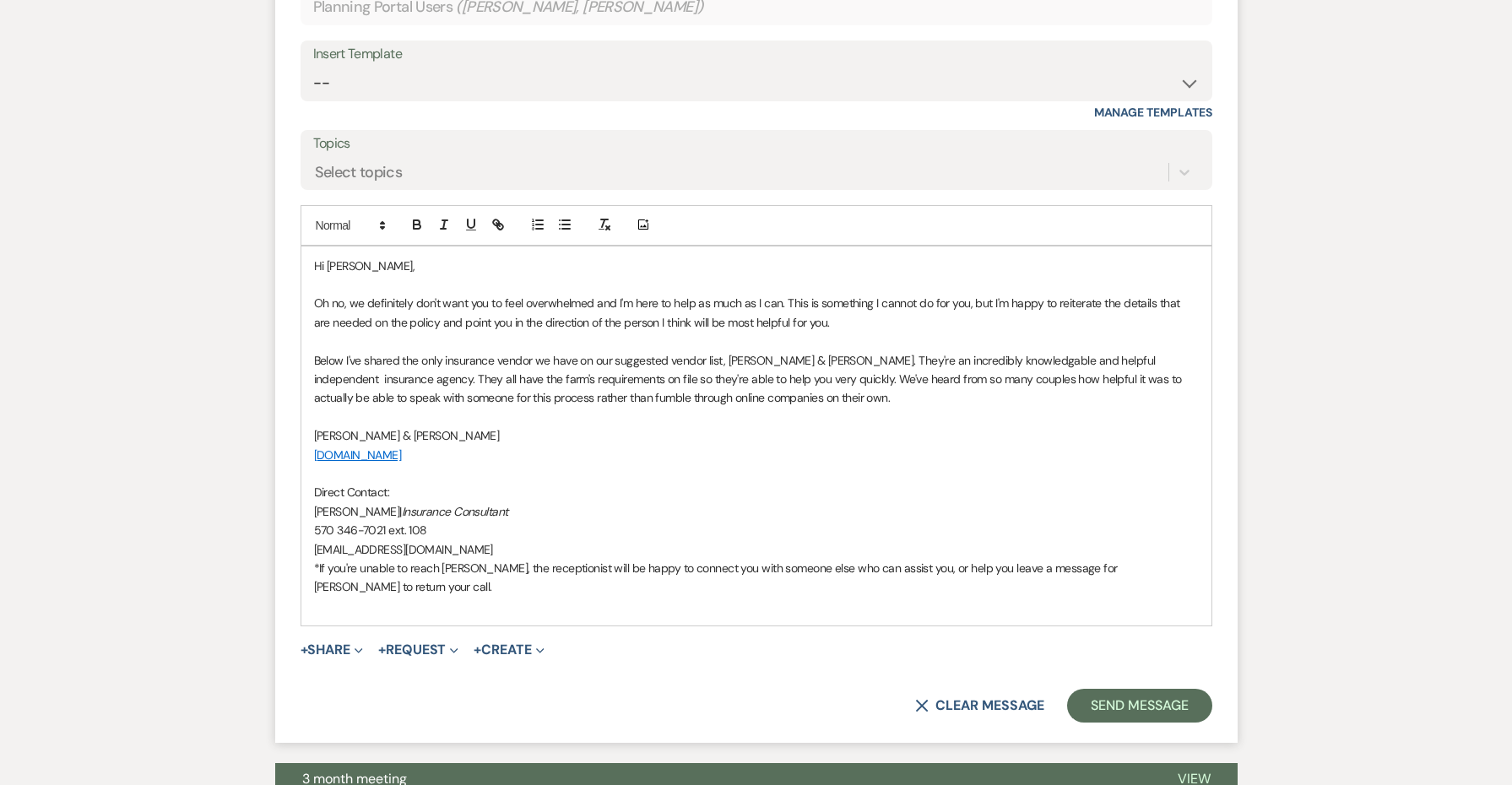
click at [1052, 311] on p "Oh no, we definitely don't want you to feel overwhelmed and I'm here to help as…" at bounding box center [756, 313] width 885 height 38
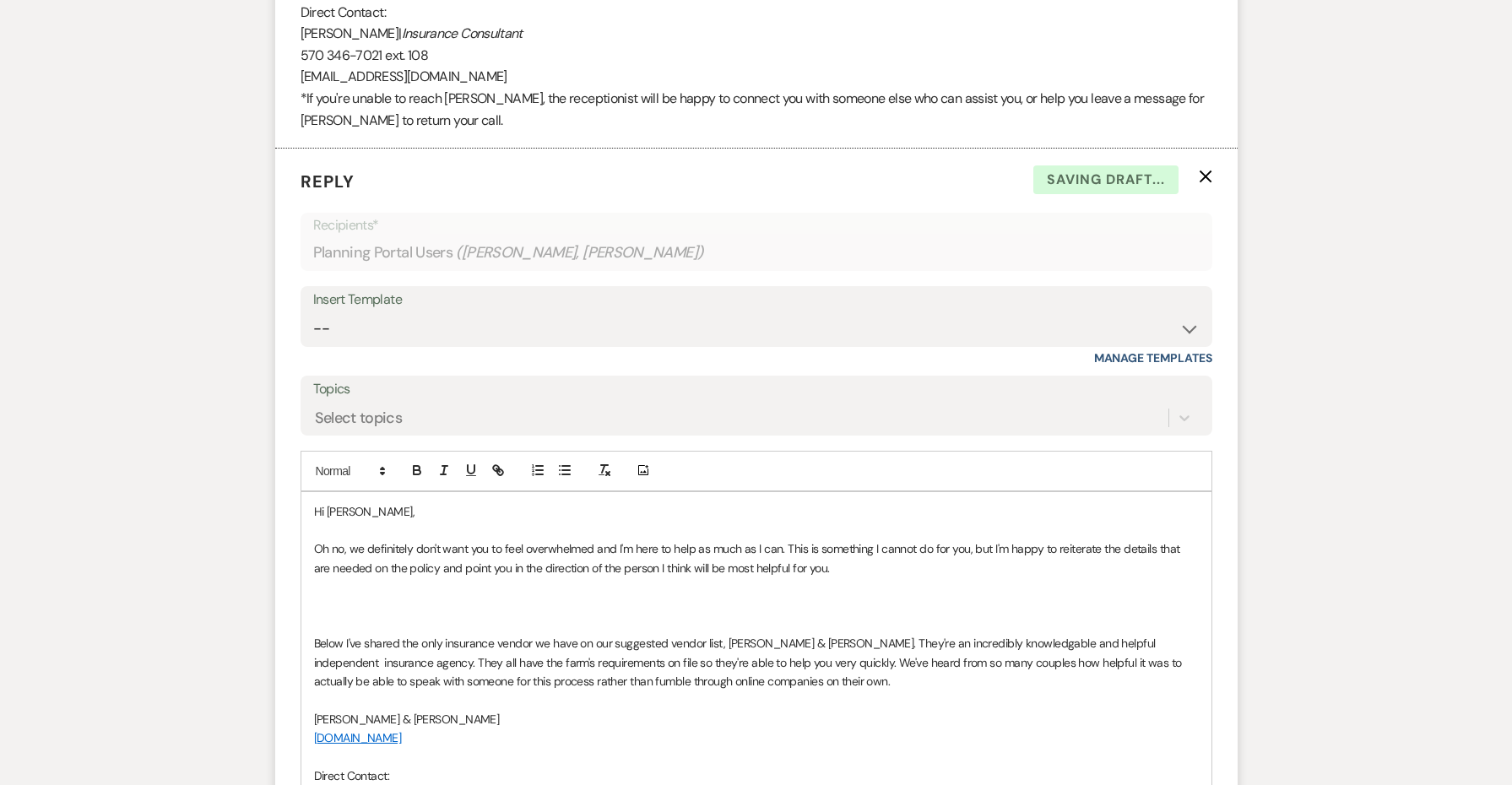
scroll to position [1182, 0]
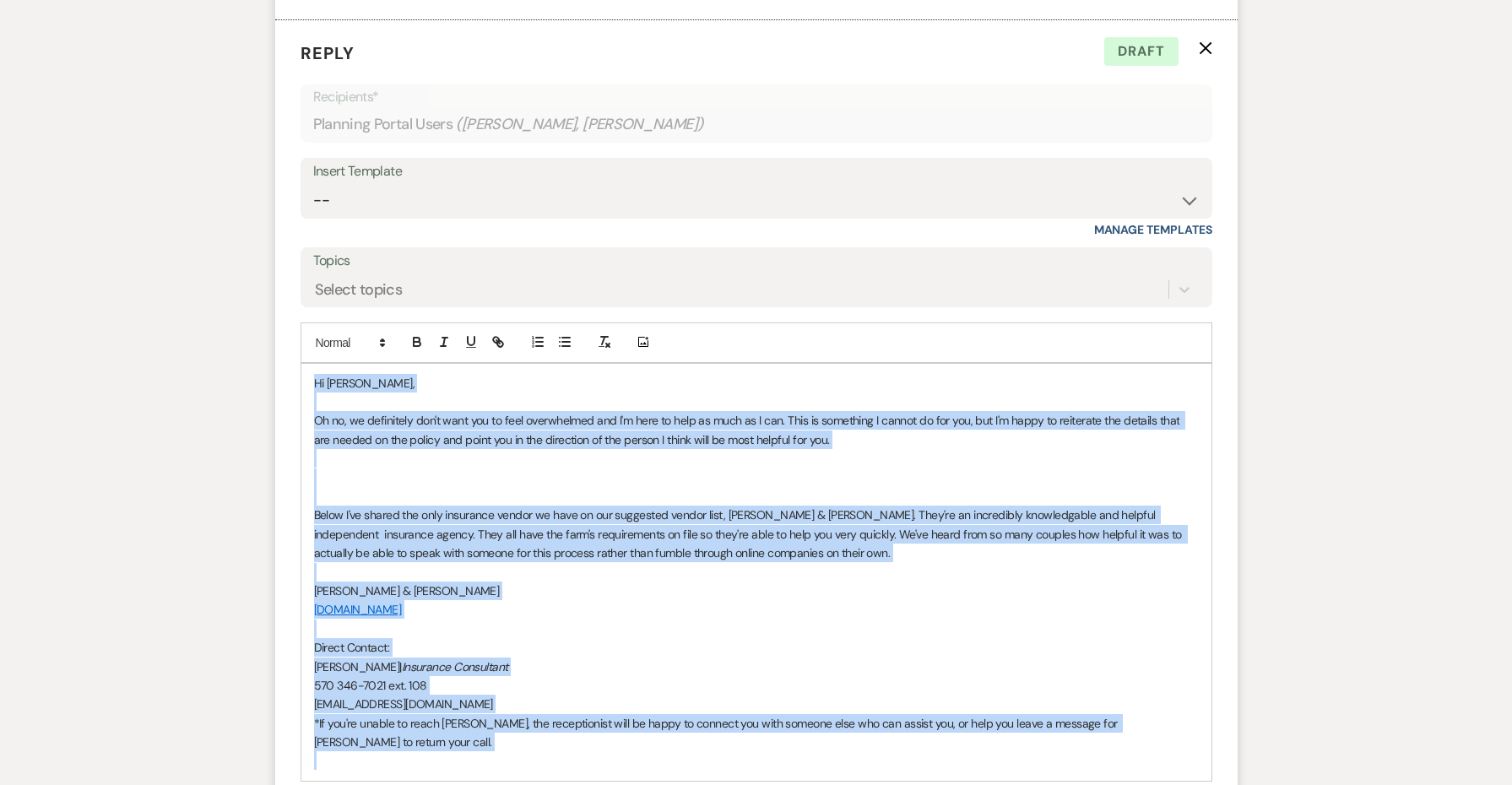
copy div "Lo Ipsumdol, Si am, co adipiscing eli's doei tem in utla etdoloremag ali E'a mi…"
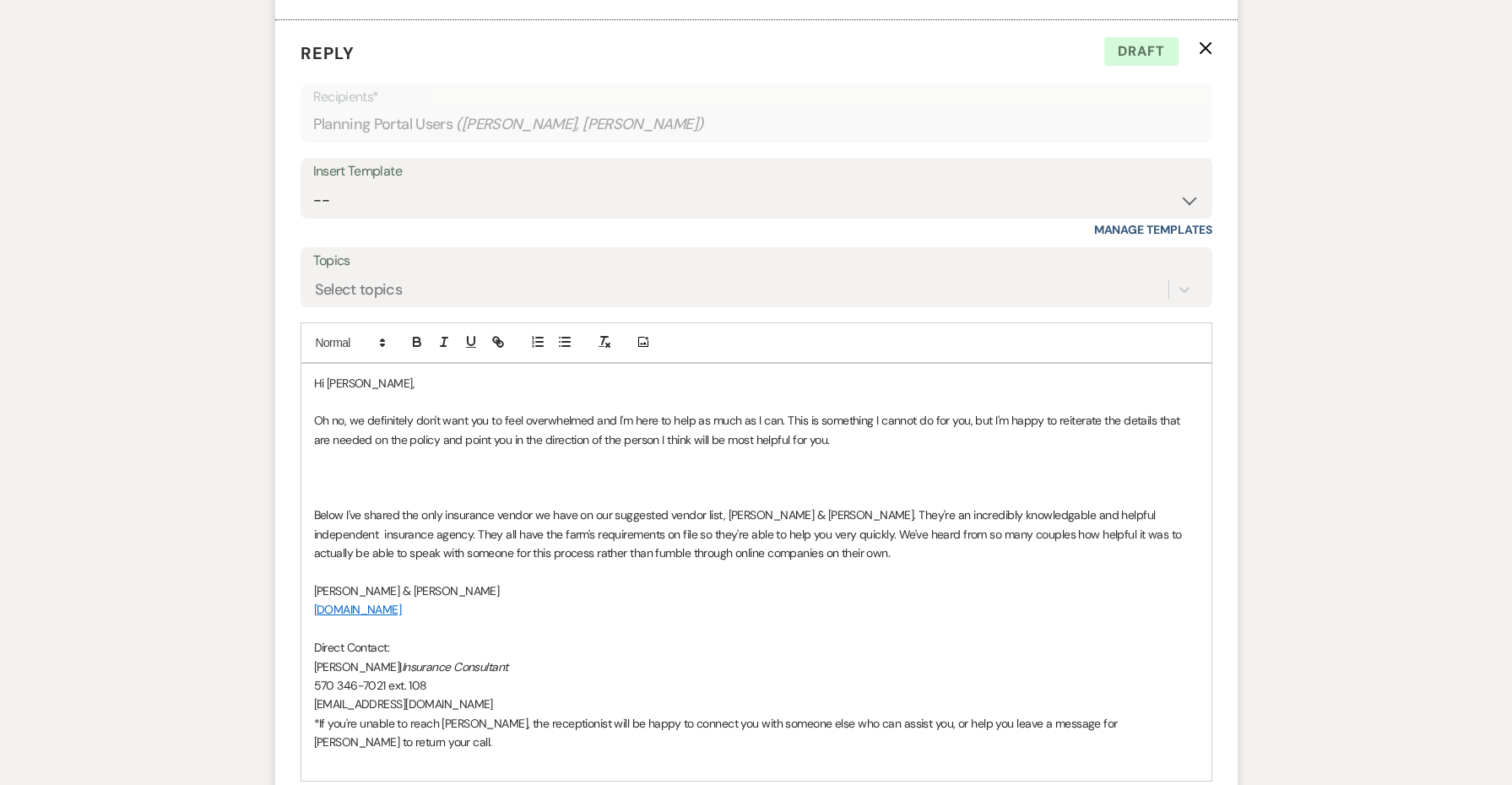
click at [577, 392] on p at bounding box center [756, 401] width 885 height 19
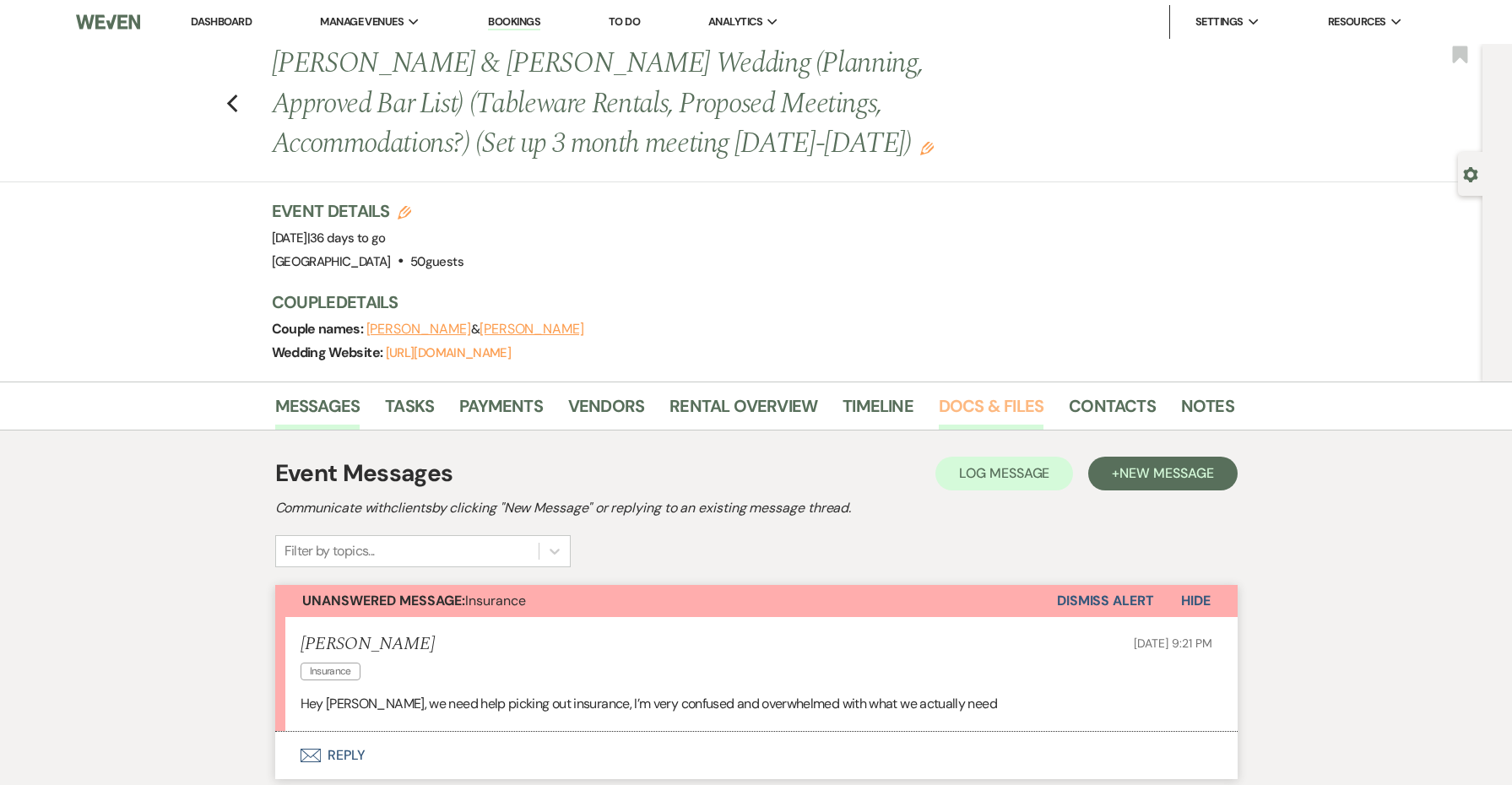
scroll to position [0, 0]
click at [970, 404] on link "Docs & Files" at bounding box center [991, 410] width 104 height 37
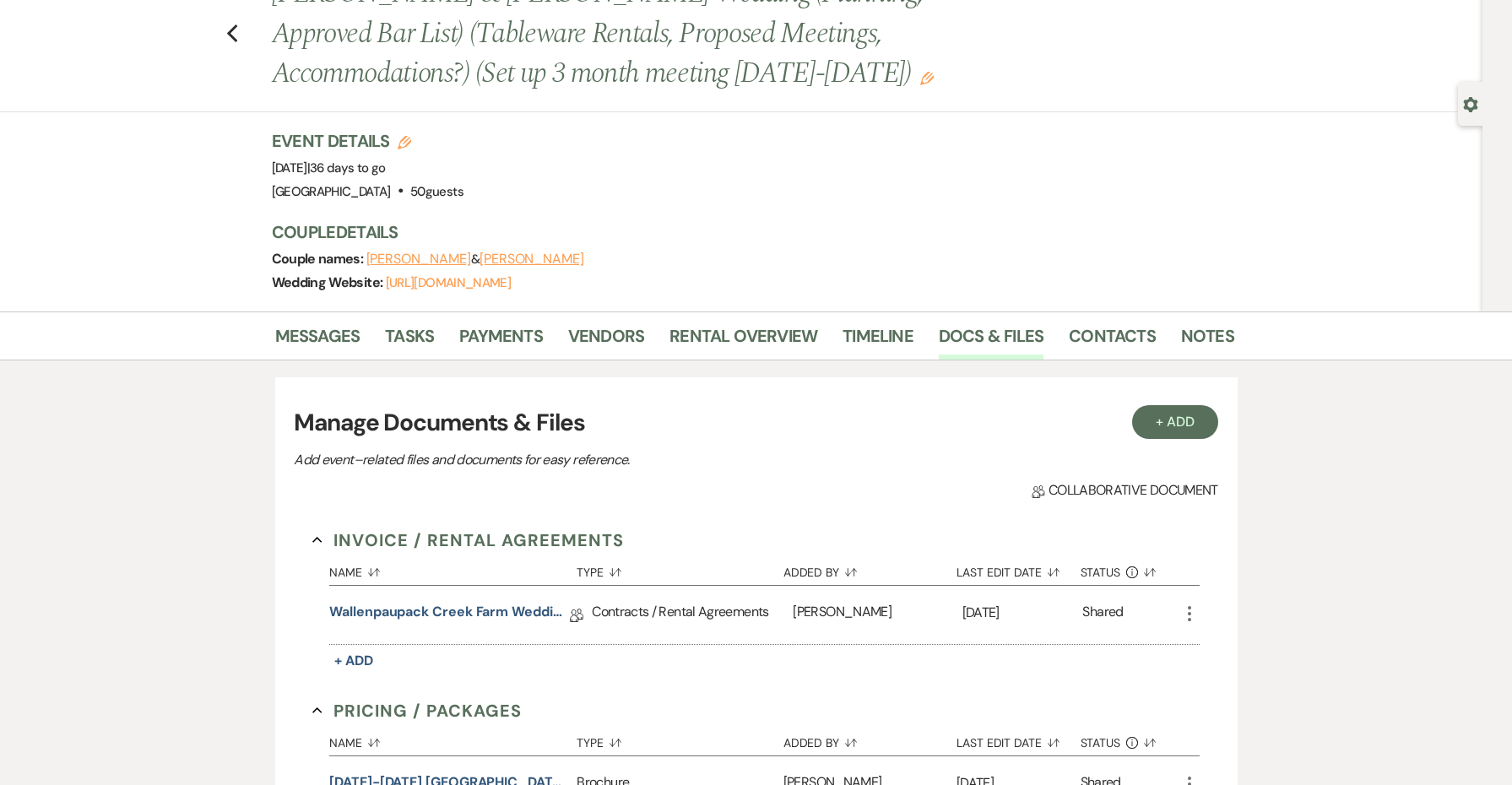
scroll to position [231, 0]
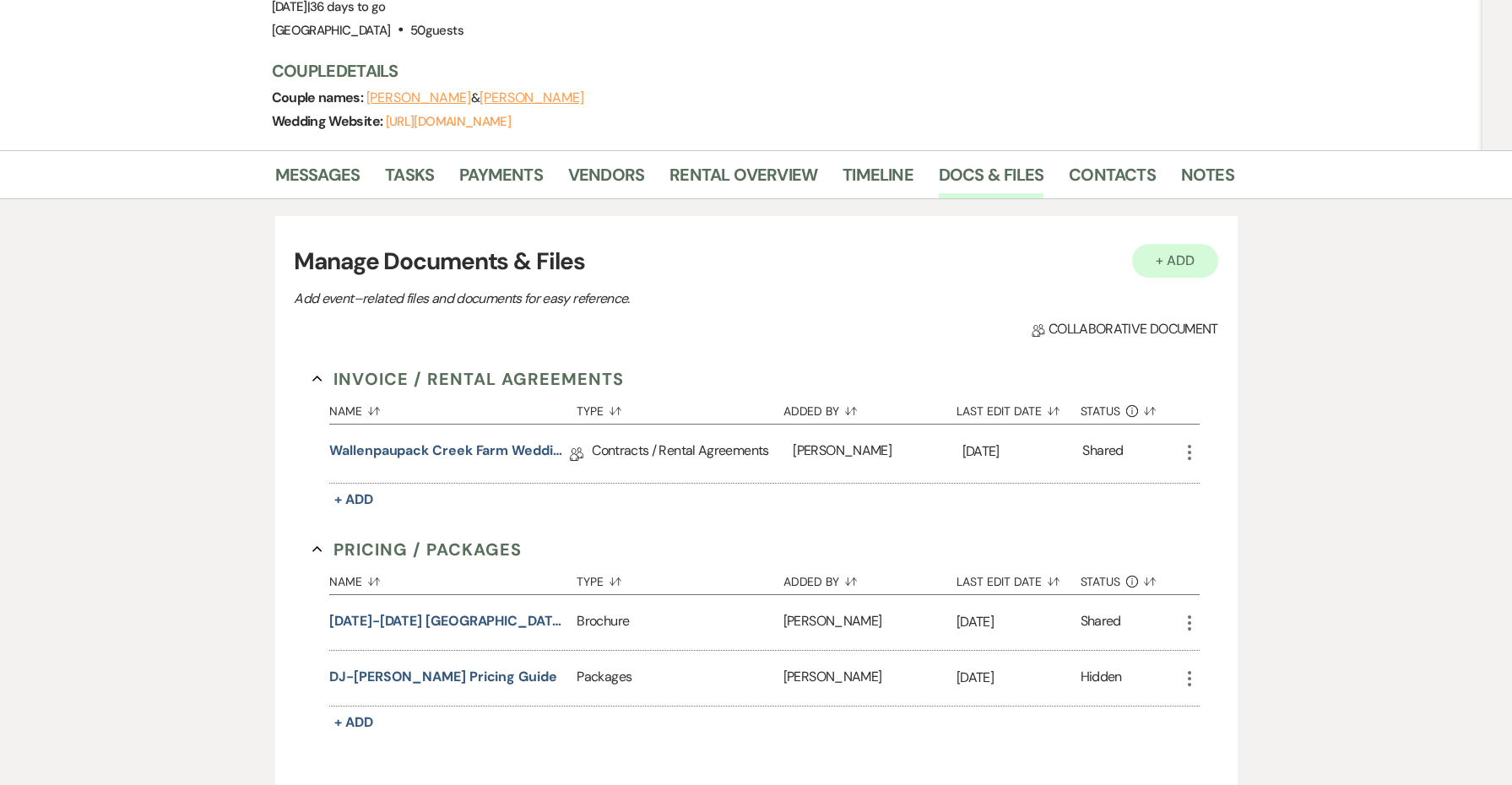
click at [1166, 270] on button "+ Add" at bounding box center [1176, 261] width 86 height 34
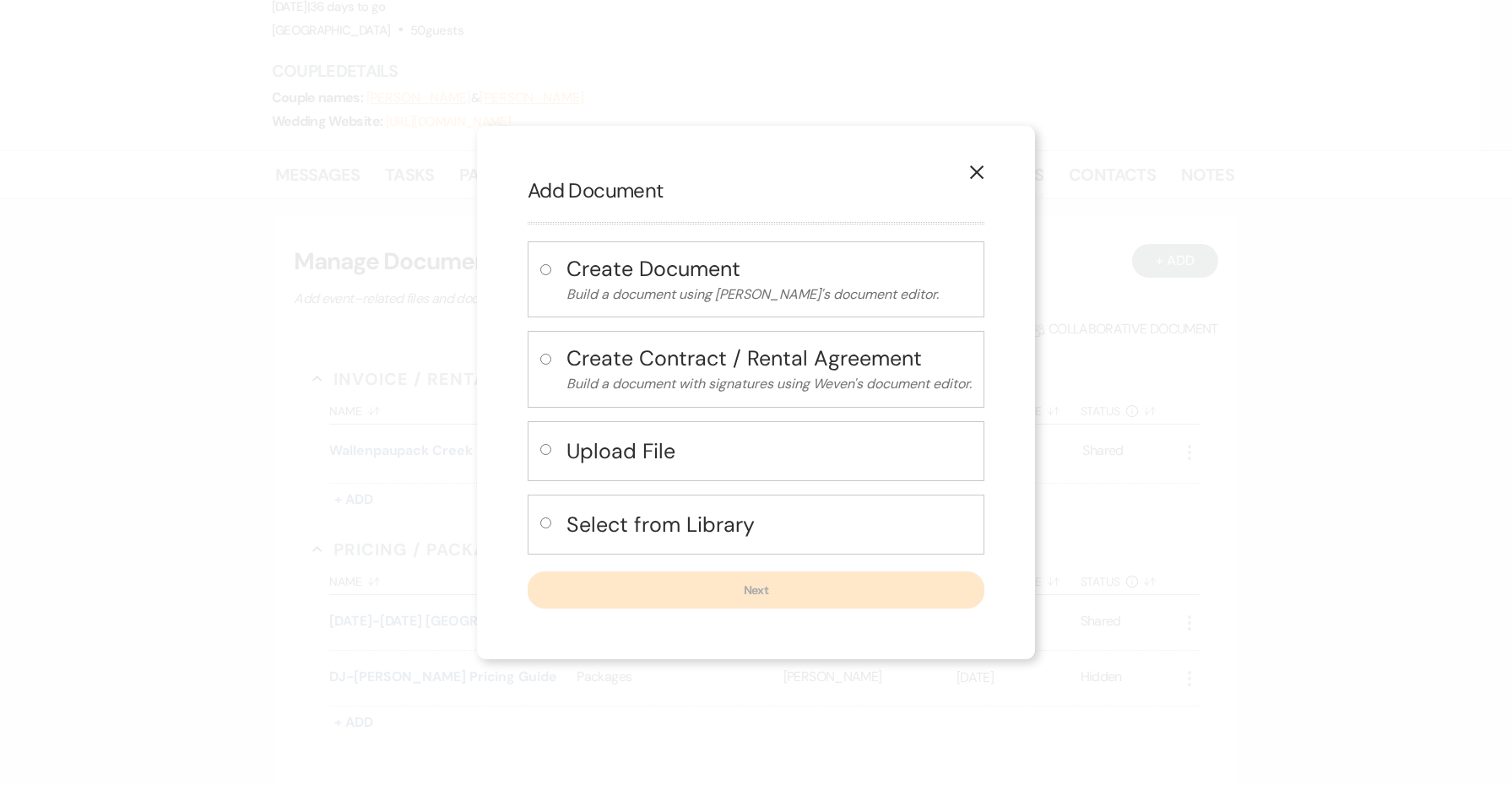
click at [720, 522] on h4 "Select from Library" at bounding box center [769, 524] width 406 height 30
radio input "true"
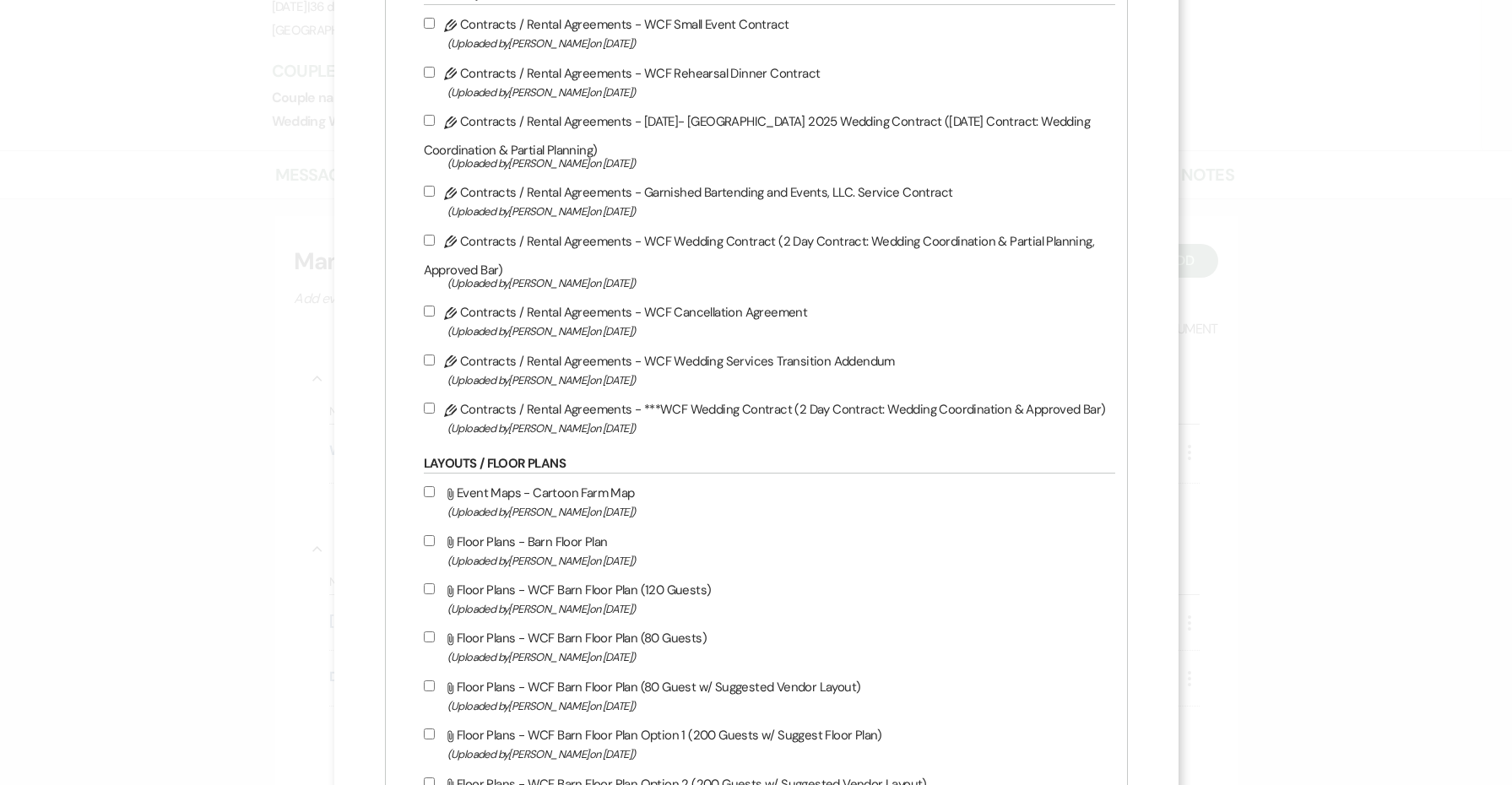
scroll to position [506, 0]
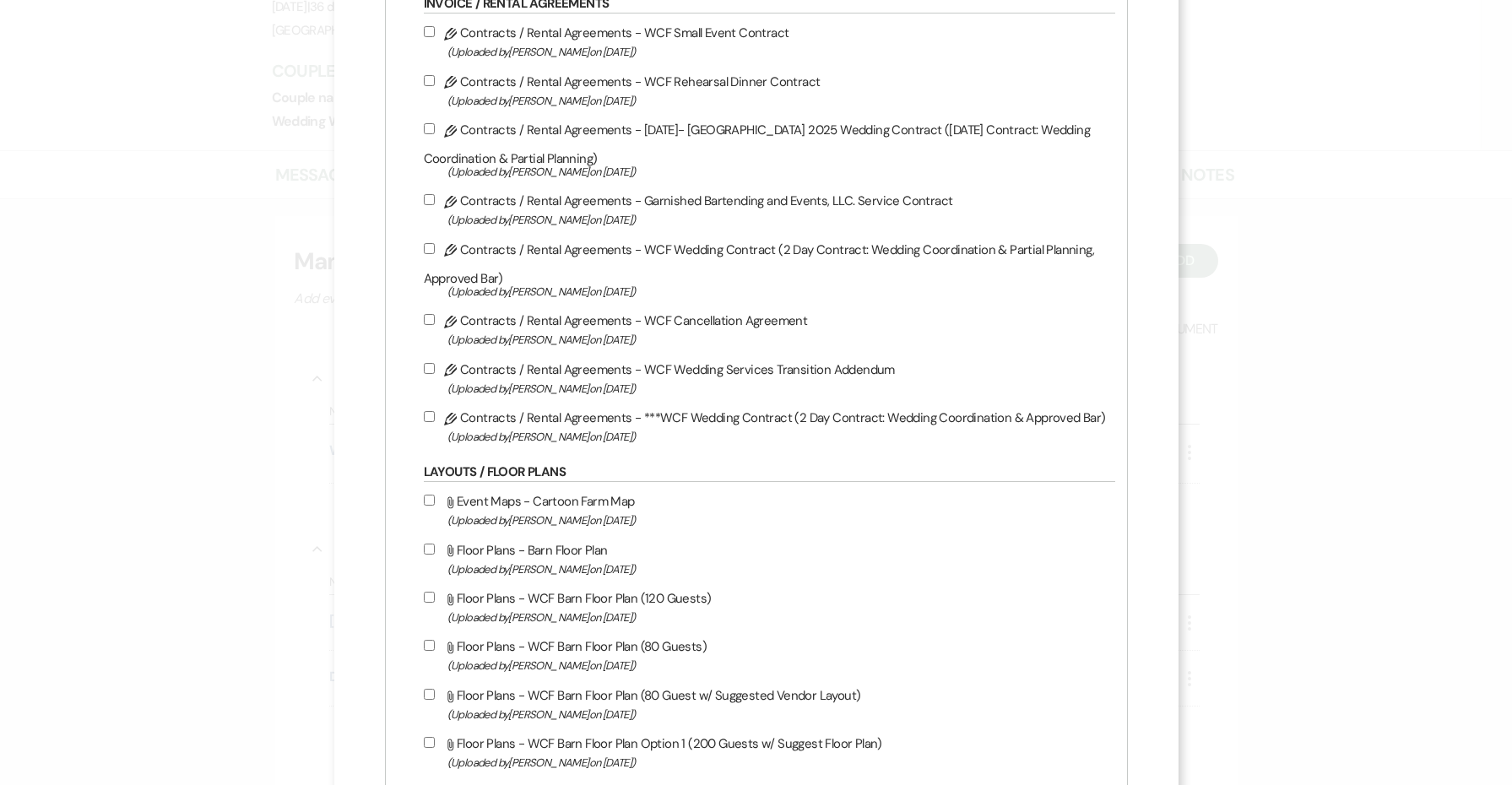
click at [686, 430] on label "Pencil Contracts / Rental Agreements - ***WCF Wedding Contract (2 Day Contract:…" at bounding box center [765, 426] width 683 height 40
click at [434, 422] on input "Pencil Contracts / Rental Agreements - ***WCF Wedding Contract (2 Day Contract:…" at bounding box center [429, 416] width 11 height 11
checkbox input "true"
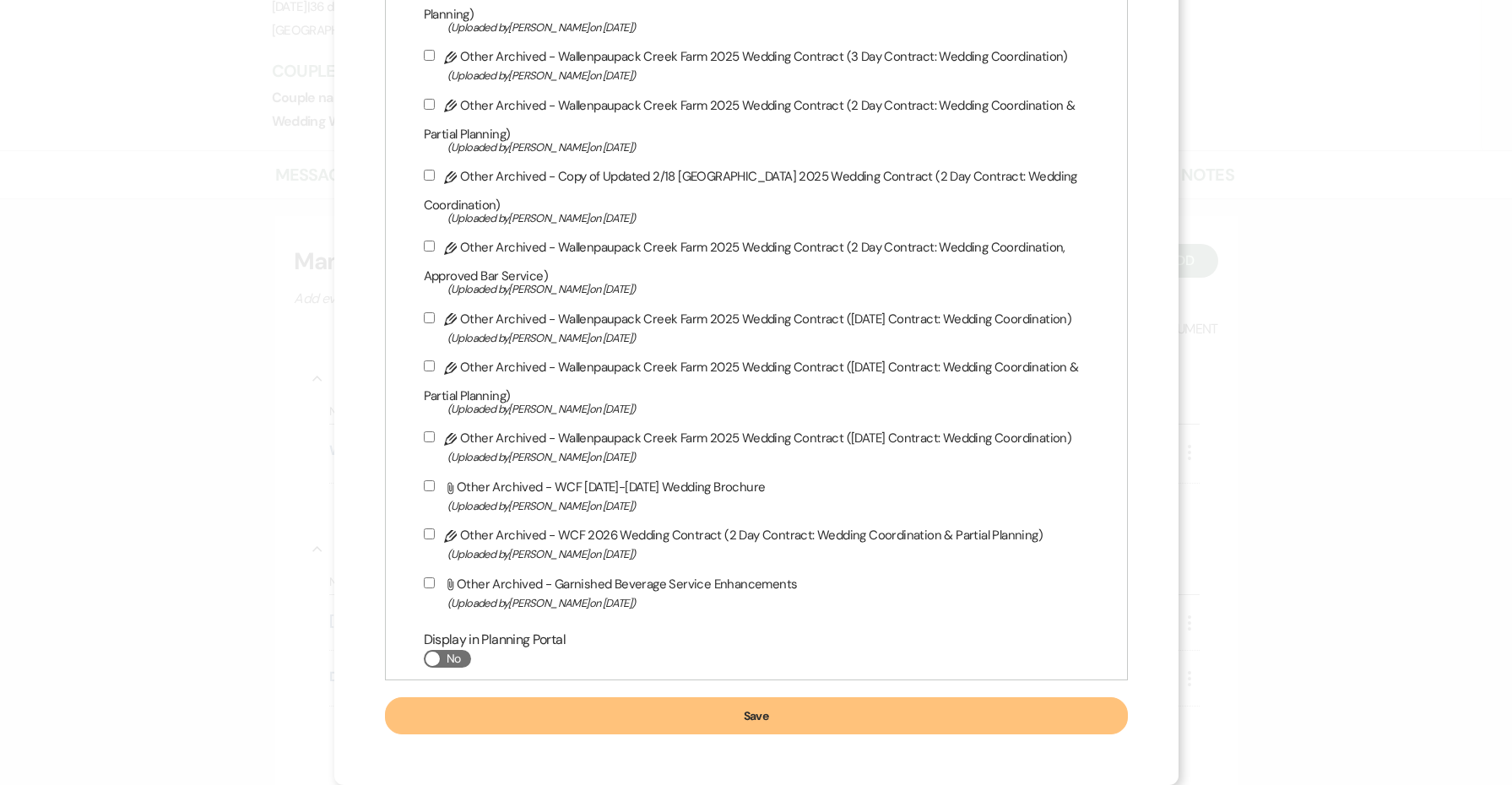
scroll to position [5622, 0]
click at [719, 721] on button "Save" at bounding box center [756, 715] width 743 height 37
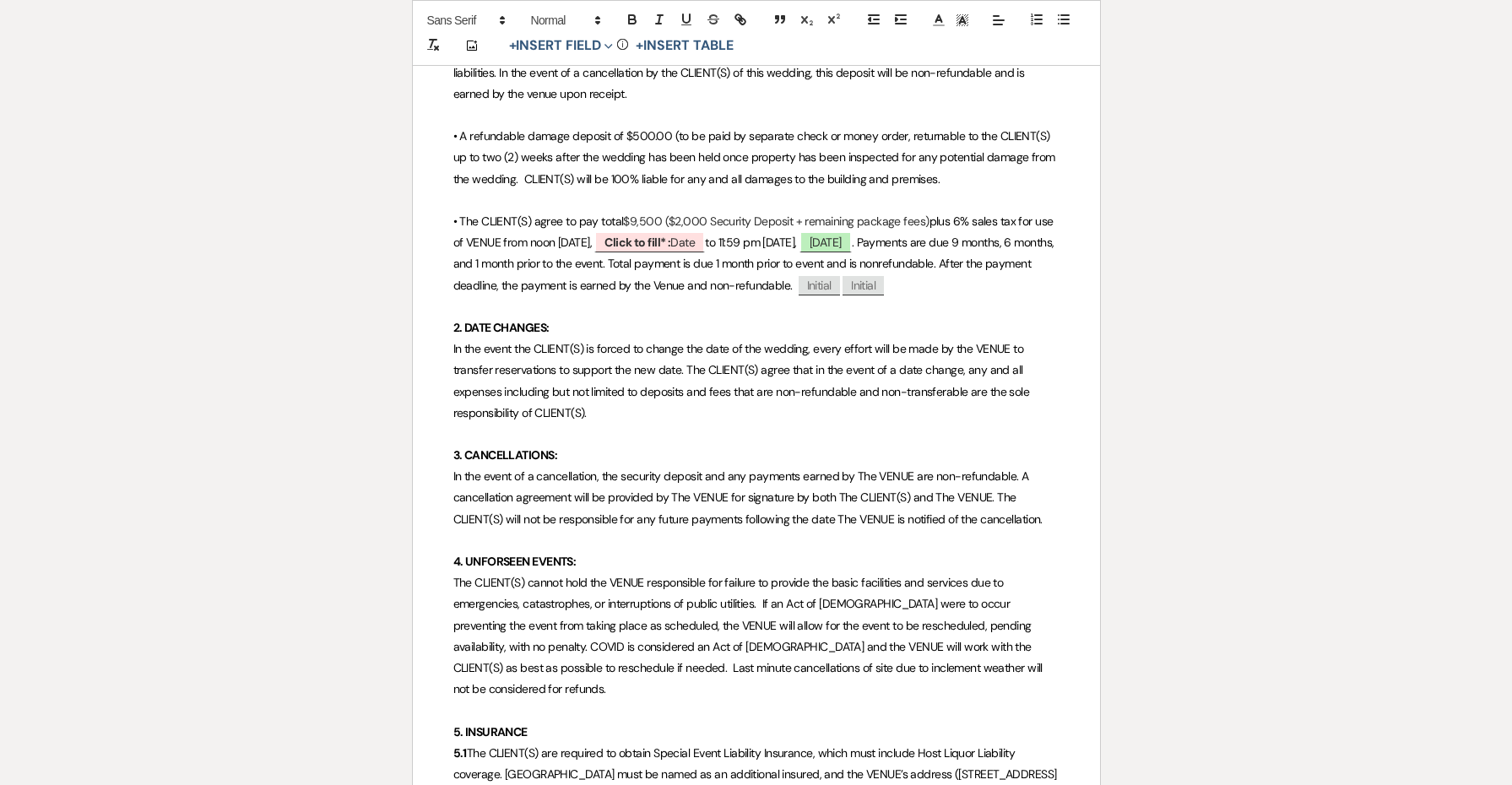
scroll to position [1194, 0]
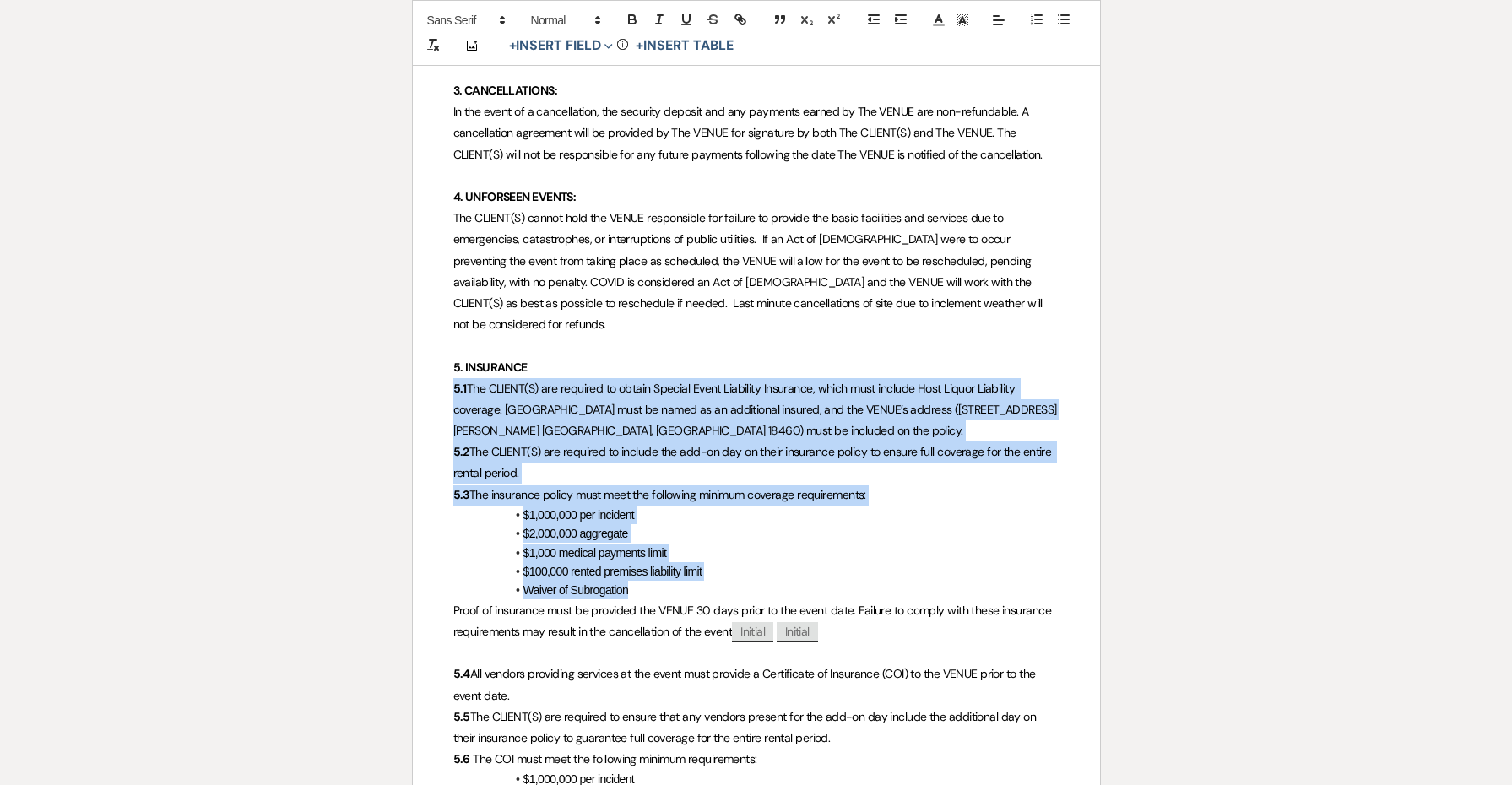
drag, startPoint x: 726, startPoint y: 558, endPoint x: 407, endPoint y: 354, distance: 378.7
copy div "5.1 The CLIENT(S) are required to obtain Special Event Liability Insurance, whi…"
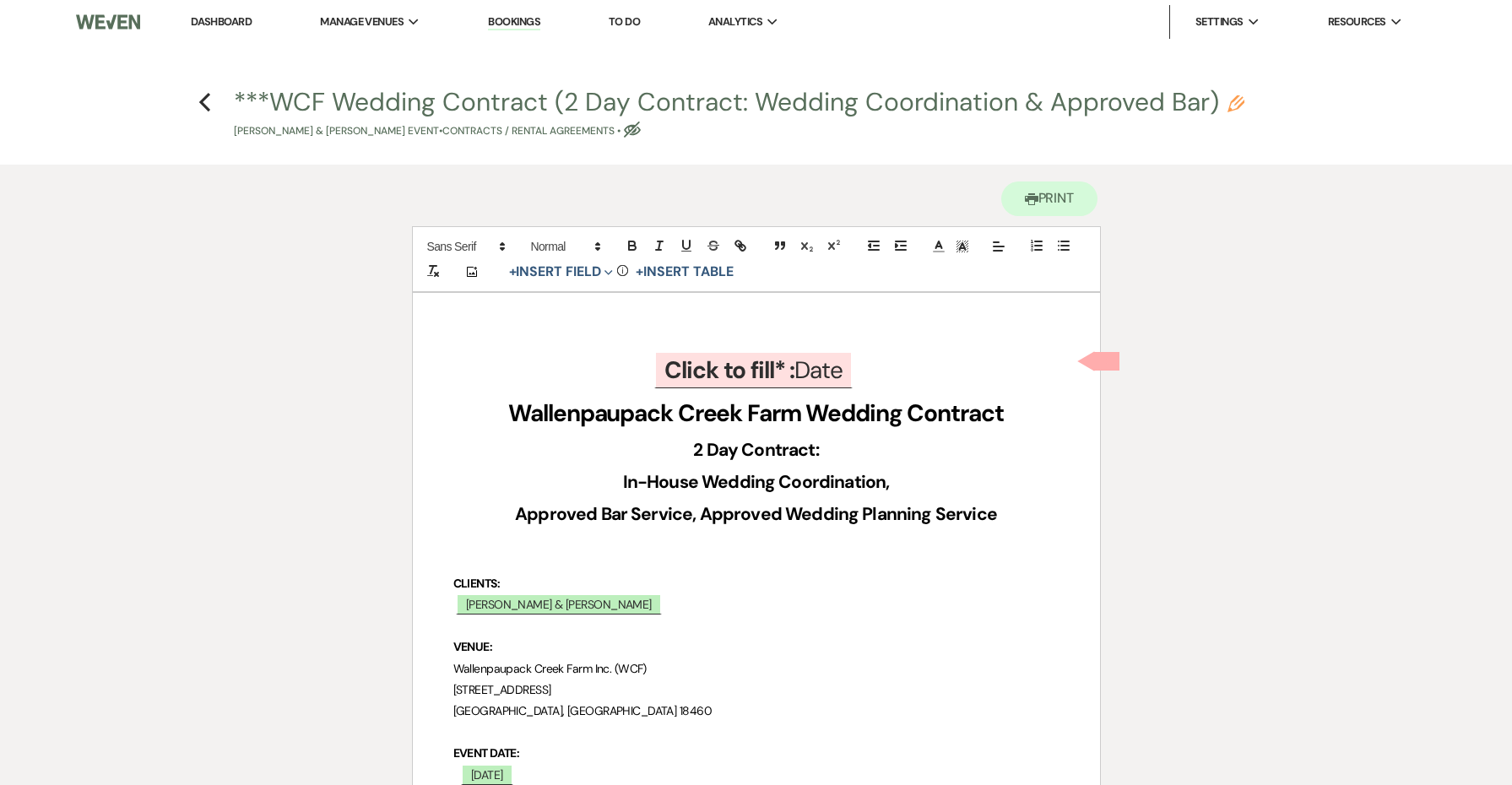
scroll to position [0, 0]
click at [205, 98] on use "button" at bounding box center [205, 102] width 11 height 19
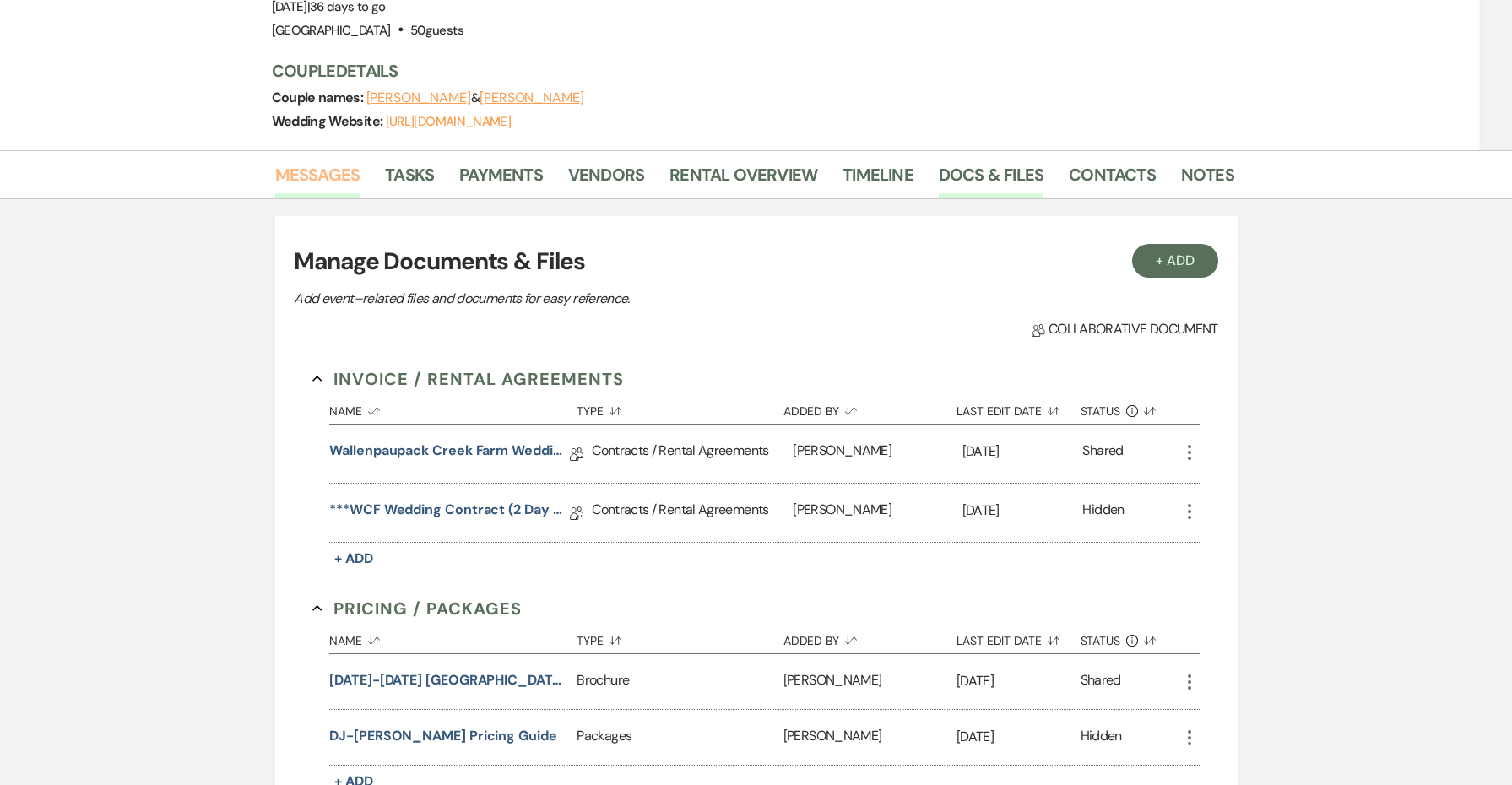
click at [336, 172] on link "Messages" at bounding box center [318, 179] width 85 height 37
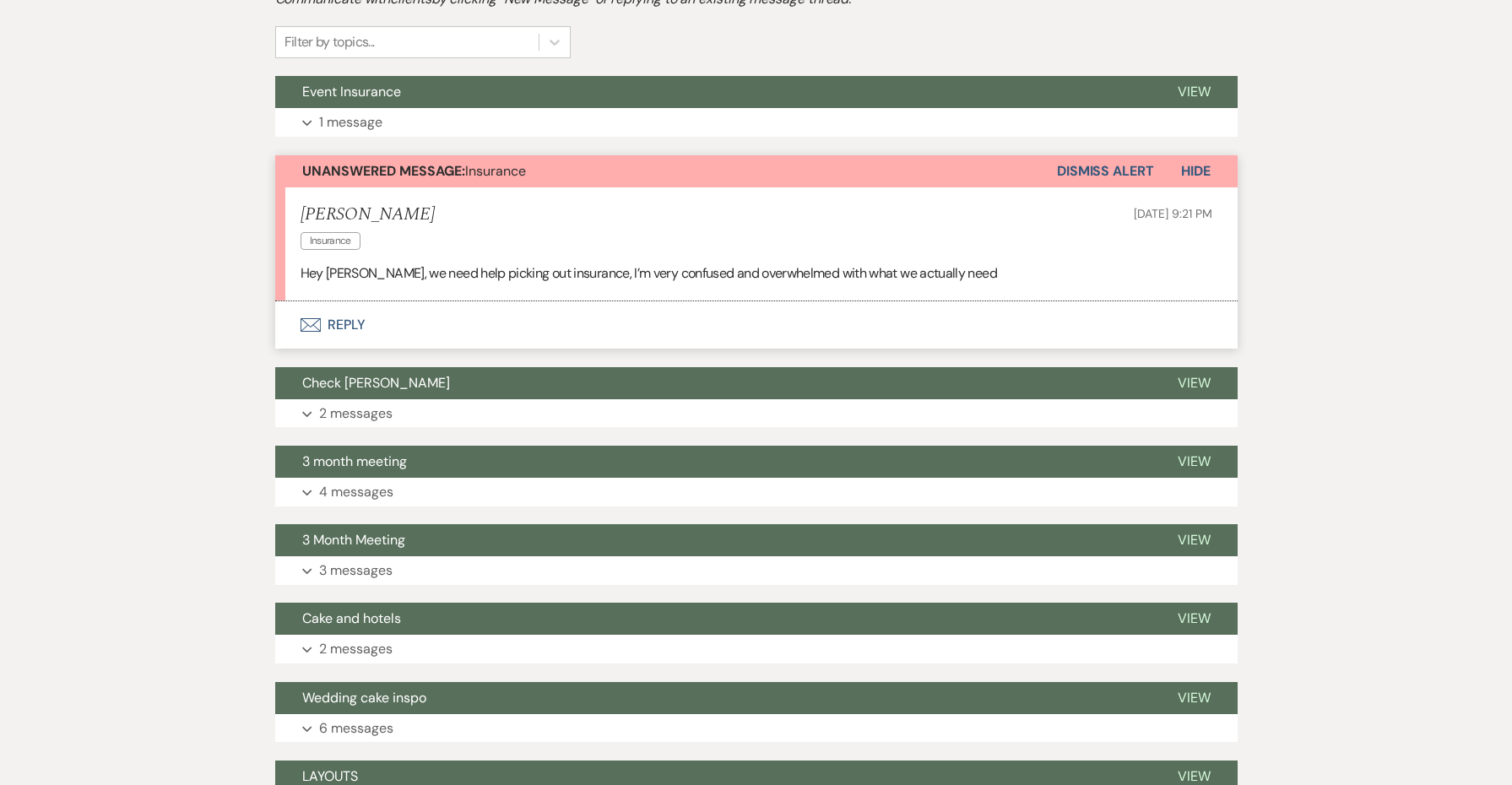
scroll to position [496, 0]
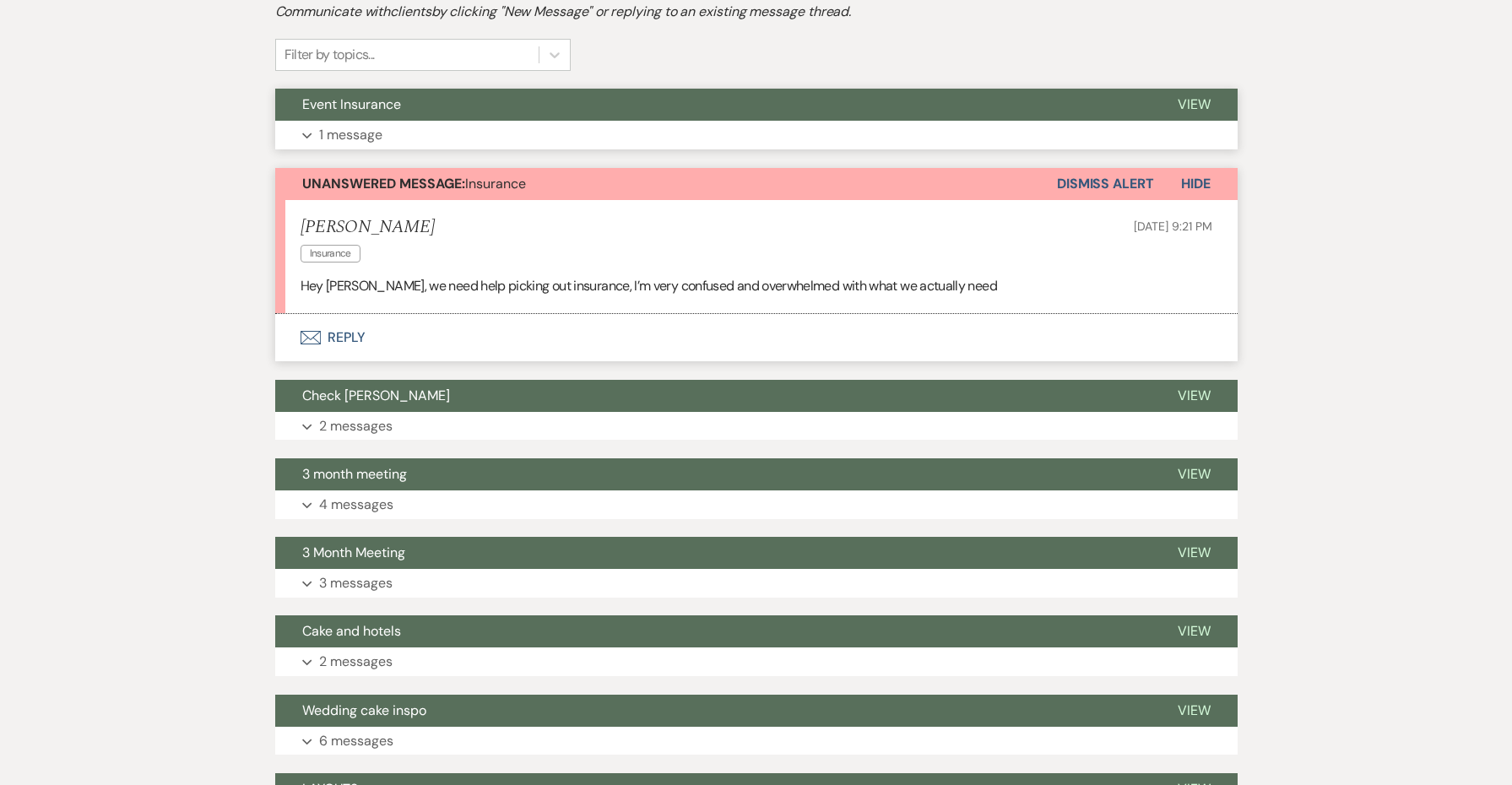
click at [369, 133] on p "1 message" at bounding box center [351, 135] width 63 height 22
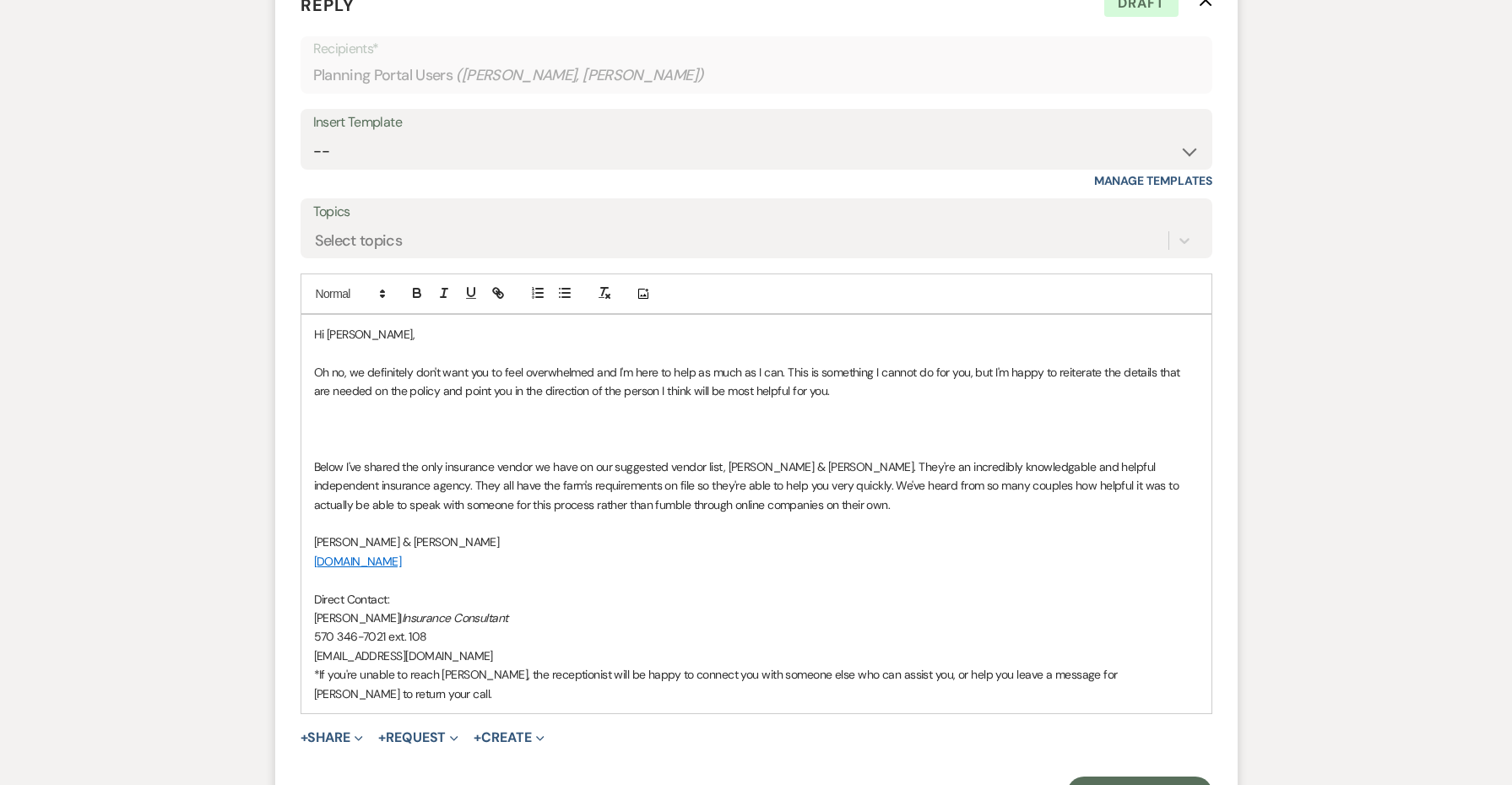
scroll to position [941, 0]
click at [783, 437] on p at bounding box center [756, 446] width 885 height 19
click at [777, 419] on p at bounding box center [756, 428] width 885 height 19
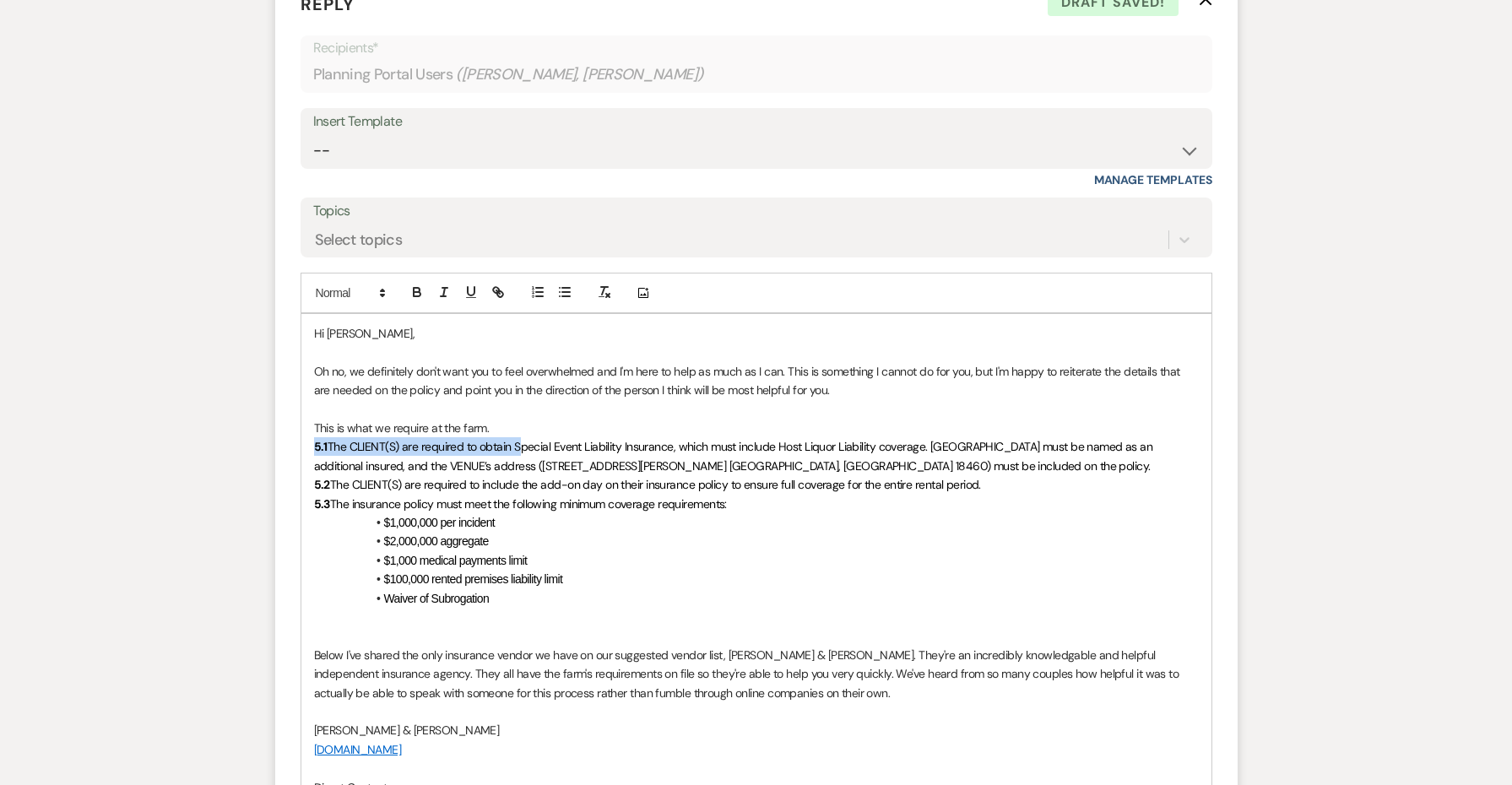
drag, startPoint x: 516, startPoint y: 437, endPoint x: 298, endPoint y: 437, distance: 218.0
click at [298, 437] on form "Reply X Draft saved! Recipients* Planning Portal Users ( [PERSON_NAME], [PERSON…" at bounding box center [756, 495] width 962 height 1048
click at [839, 455] on p "Couples must obtain Special Event Liability Insurance, which must include Host …" at bounding box center [756, 456] width 885 height 38
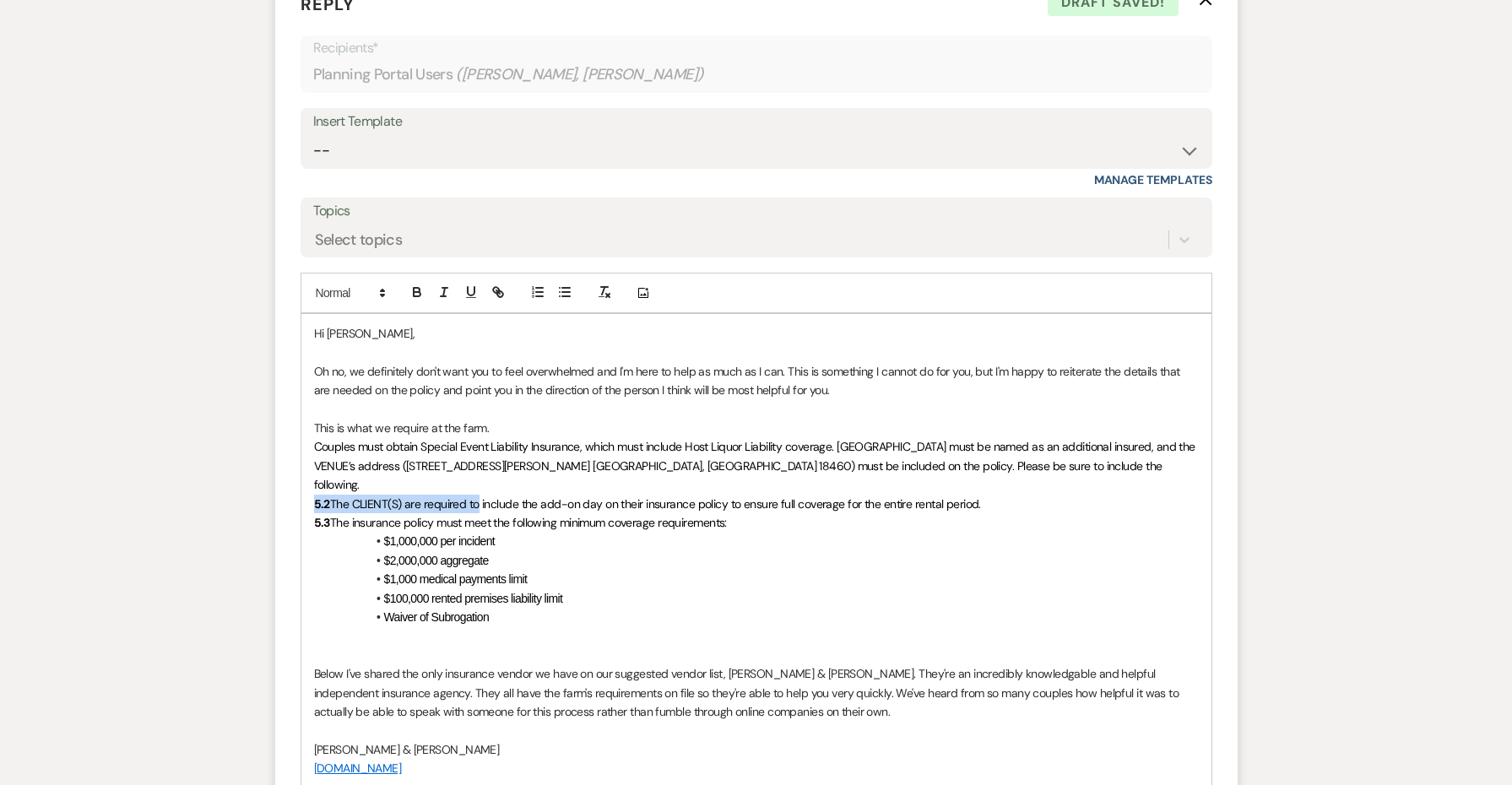
drag, startPoint x: 478, startPoint y: 476, endPoint x: 257, endPoint y: 476, distance: 221.0
click at [572, 282] on button "button" at bounding box center [565, 292] width 23 height 21
click at [1014, 456] on span "Couples must obtain Special Event Liability Insurance, which must include Host …" at bounding box center [756, 465] width 885 height 53
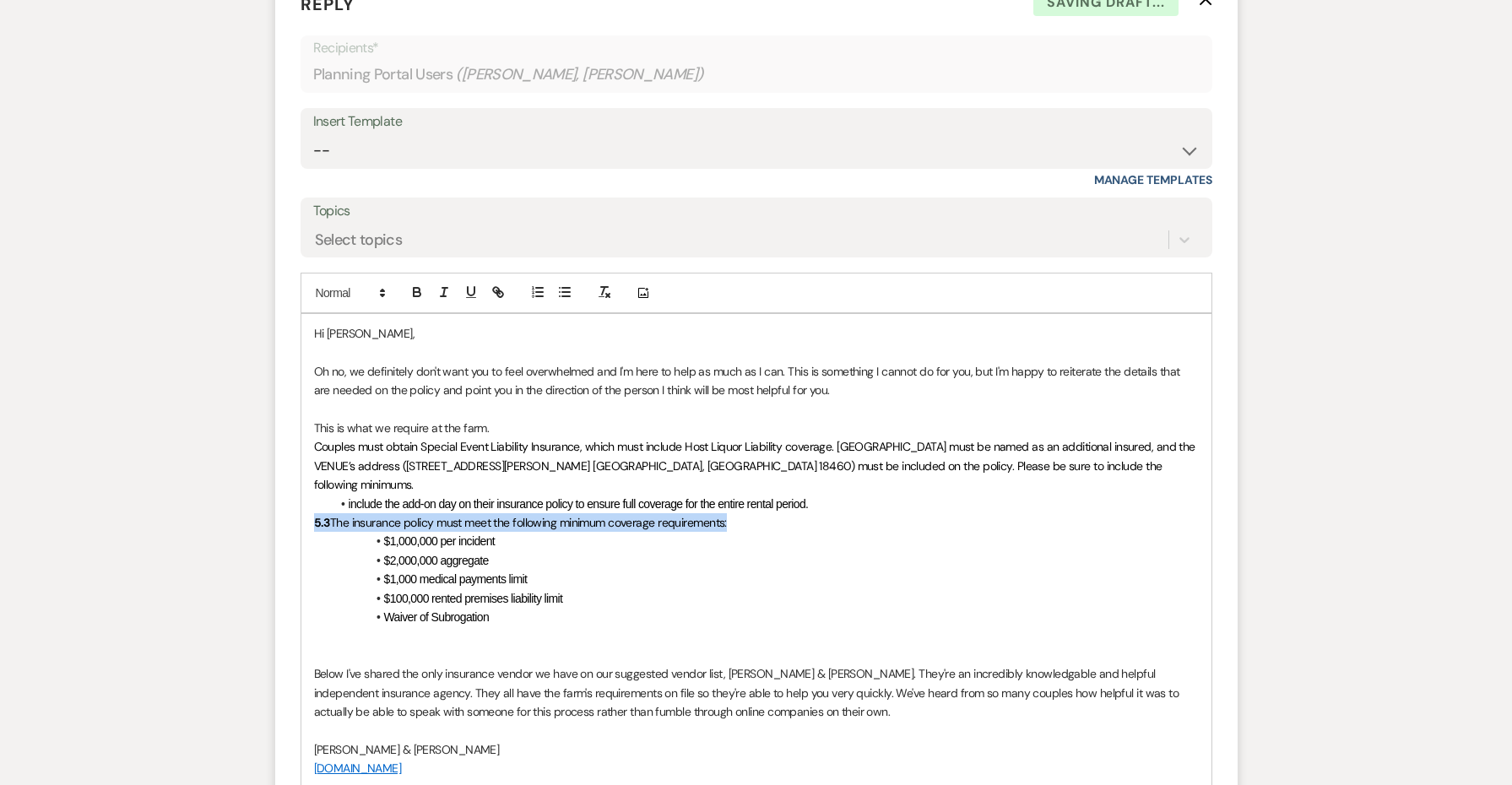
drag, startPoint x: 746, startPoint y: 487, endPoint x: 282, endPoint y: 497, distance: 464.1
click at [282, 497] on form "Reply X Saving draft... Recipients* Planning Portal Users ( [PERSON_NAME], [PER…" at bounding box center [756, 504] width 962 height 1066
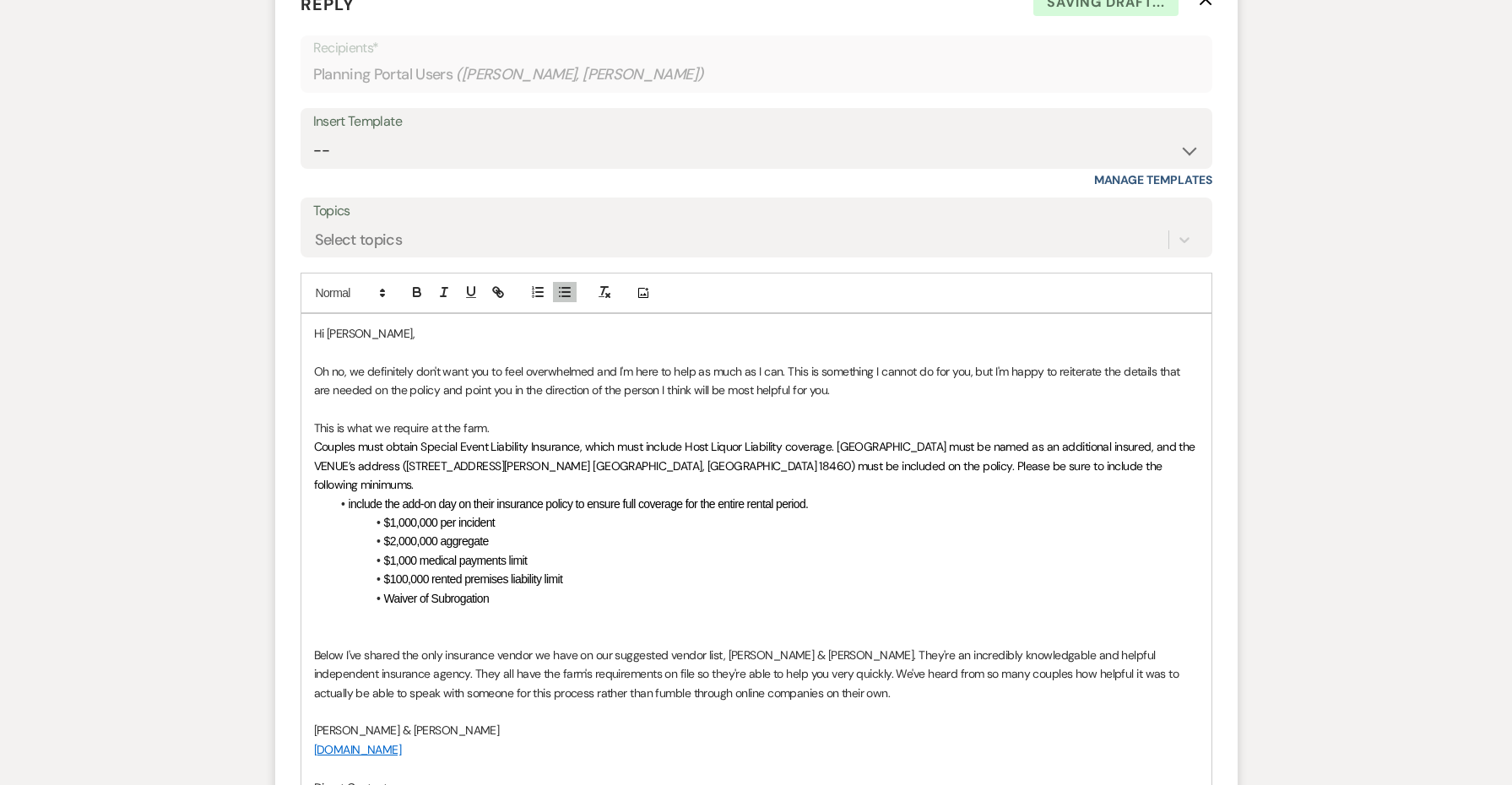
click at [385, 516] on span "$1,000,000 per incident" at bounding box center [440, 522] width 112 height 13
click at [385, 534] on span "$2,000,000 aggregate" at bounding box center [436, 540] width 104 height 13
click at [384, 554] on span "$1,000 medical payments limit" at bounding box center [456, 560] width 144 height 13
click at [384, 572] on span "$100,000 rented premises liability limit" at bounding box center [473, 578] width 179 height 13
click at [382, 589] on li "Waiver of Subrogation" at bounding box center [765, 598] width 868 height 19
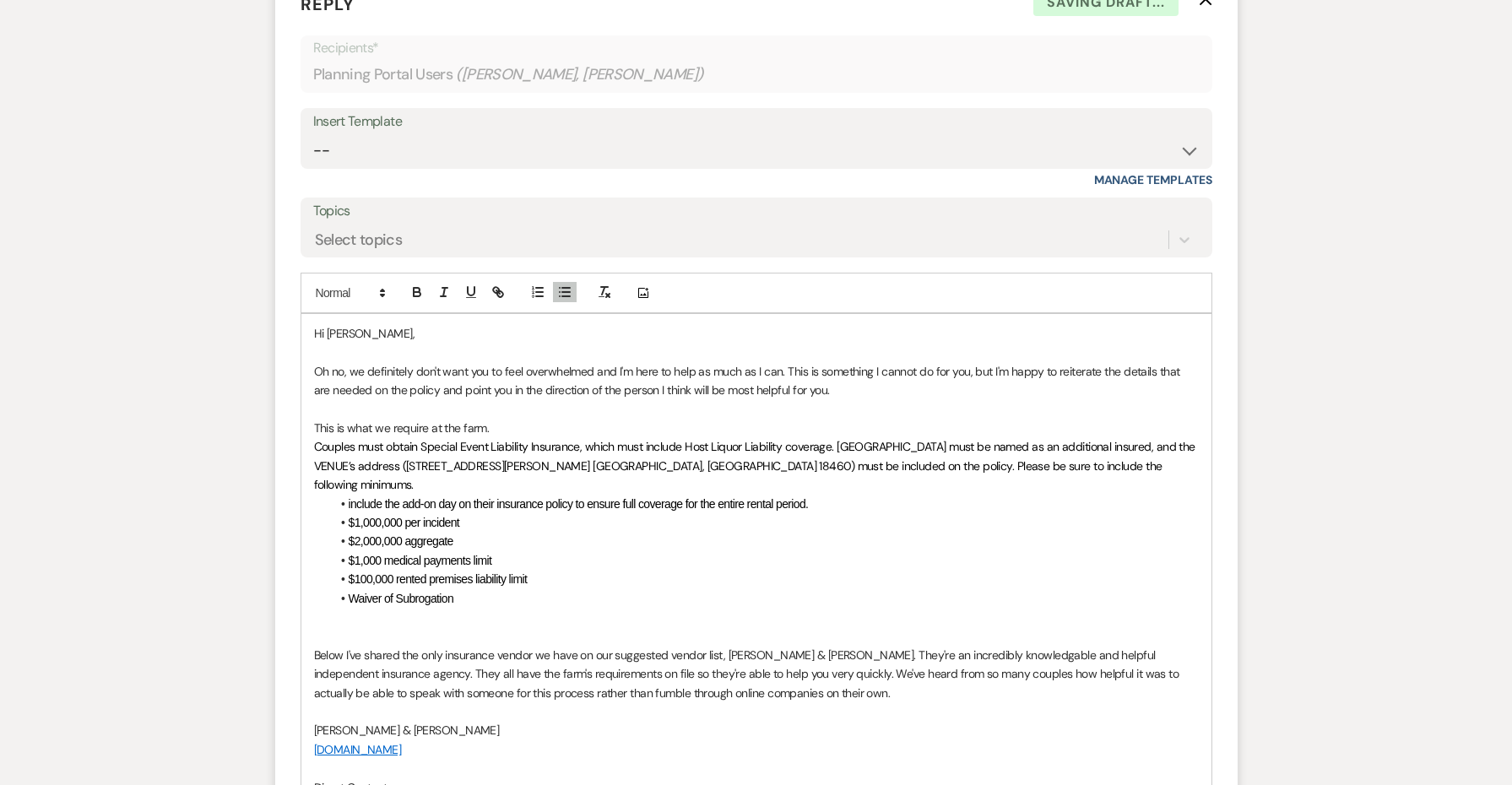
click at [454, 626] on p at bounding box center [756, 635] width 885 height 19
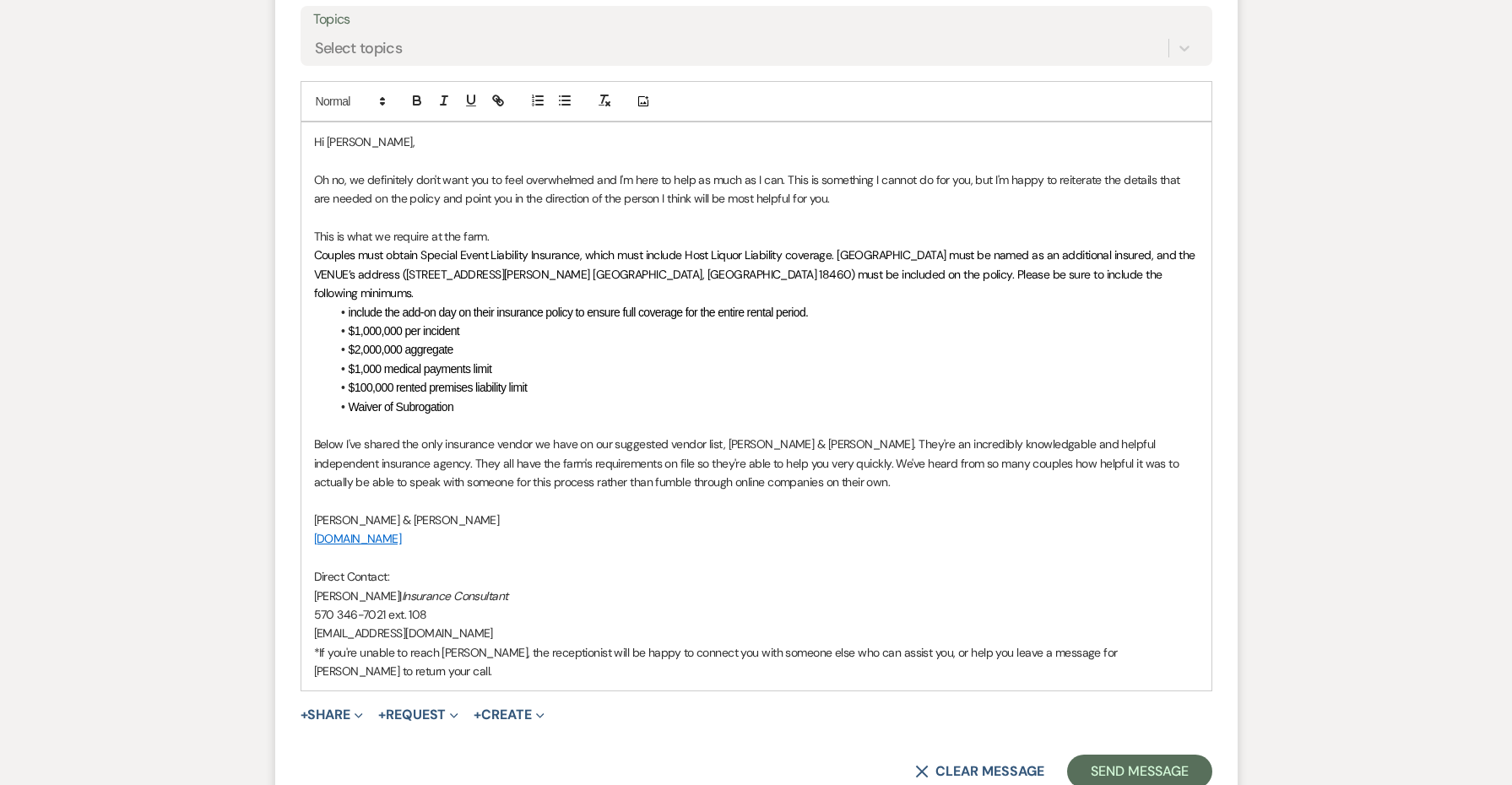
scroll to position [1225, 0]
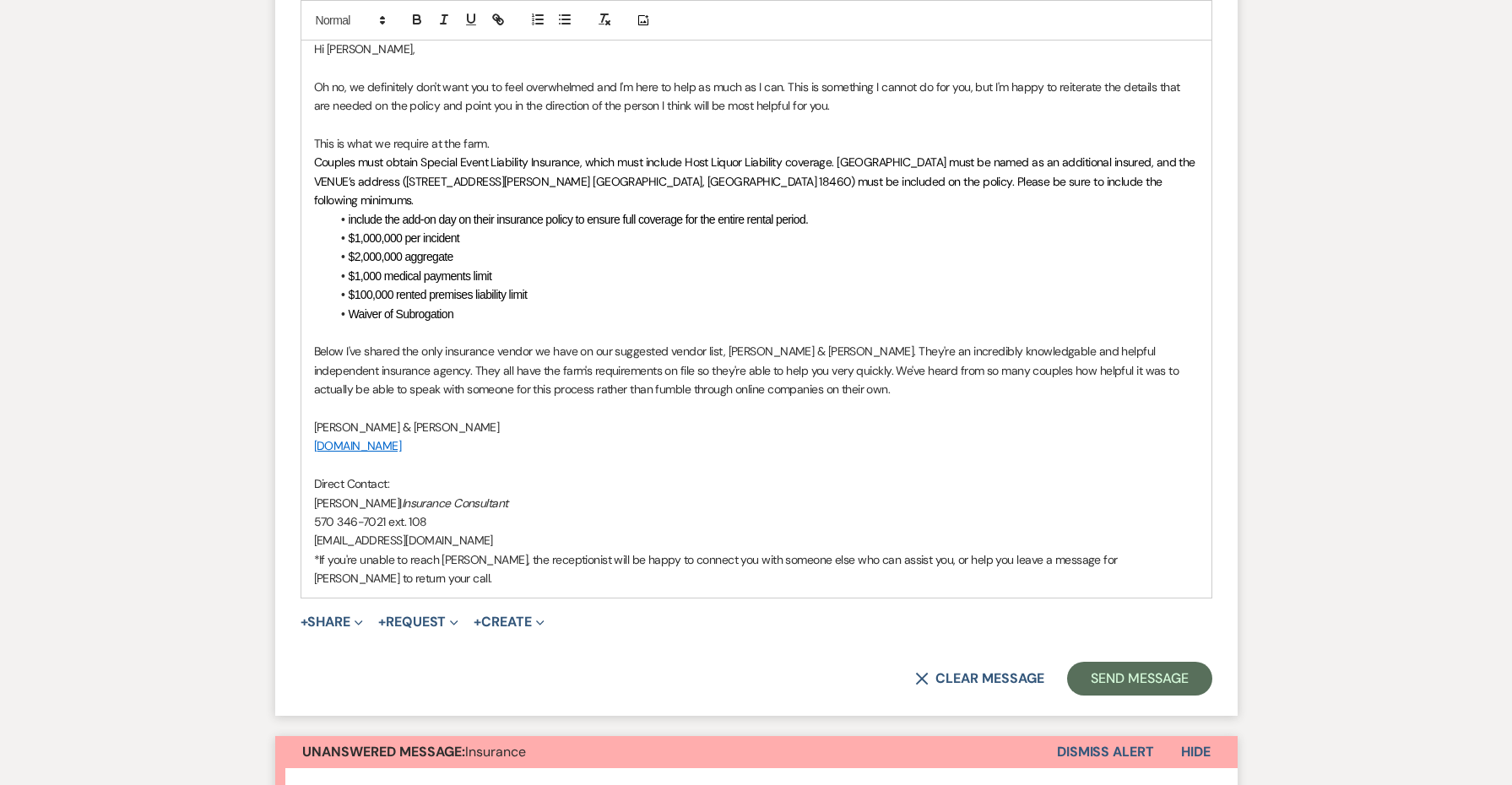
click at [1190, 550] on p "*If you're unable to reach [PERSON_NAME], the receptionist will be happy to con…" at bounding box center [756, 569] width 885 height 38
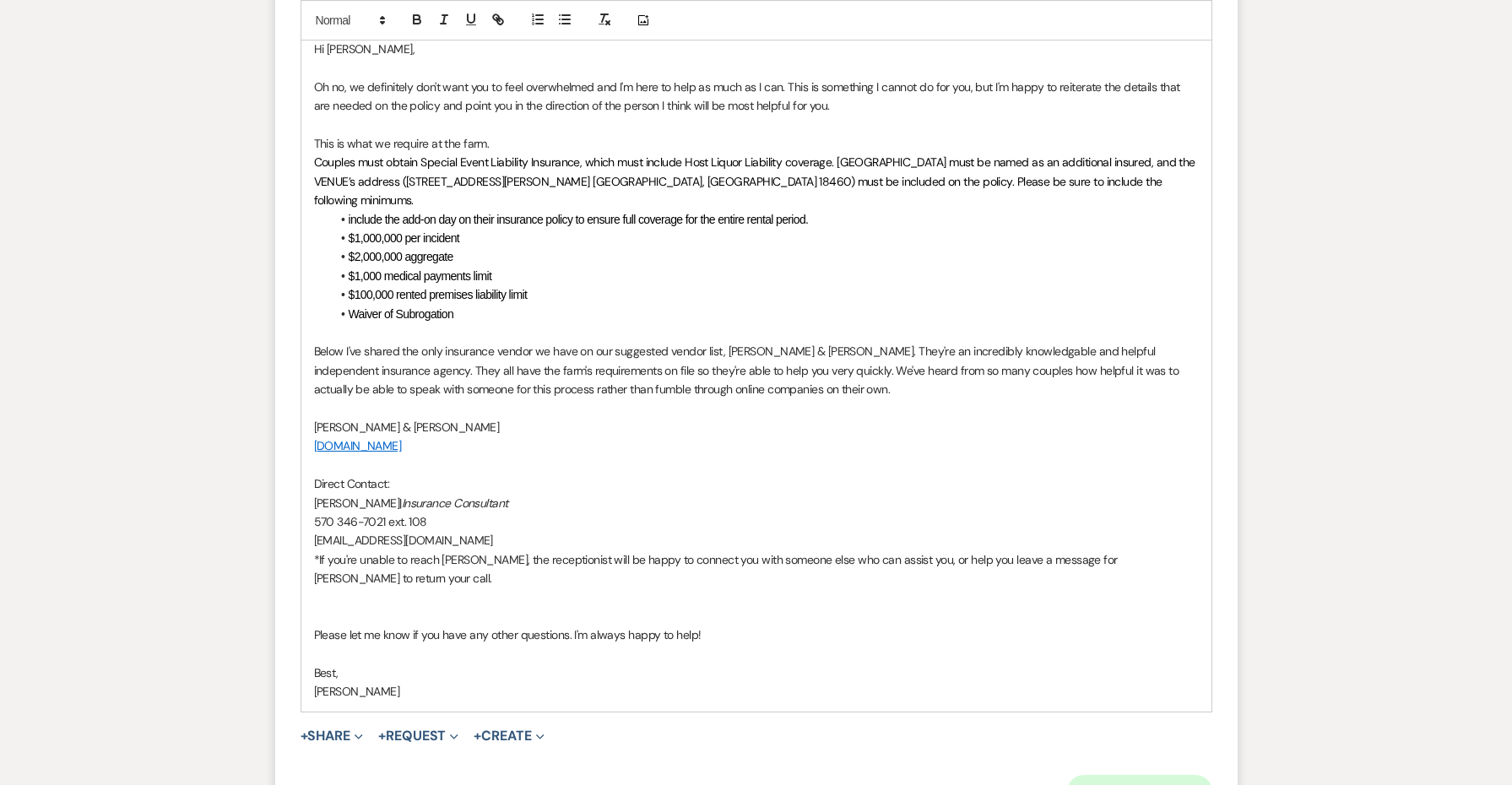
click at [1161, 775] on button "Send Message" at bounding box center [1139, 792] width 145 height 34
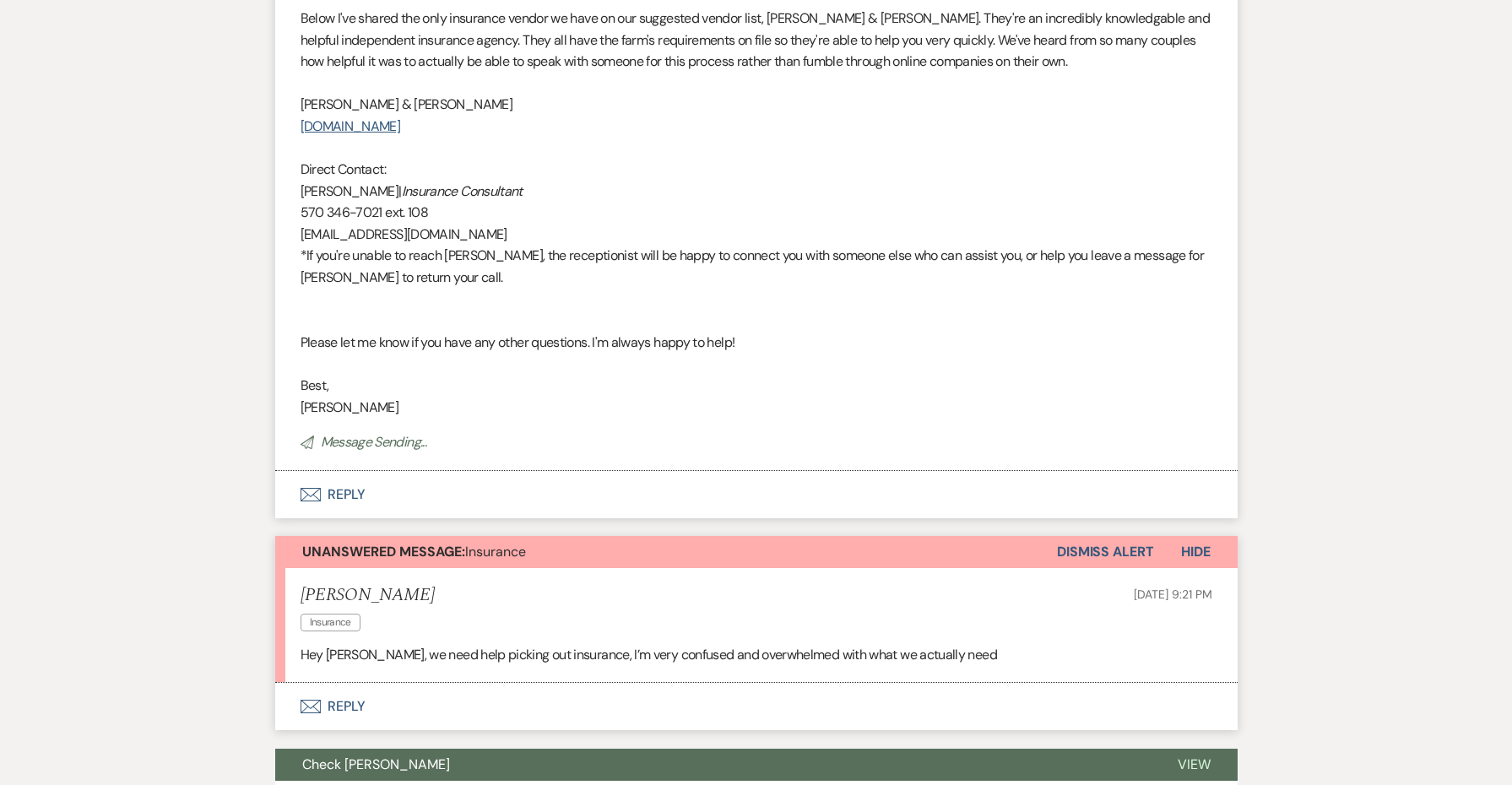
scroll to position [1310, 0]
click at [1096, 535] on button "Dismiss Alert" at bounding box center [1105, 551] width 97 height 32
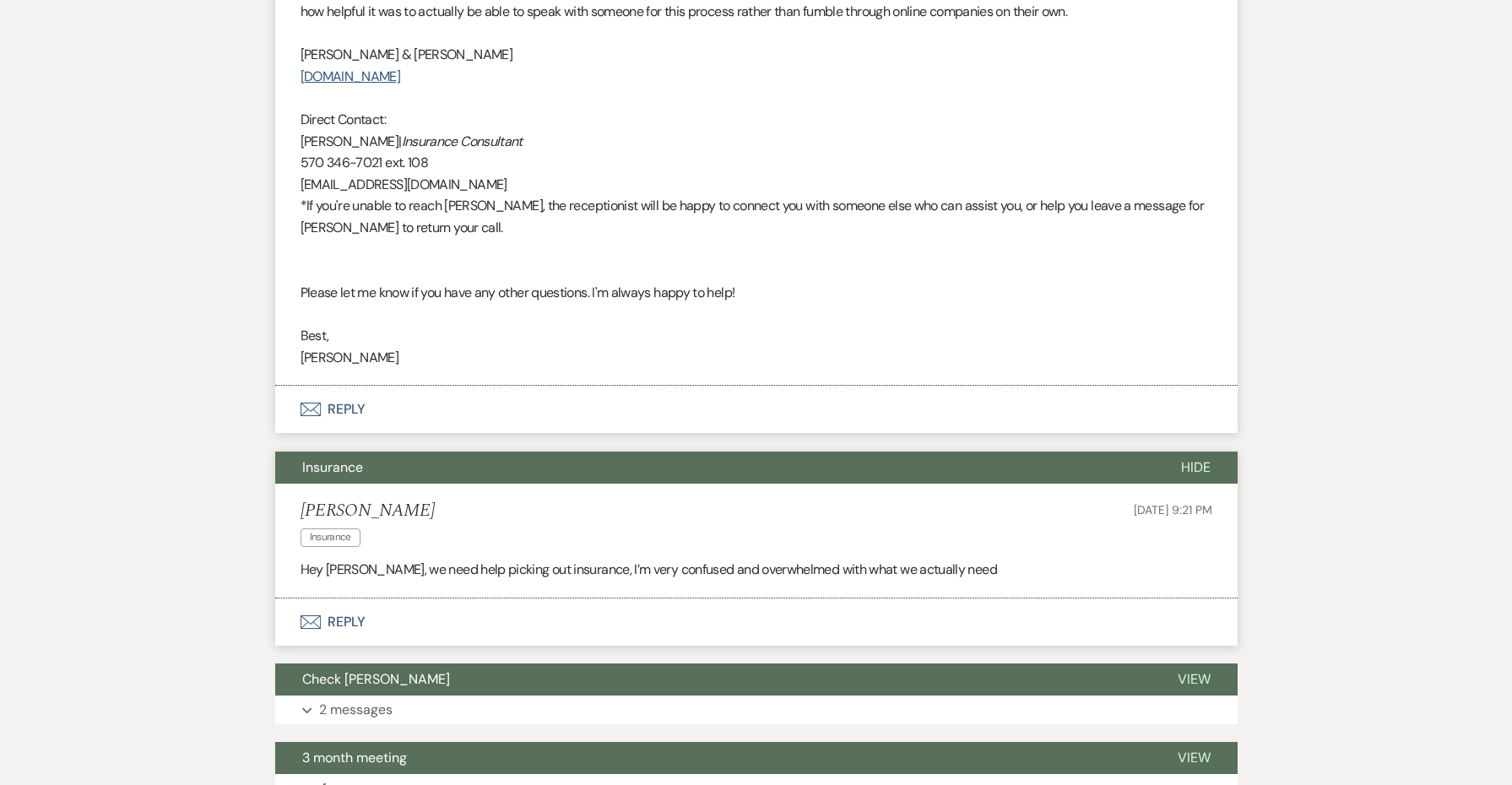
scroll to position [1669, 0]
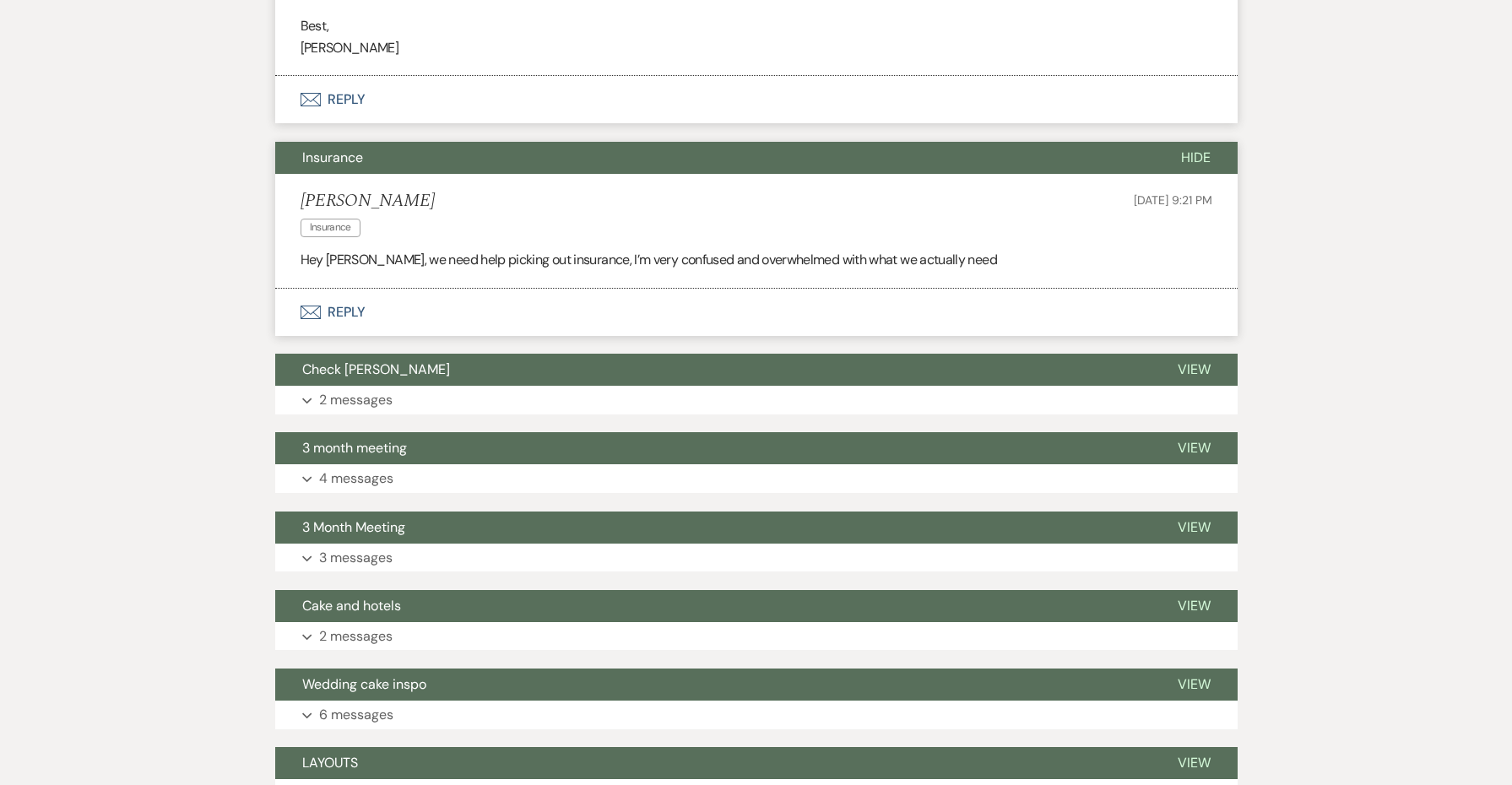
click at [982, 142] on button "Insurance" at bounding box center [714, 158] width 879 height 32
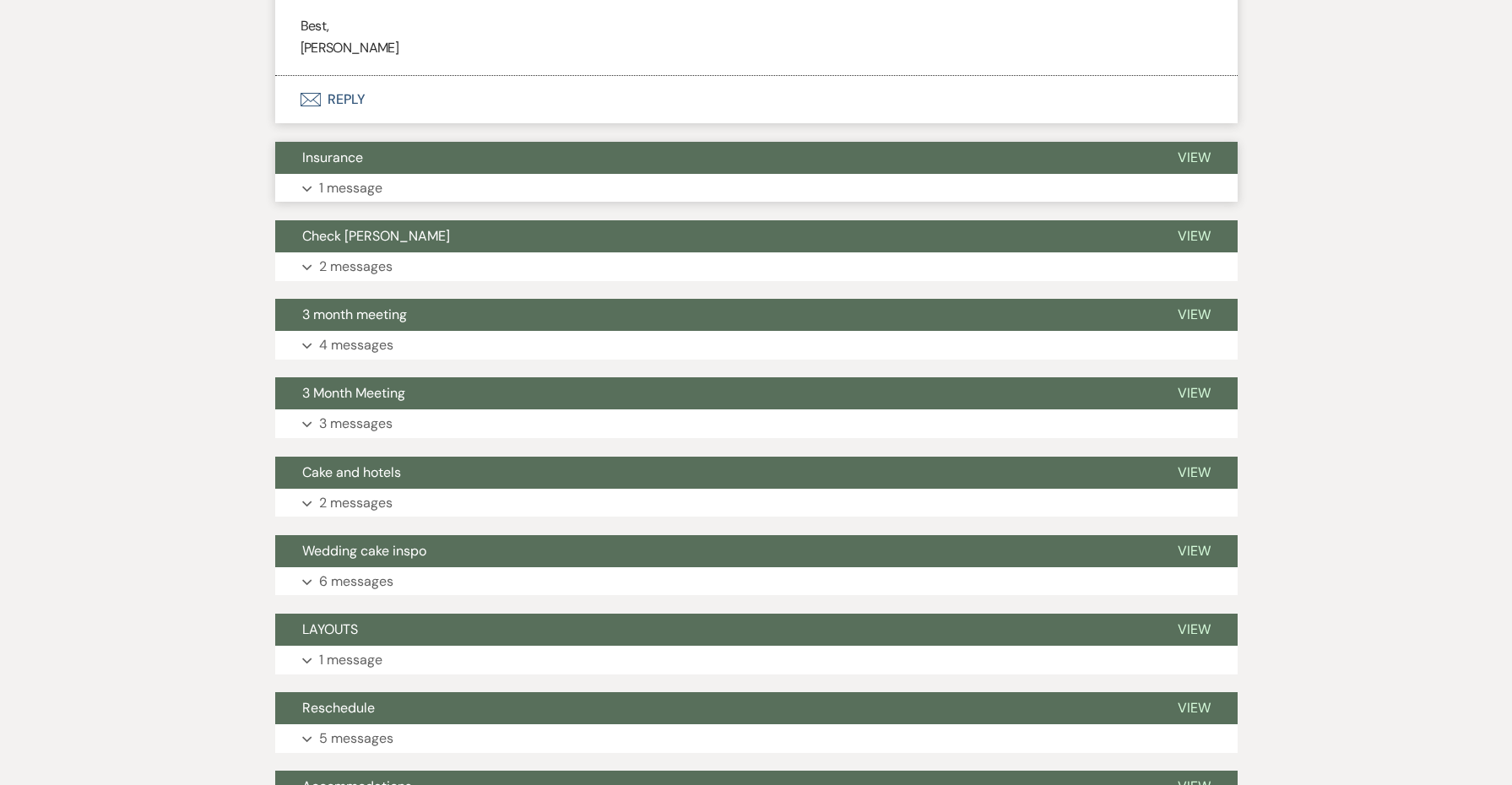
click at [982, 142] on button "Insurance" at bounding box center [712, 158] width 875 height 32
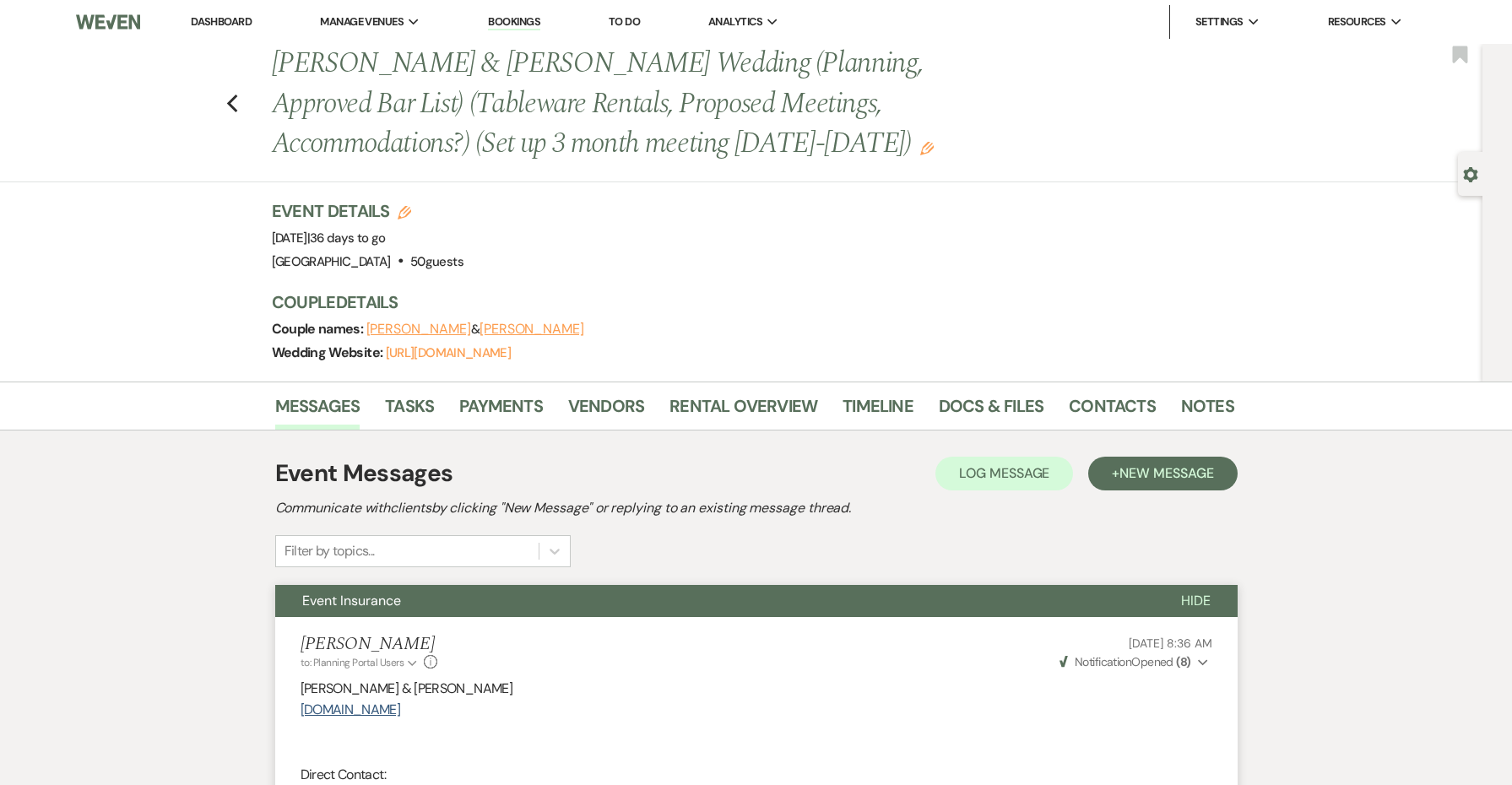
scroll to position [0, 0]
click at [231, 21] on link "Dashboard" at bounding box center [221, 22] width 61 height 14
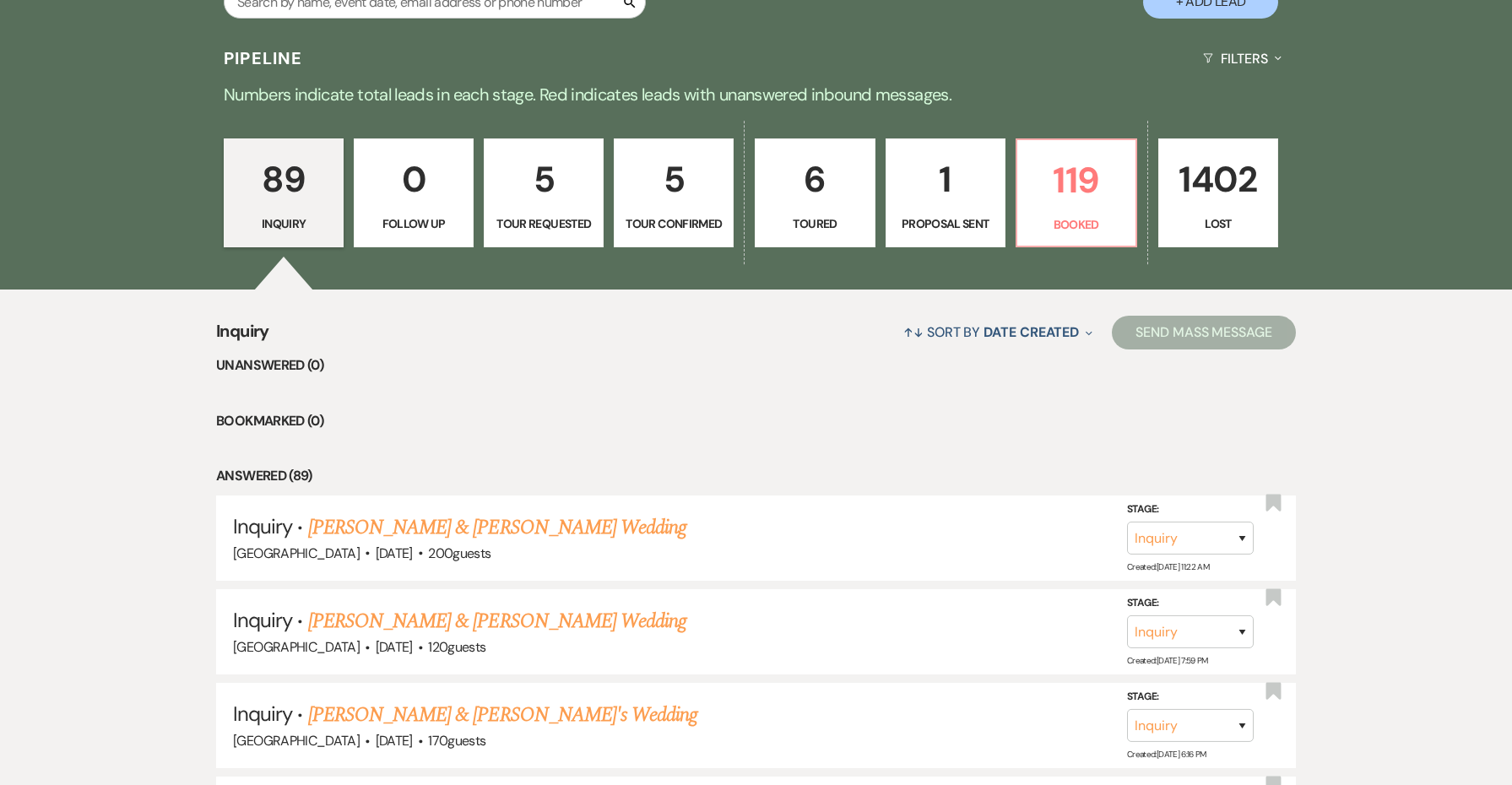
scroll to position [555, 0]
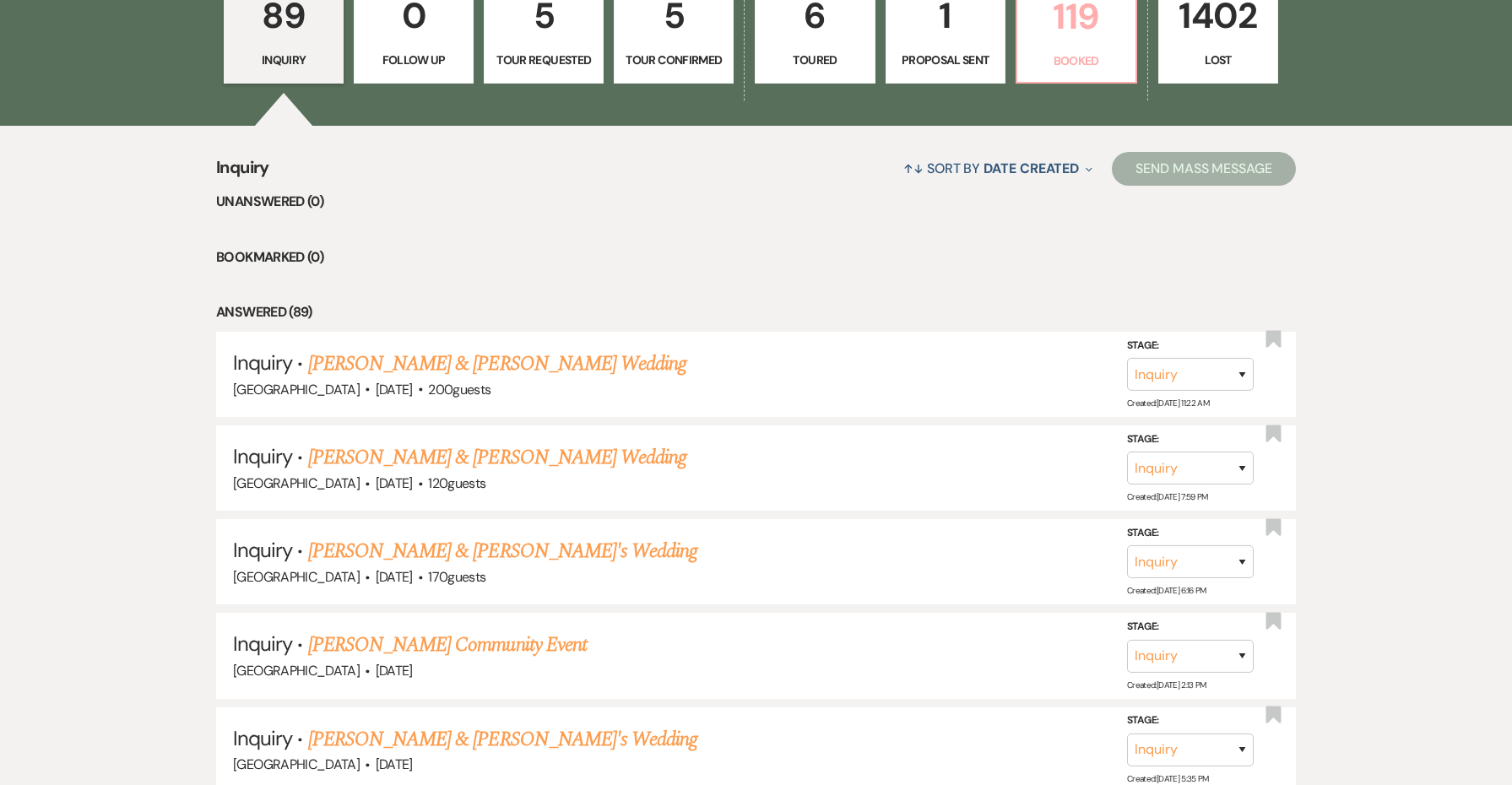
click at [1075, 15] on p "119" at bounding box center [1076, 16] width 98 height 57
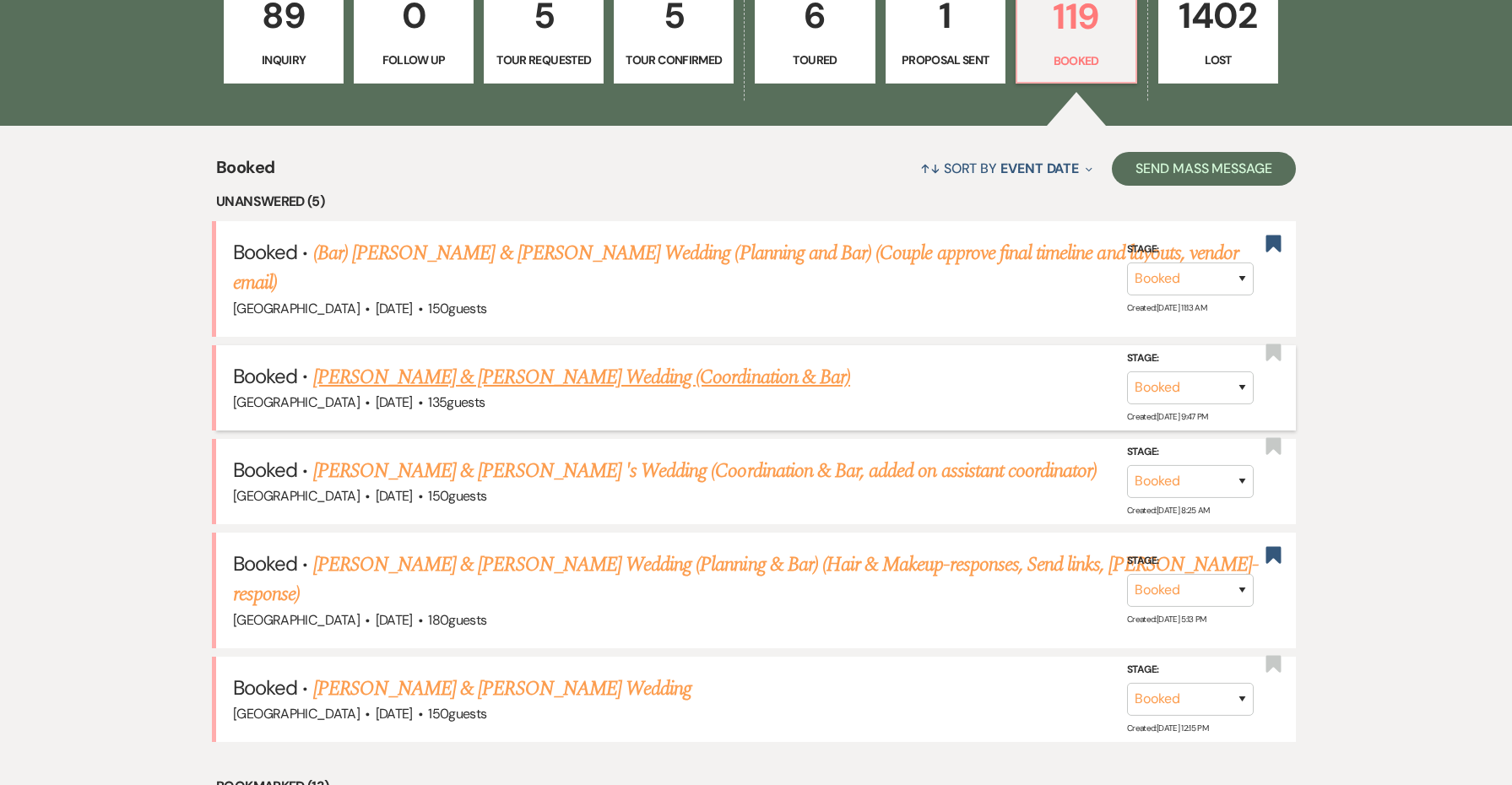
click at [681, 379] on link "[PERSON_NAME] & [PERSON_NAME] Wedding (Coordination & Bar)" at bounding box center [581, 378] width 537 height 31
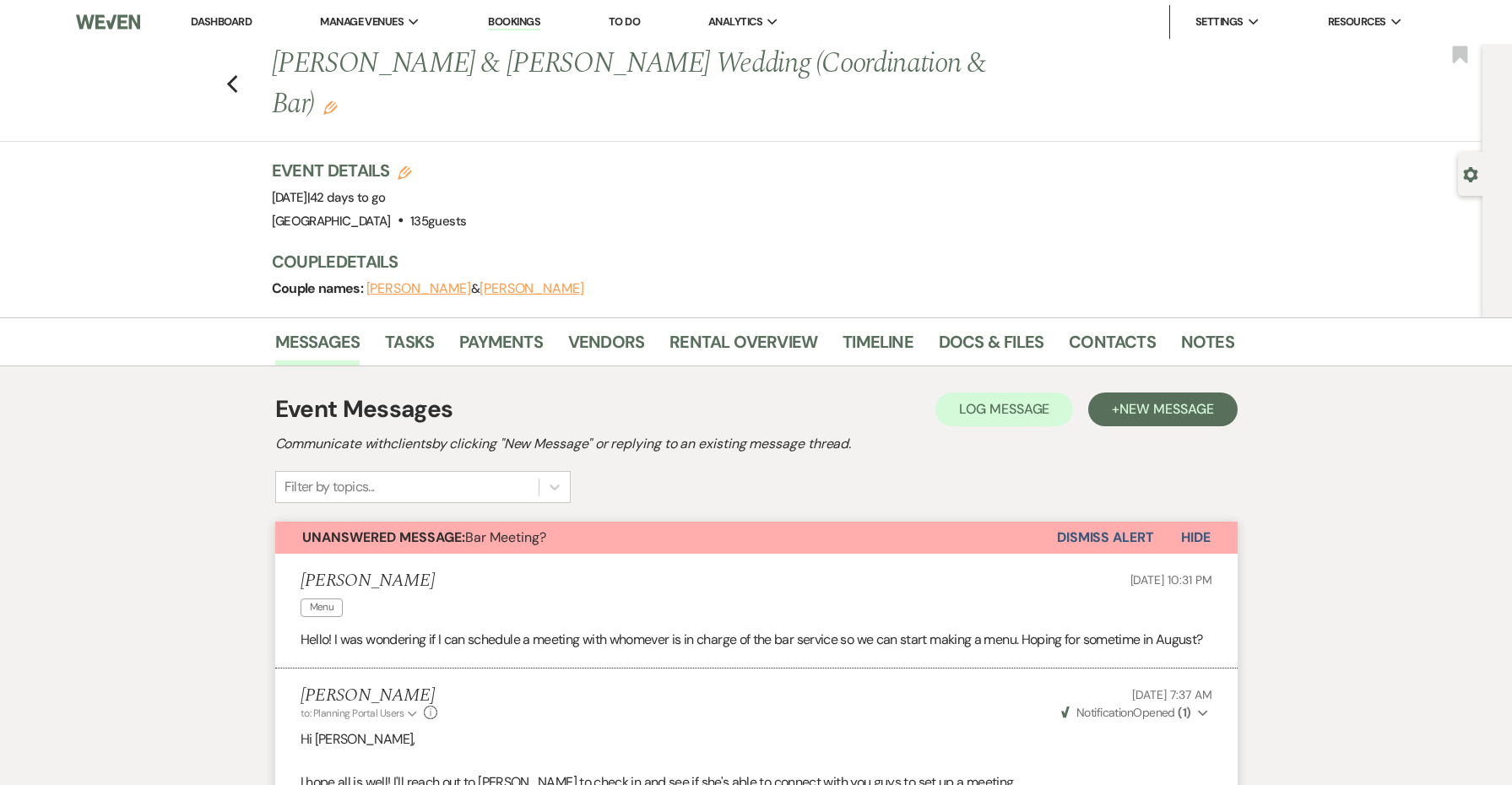
click at [1109, 522] on button "Dismiss Alert" at bounding box center [1105, 538] width 97 height 32
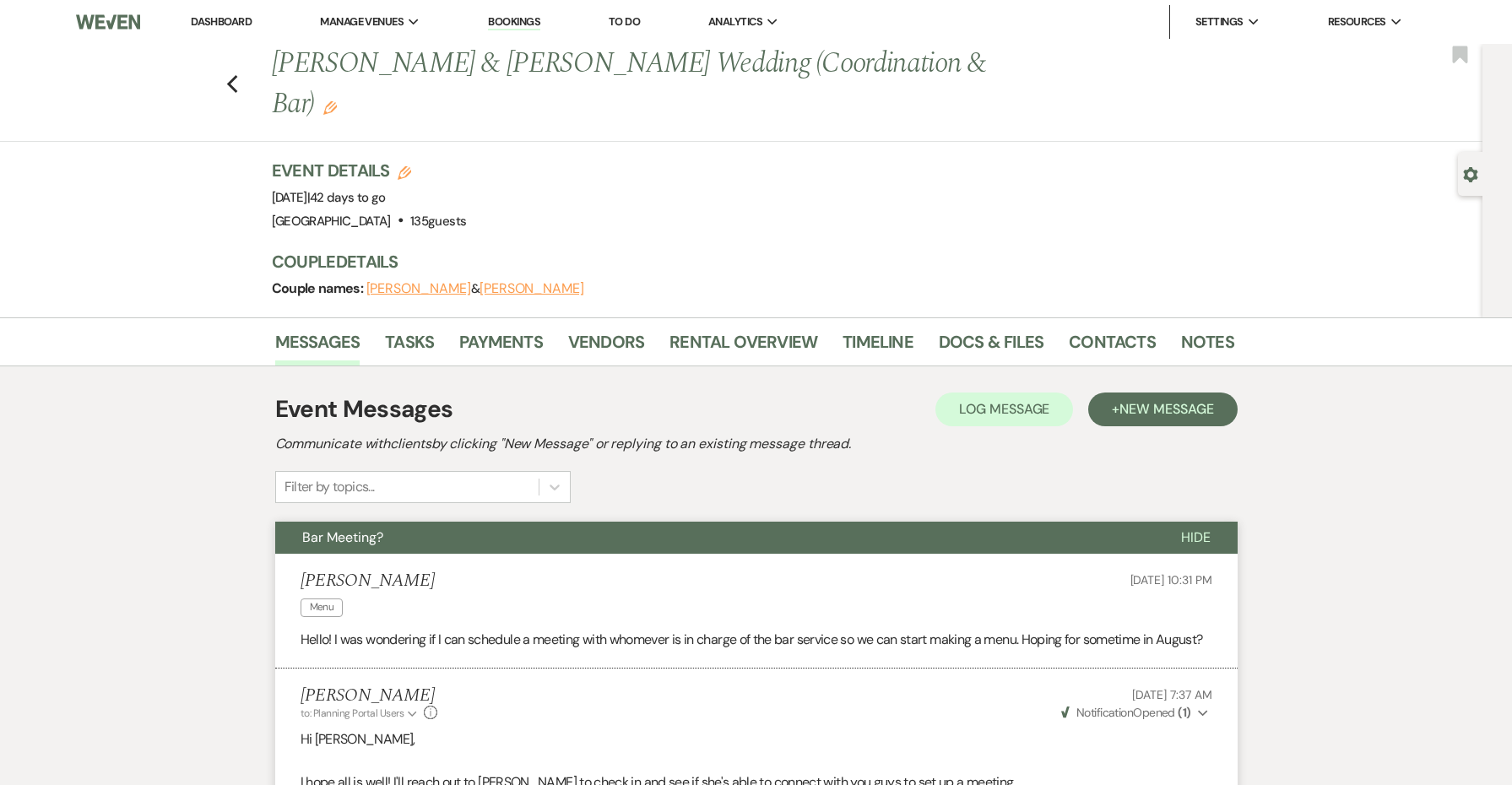
click at [805, 522] on button "Bar Meeting?" at bounding box center [714, 538] width 879 height 32
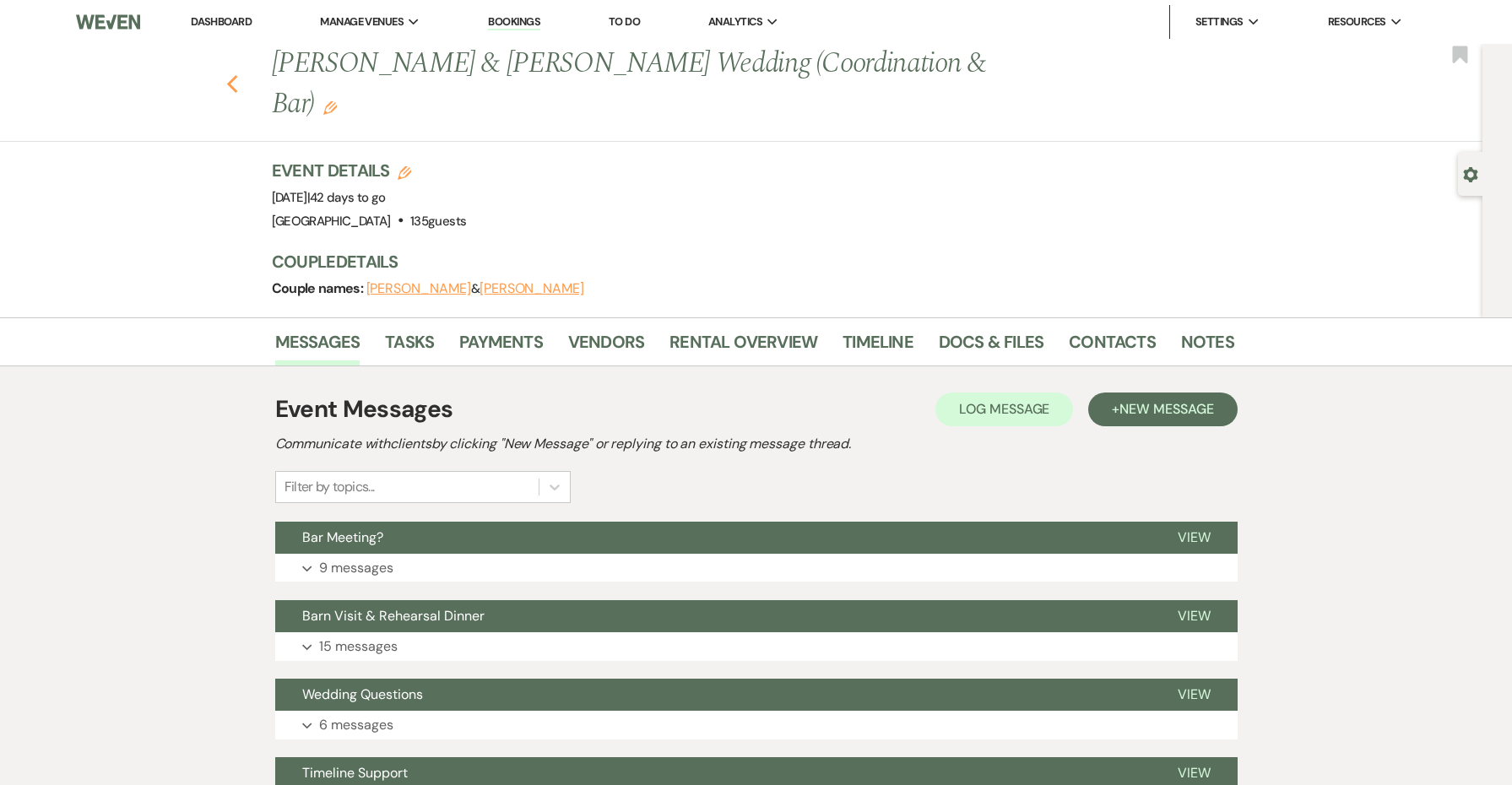
click at [234, 76] on use "button" at bounding box center [232, 85] width 11 height 19
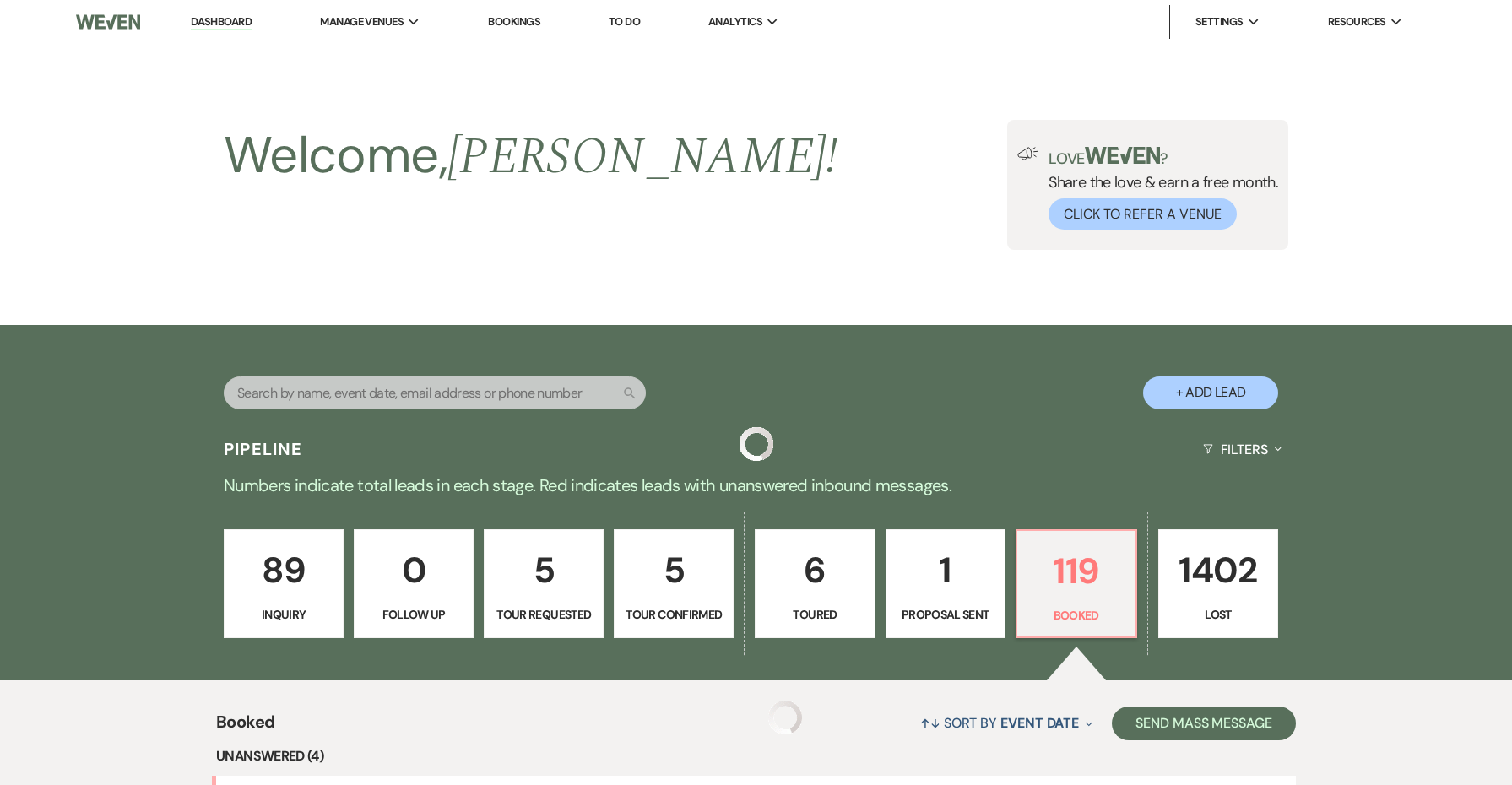
scroll to position [555, 0]
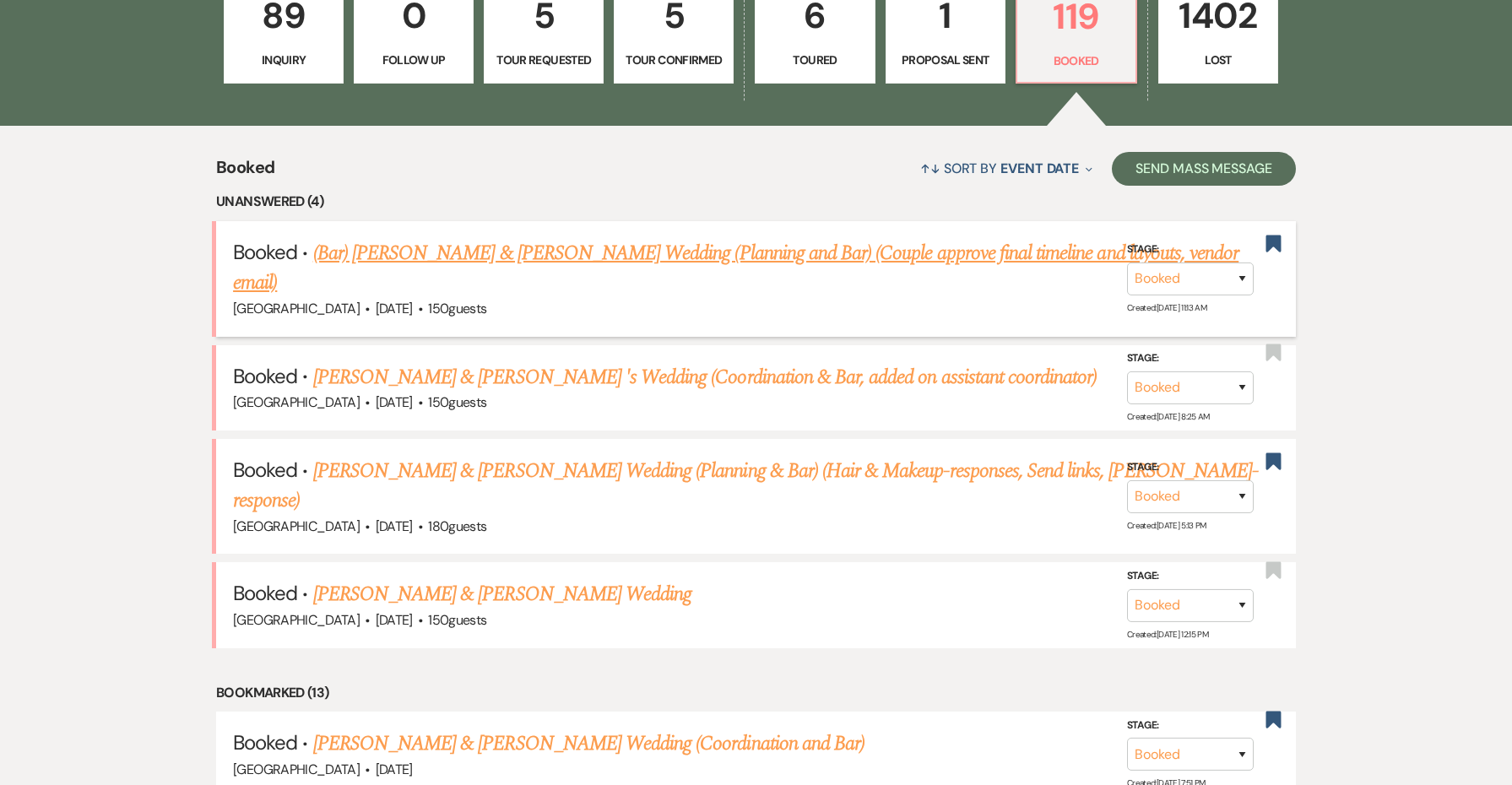
click at [452, 250] on link "(Bar) [PERSON_NAME] & [PERSON_NAME] Wedding (Planning and Bar) (Couple approve …" at bounding box center [736, 269] width 1006 height 61
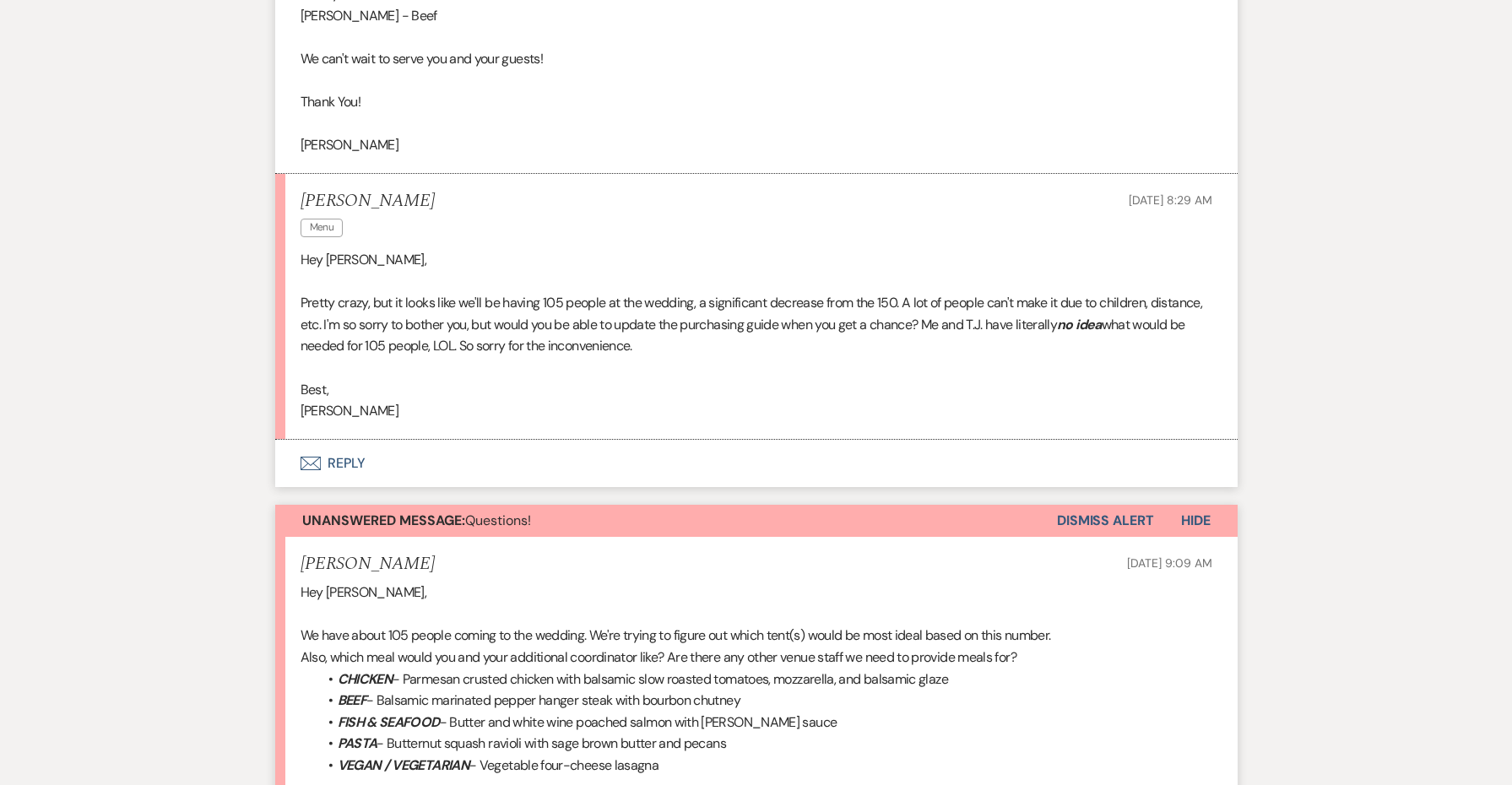
scroll to position [3463, 0]
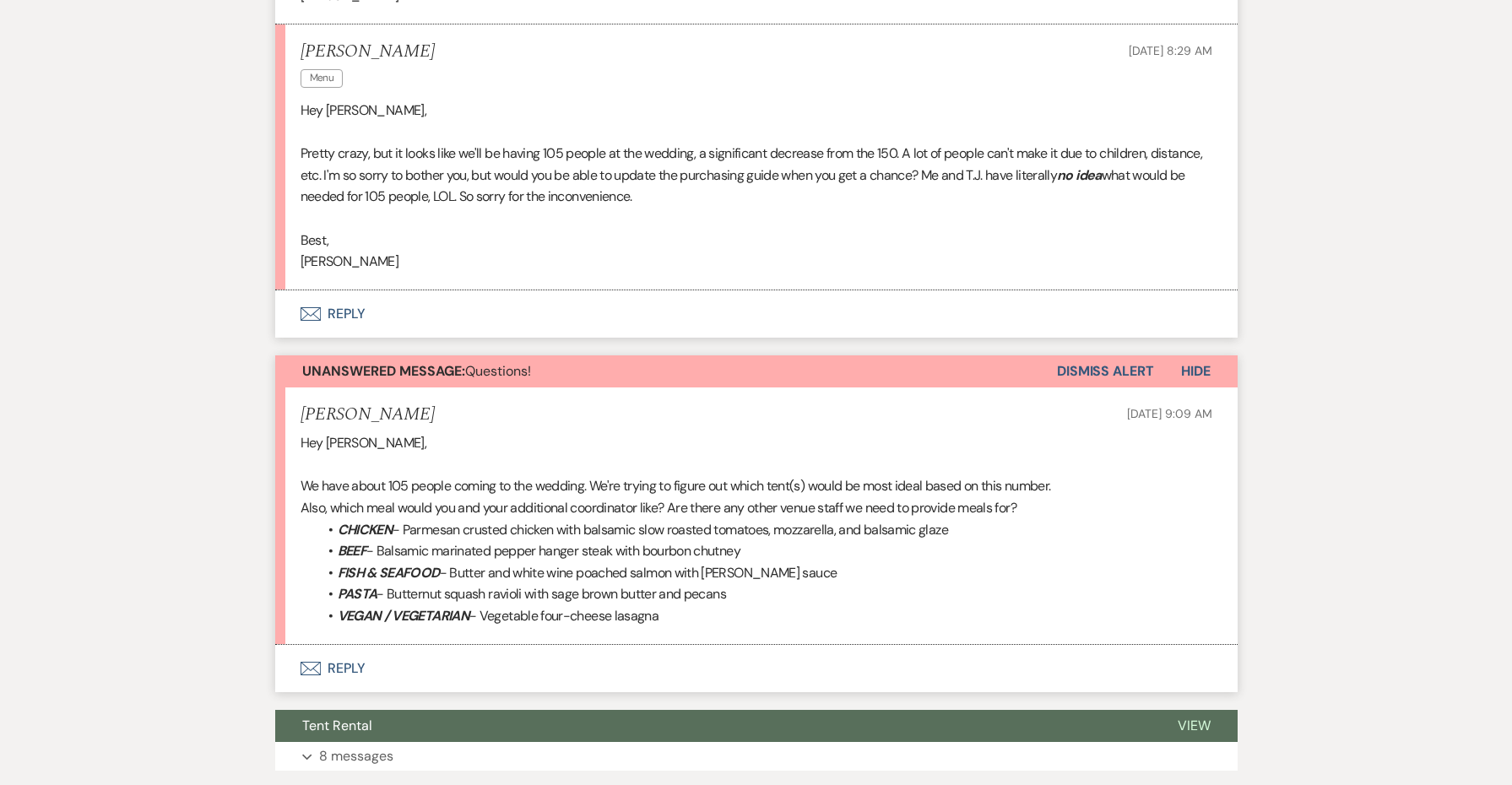
click at [341, 645] on button "Envelope Reply" at bounding box center [756, 668] width 962 height 48
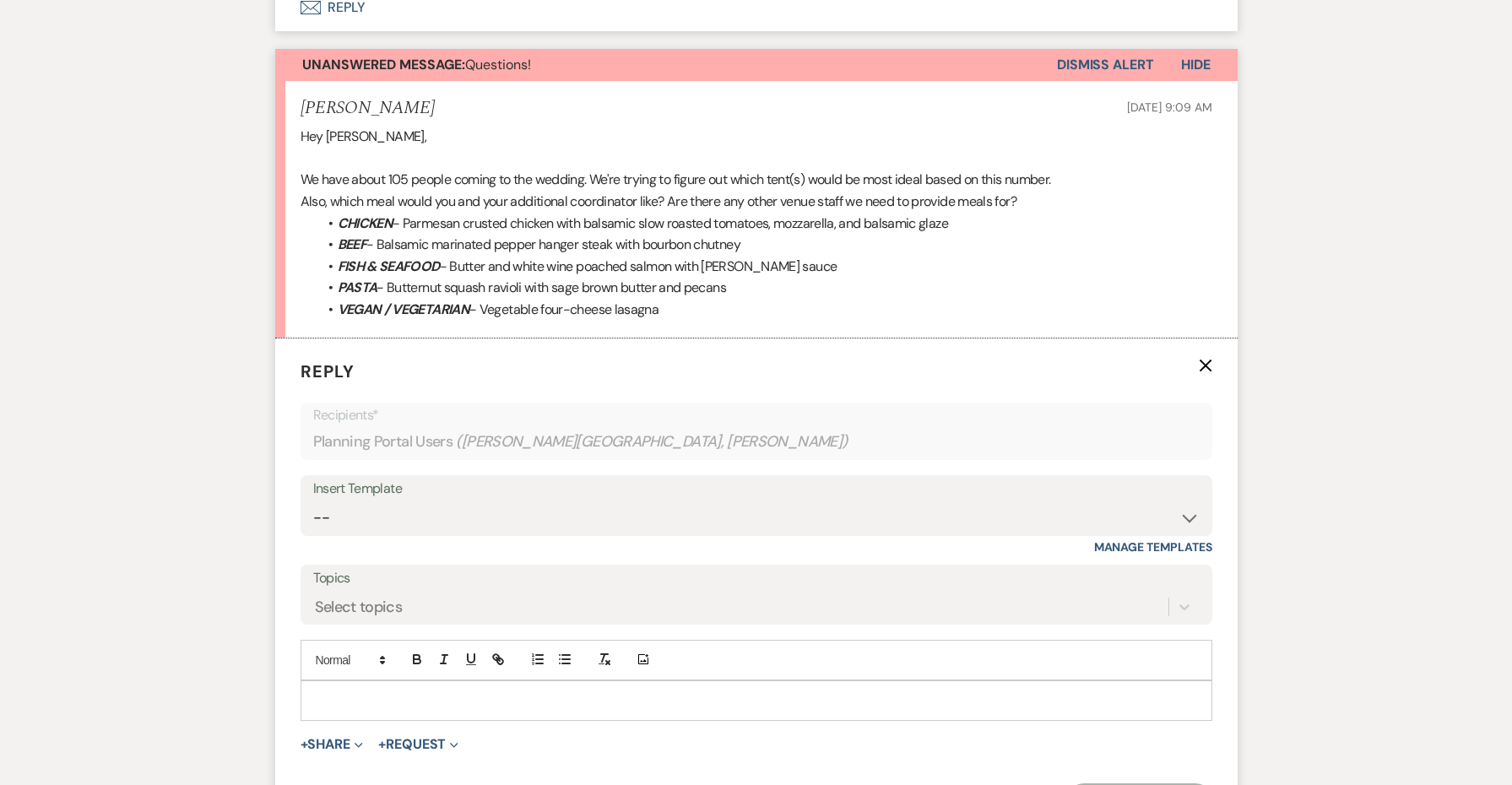
scroll to position [3854, 0]
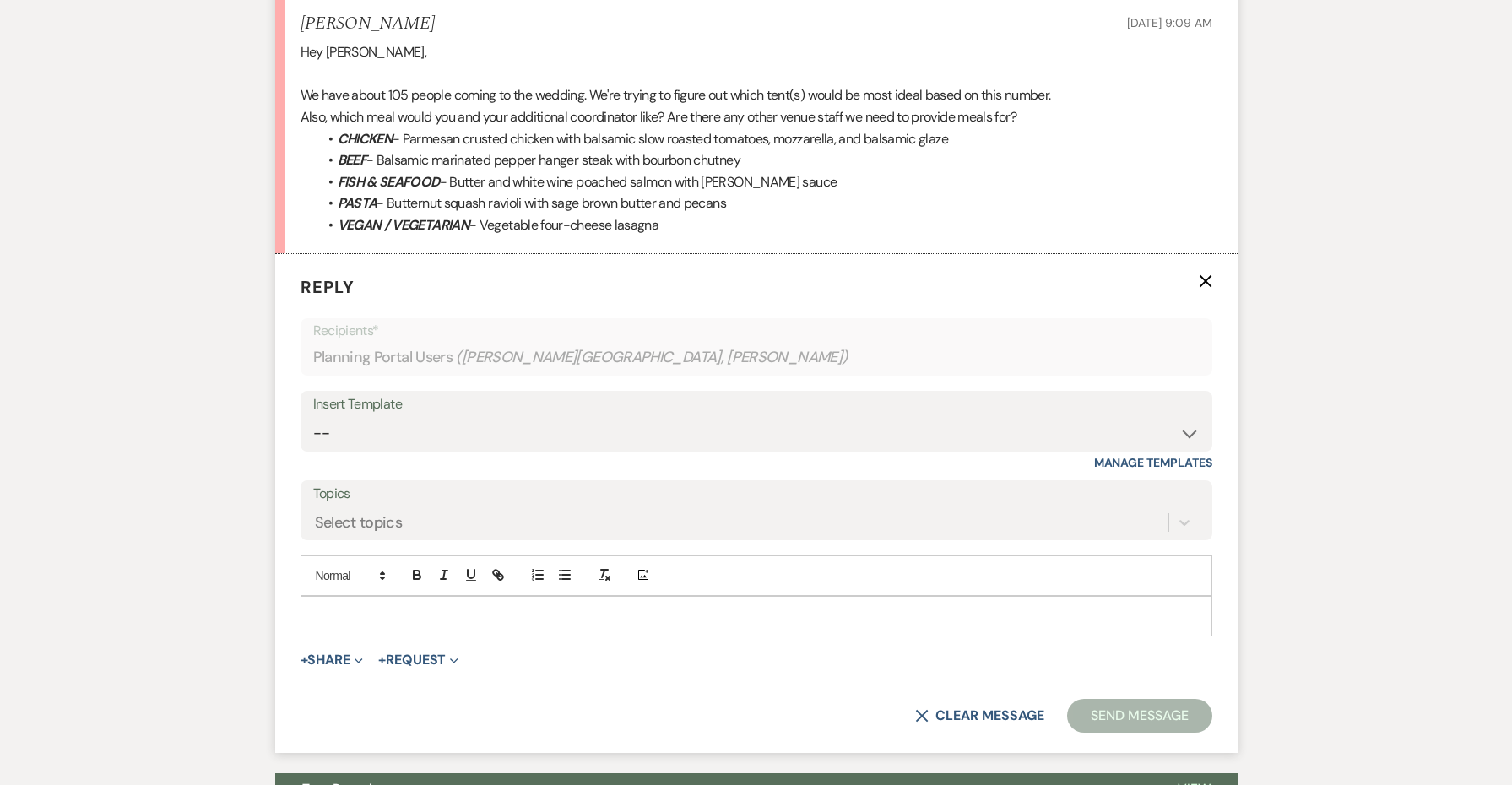
click at [354, 607] on p at bounding box center [756, 616] width 885 height 19
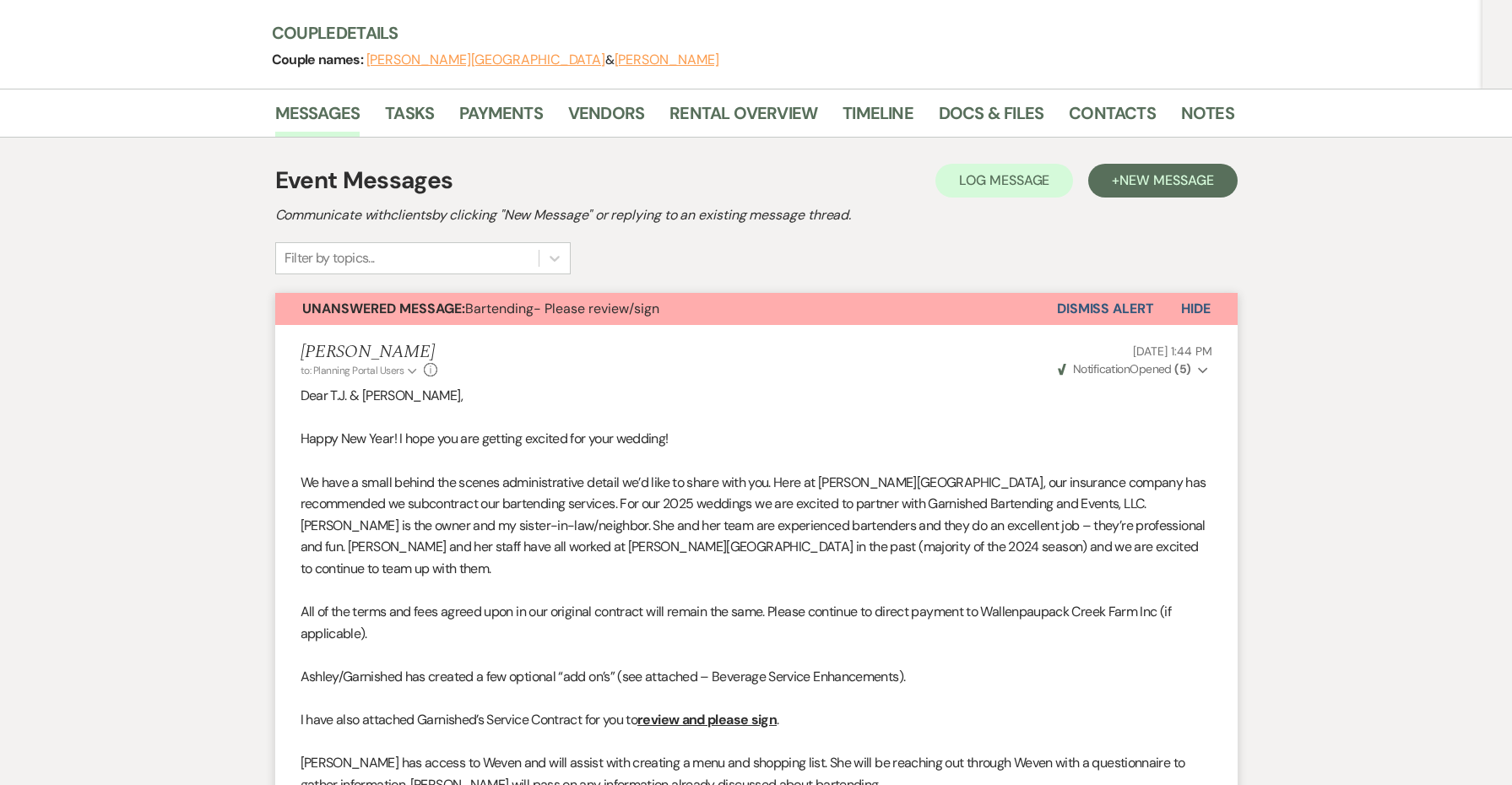
scroll to position [227, 0]
click at [1185, 117] on link "Notes" at bounding box center [1207, 119] width 53 height 37
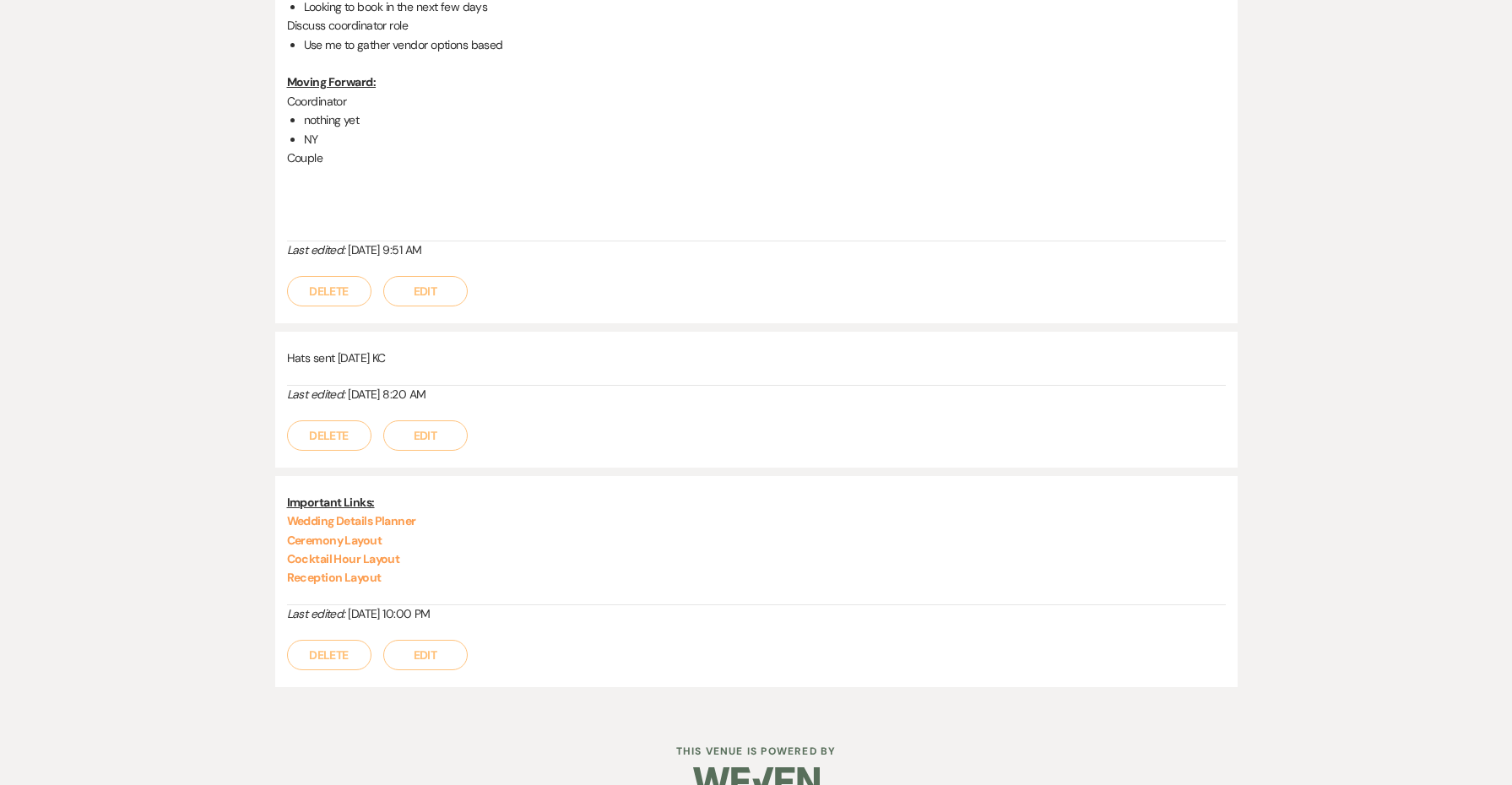
scroll to position [2628, 0]
click at [316, 571] on link "Reception Layout" at bounding box center [334, 578] width 94 height 15
click at [387, 514] on link "Wedding Details Planner" at bounding box center [352, 522] width 130 height 15
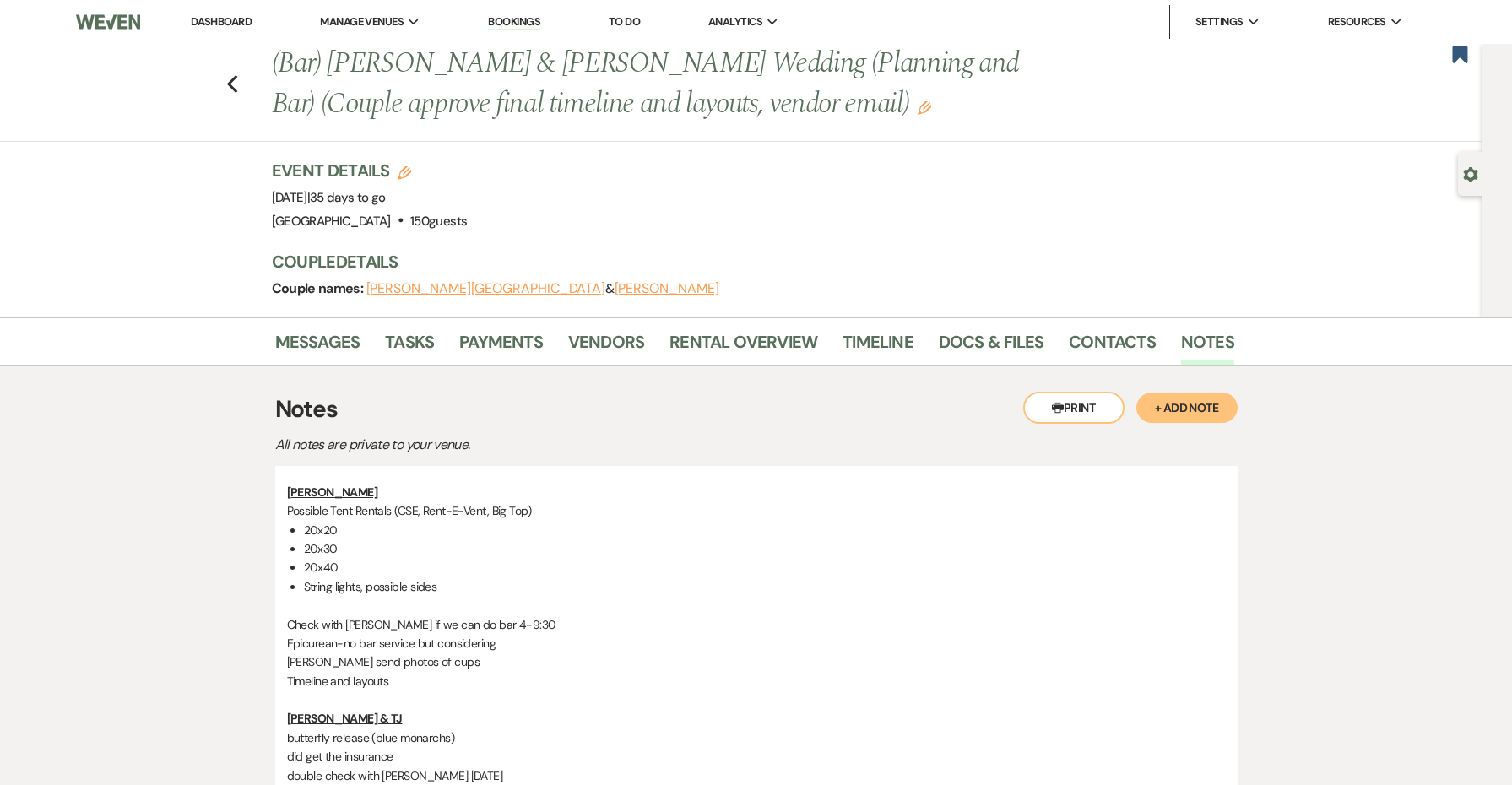
scroll to position [0, 0]
click at [241, 88] on div "Previous (Bar) [PERSON_NAME] & [PERSON_NAME] Wedding (Planning and Bar) (Couple…" at bounding box center [738, 93] width 1491 height 98
click at [238, 85] on icon "Previous" at bounding box center [233, 85] width 13 height 21
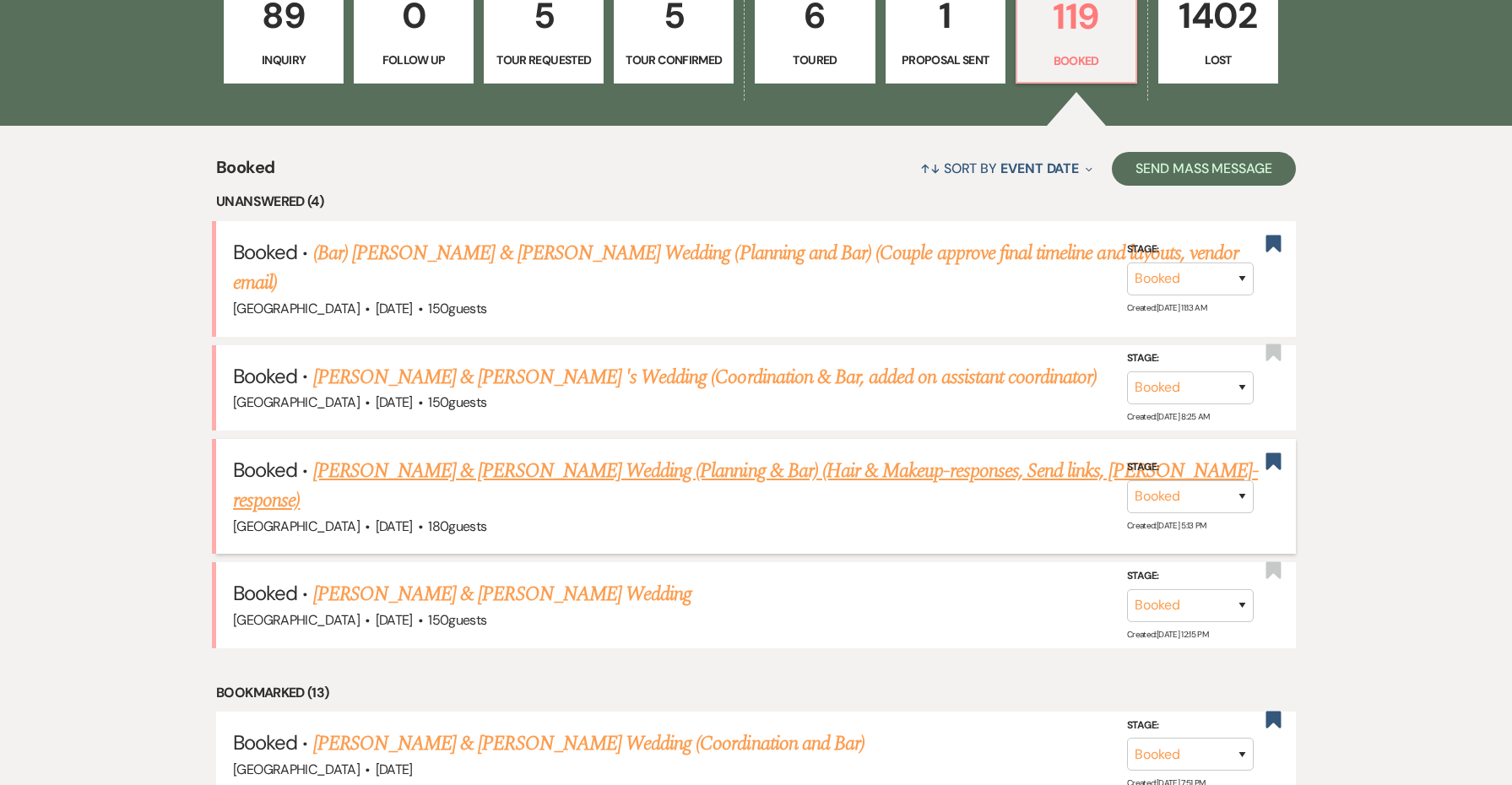
scroll to position [558, 0]
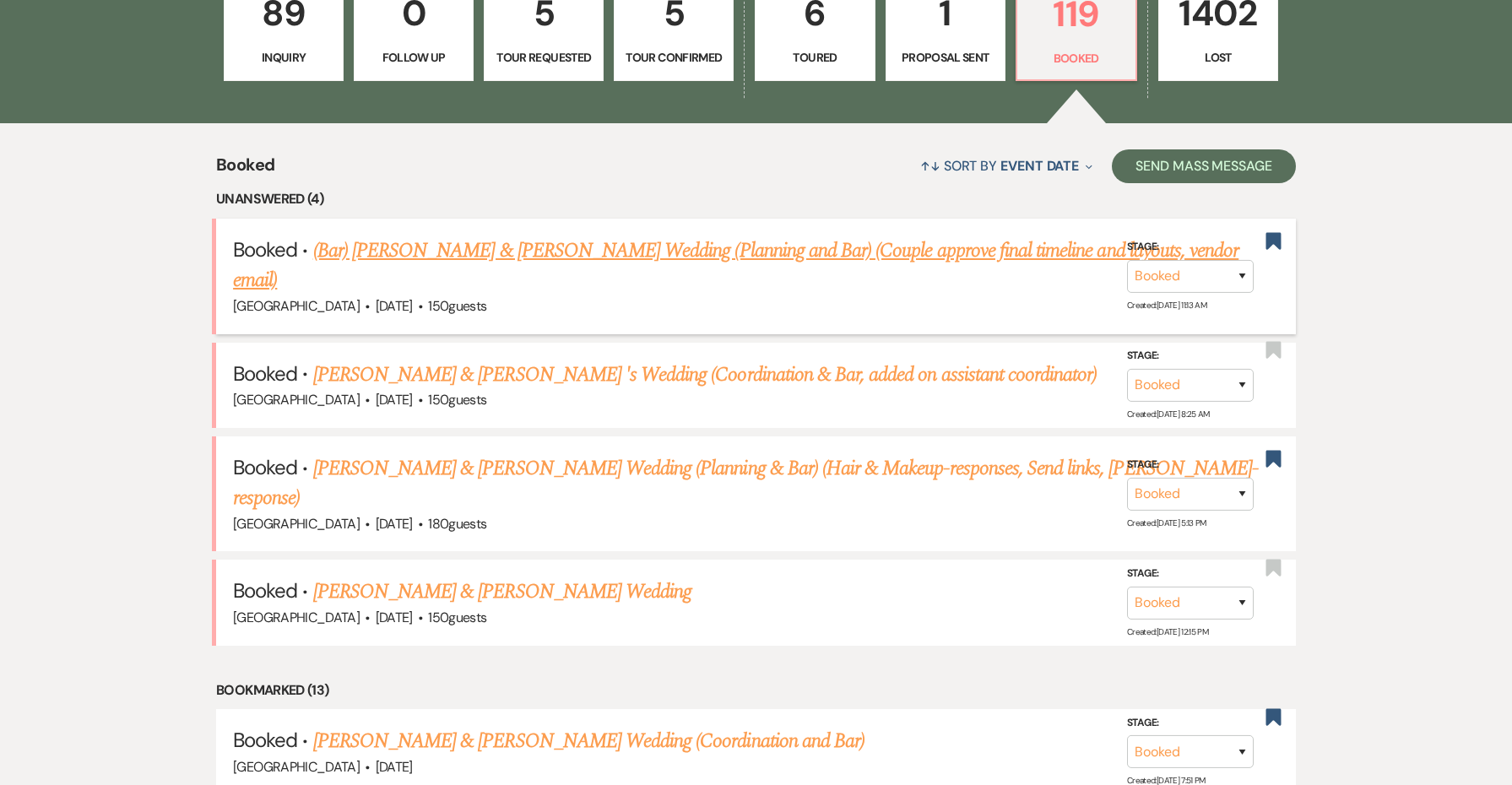
click at [547, 256] on link "(Bar) [PERSON_NAME] & [PERSON_NAME] Wedding (Planning and Bar) (Couple approve …" at bounding box center [736, 266] width 1006 height 61
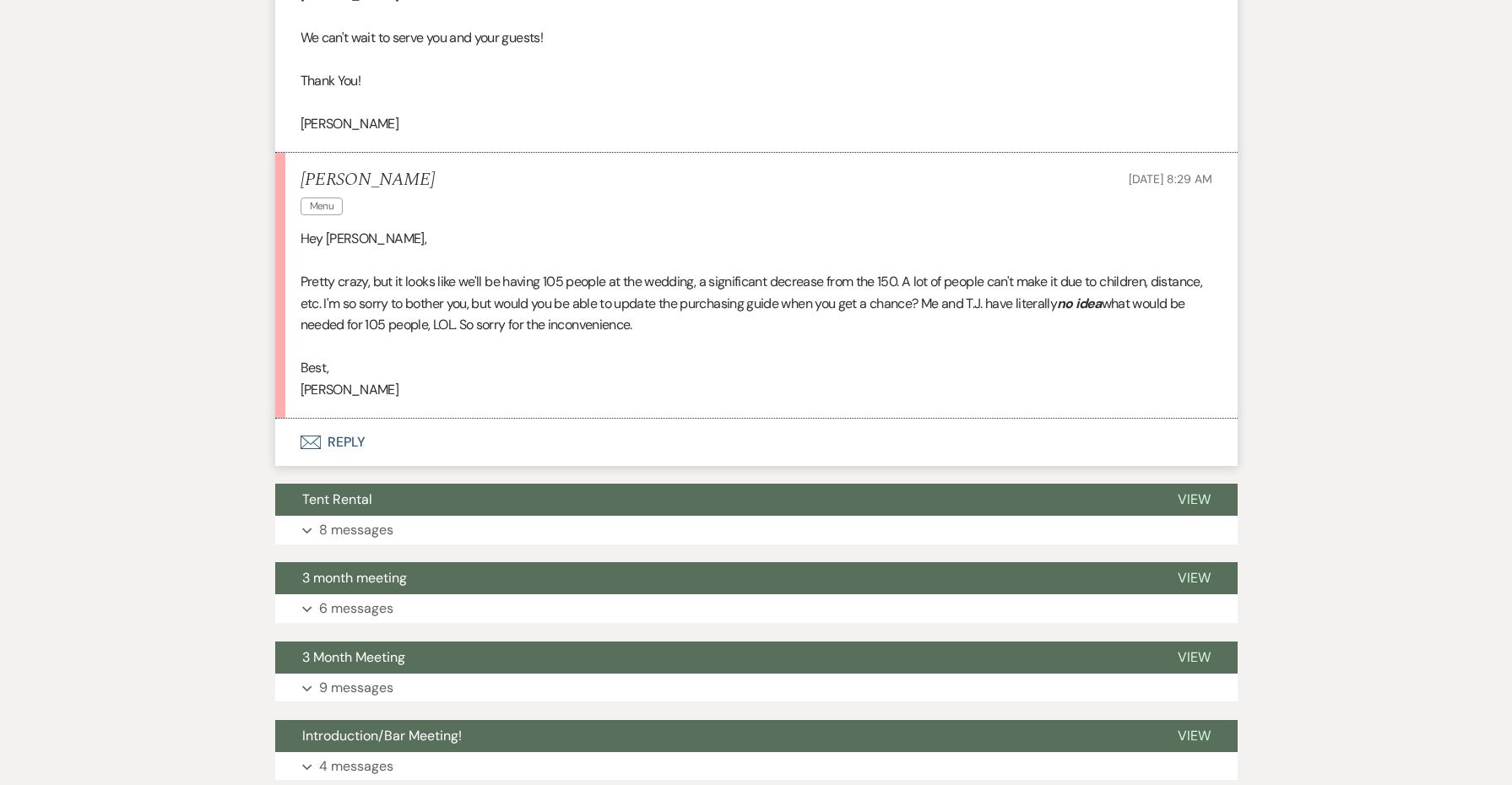
scroll to position [4220, 0]
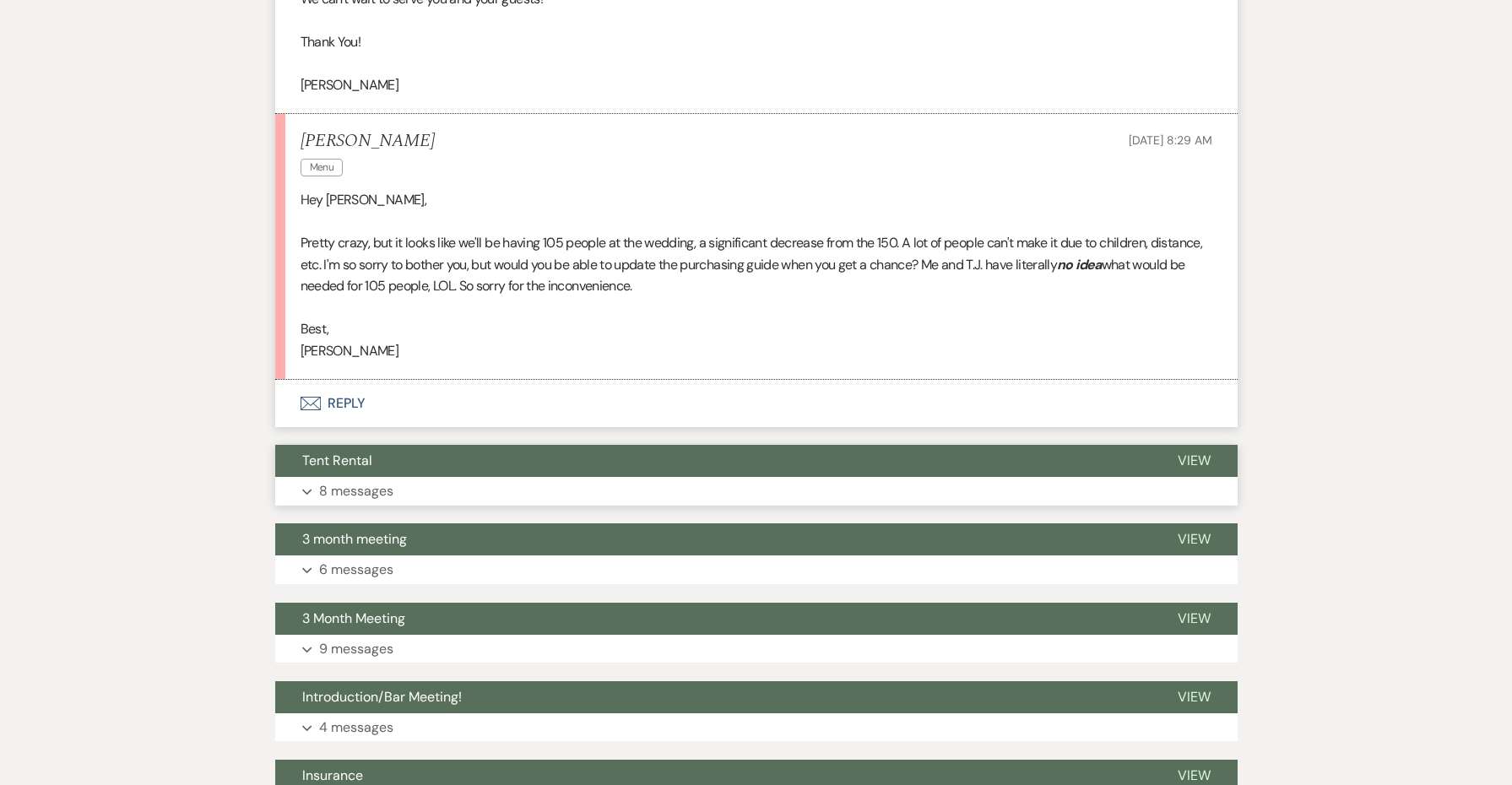
click at [372, 445] on button "Tent Rental" at bounding box center [712, 461] width 875 height 32
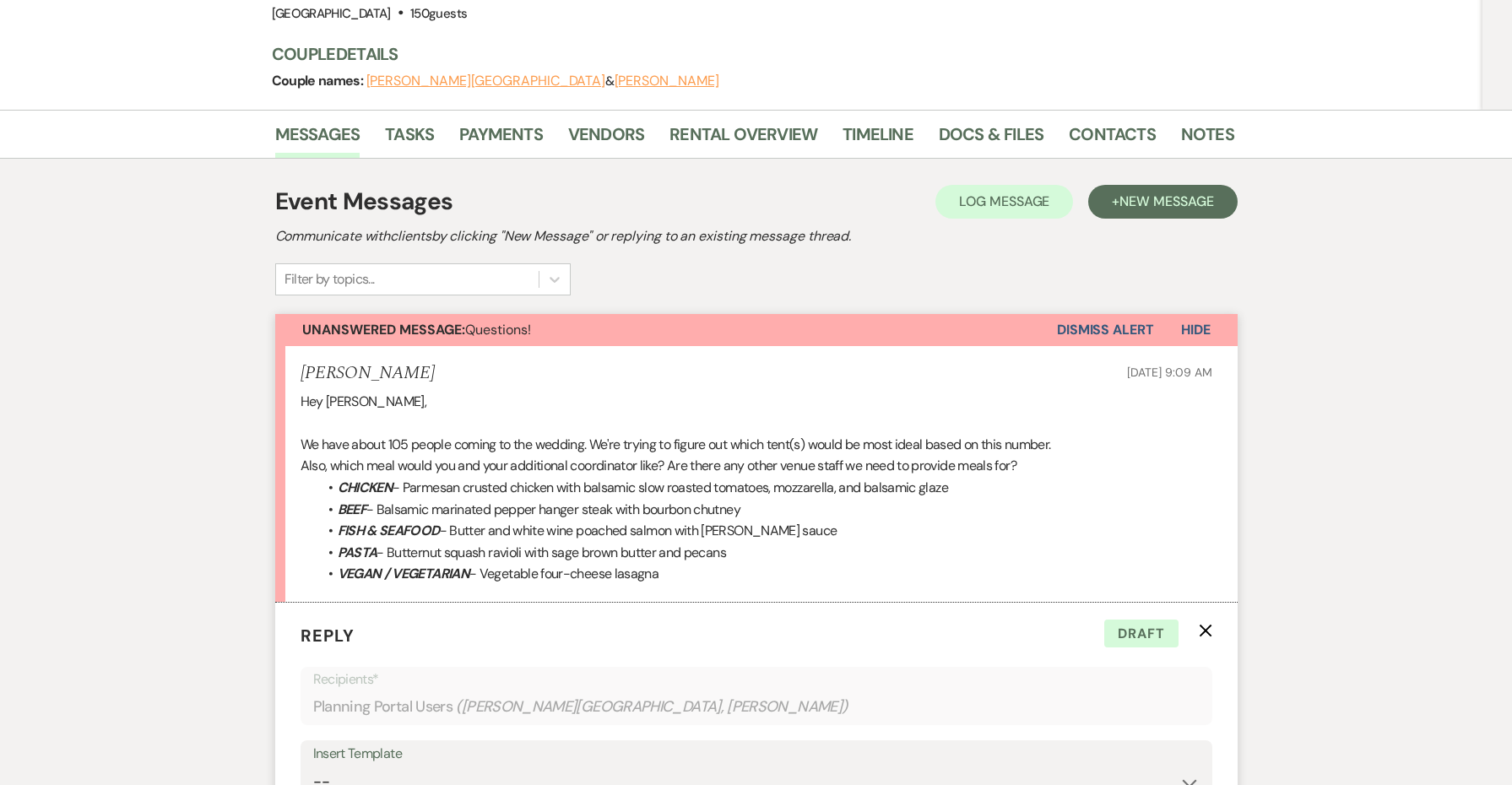
scroll to position [714, 0]
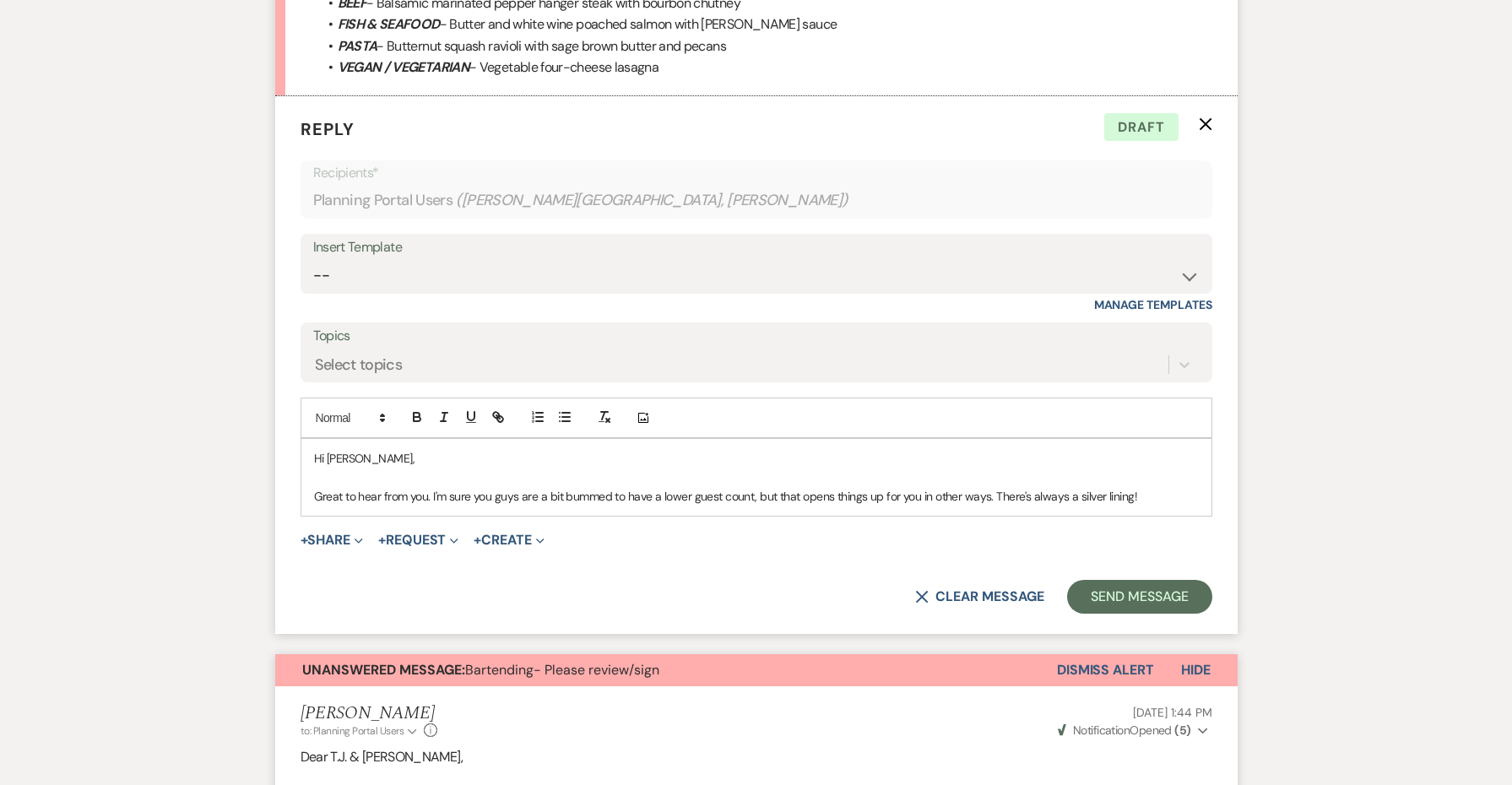
click at [1143, 488] on p "Great to hear from you. I'm sure you guys are a bit bummed to have a lower gues…" at bounding box center [756, 496] width 885 height 19
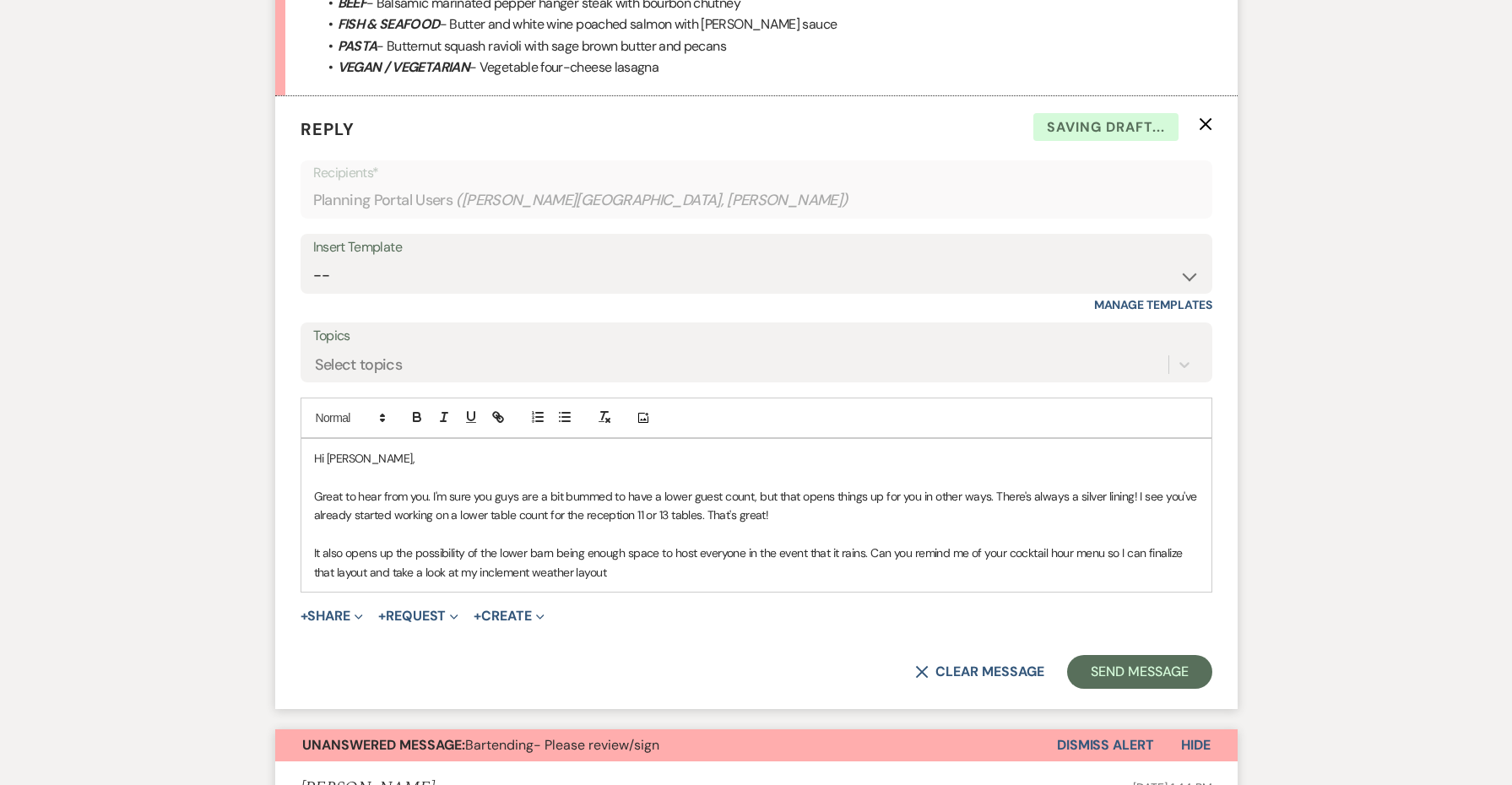
click at [1108, 543] on p "It also opens up the possibility of the lower barn being enough space to host e…" at bounding box center [756, 562] width 885 height 38
click at [1124, 543] on p "It also opens up the possibility of the lower barn being enough space to host e…" at bounding box center [756, 562] width 885 height 38
click at [1122, 543] on p "It also opens up the possibility of the lower barn being enough space to host e…" at bounding box center [756, 562] width 885 height 38
click at [896, 567] on p "It also opens up the possibility of the lower barn being enough space to host e…" at bounding box center [756, 562] width 885 height 38
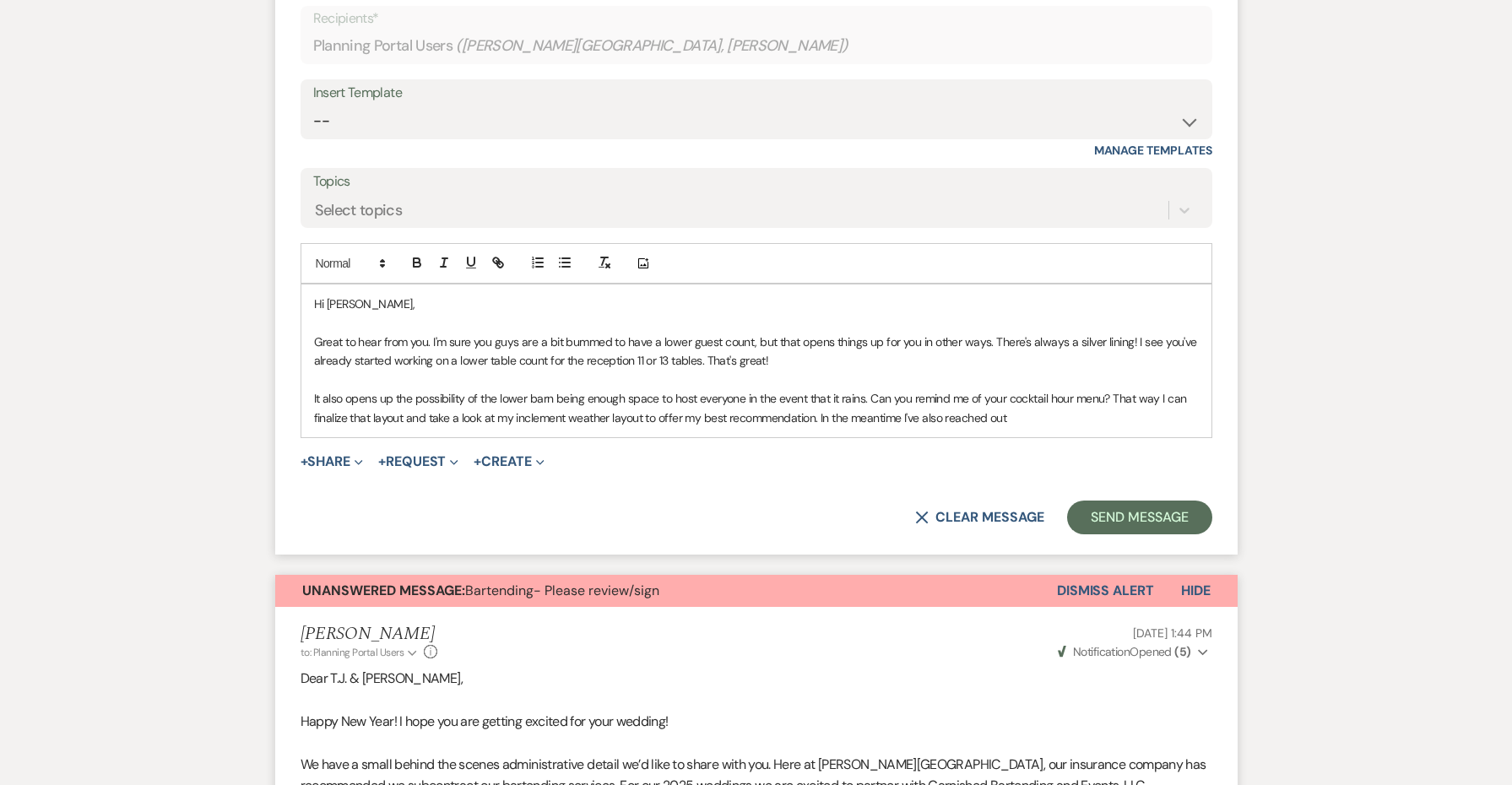
scroll to position [895, 0]
